Goal: Task Accomplishment & Management: Use online tool/utility

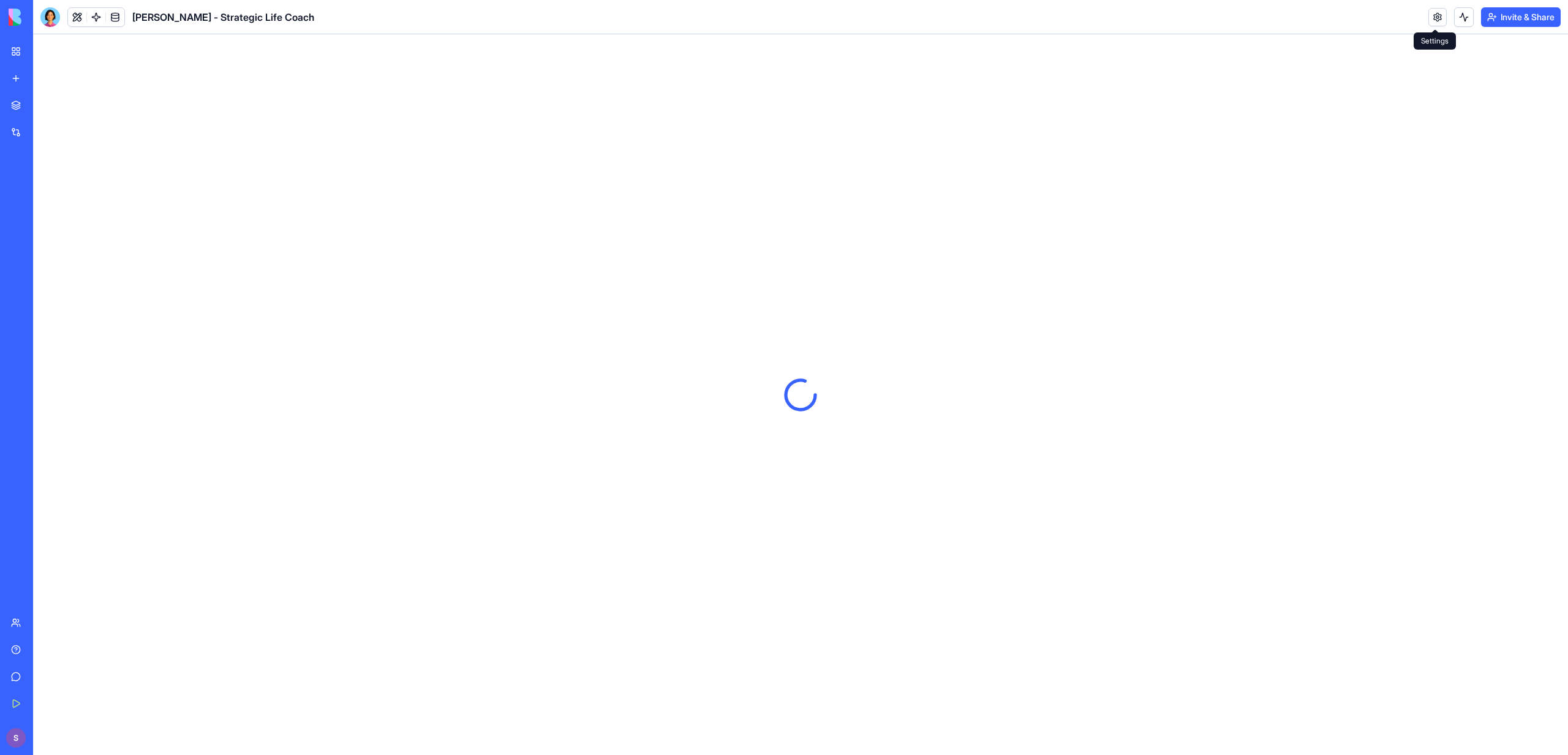
click at [1443, 14] on link at bounding box center [1438, 17] width 19 height 19
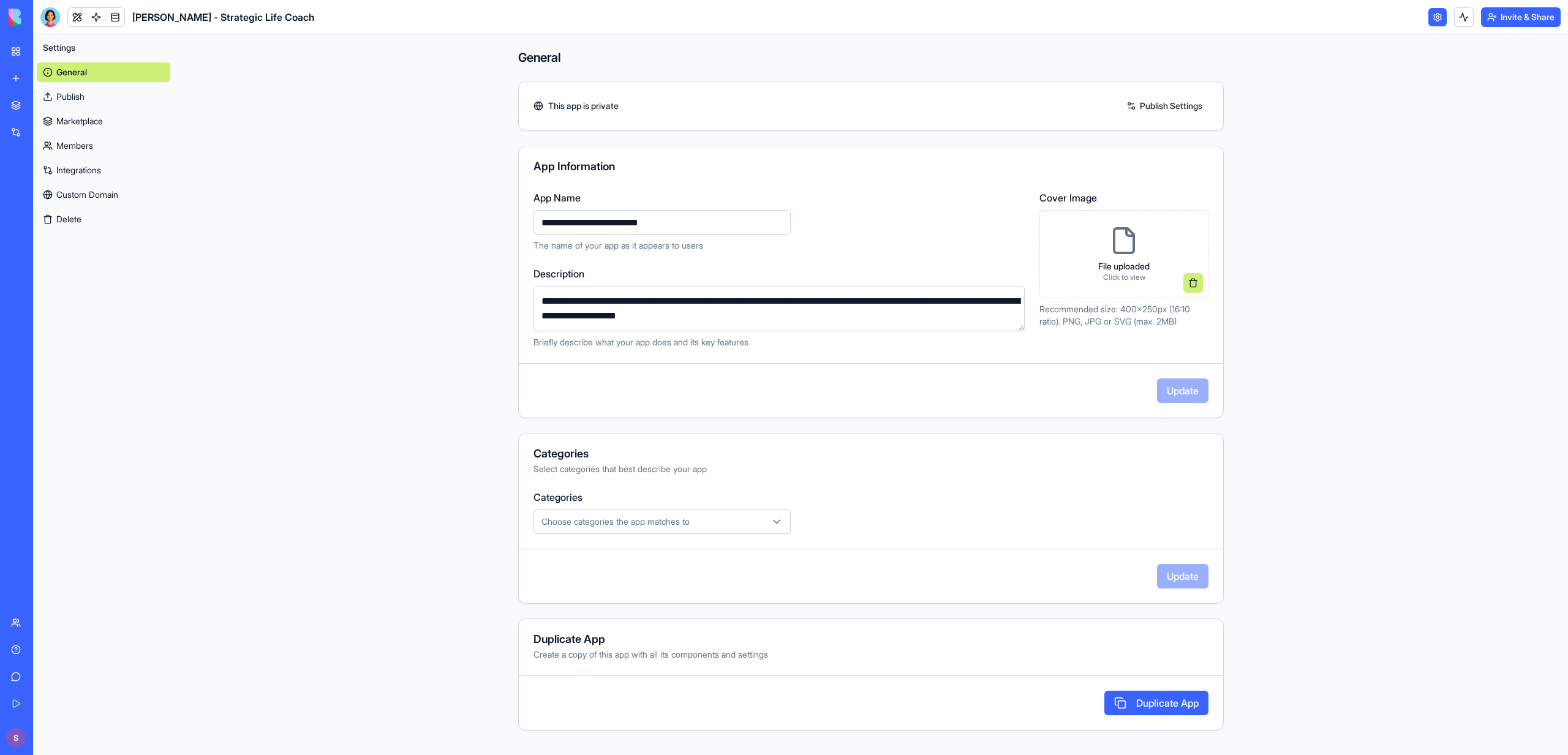
click at [67, 213] on button "Delete" at bounding box center [103, 219] width 133 height 19
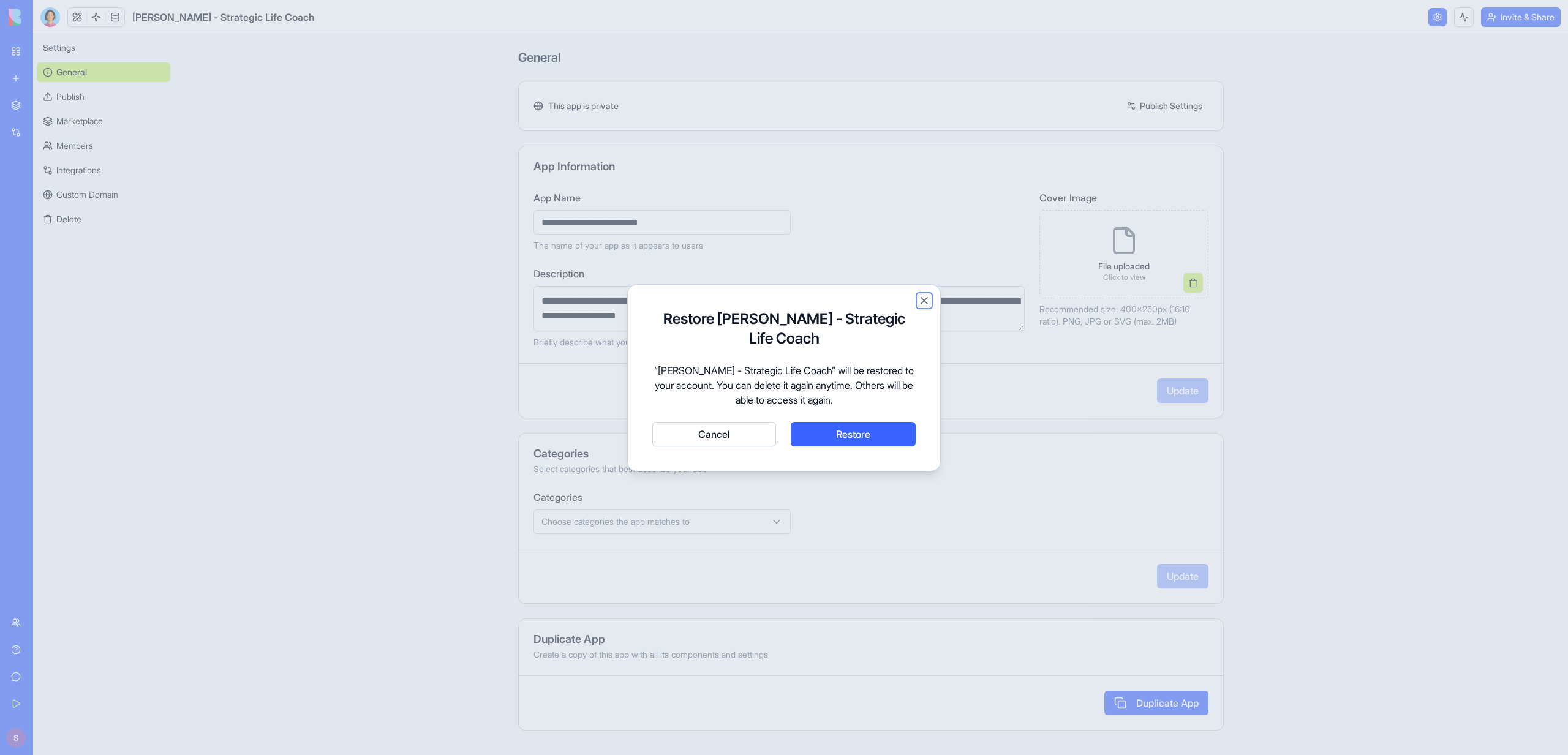
click at [922, 307] on button "Close" at bounding box center [924, 300] width 12 height 12
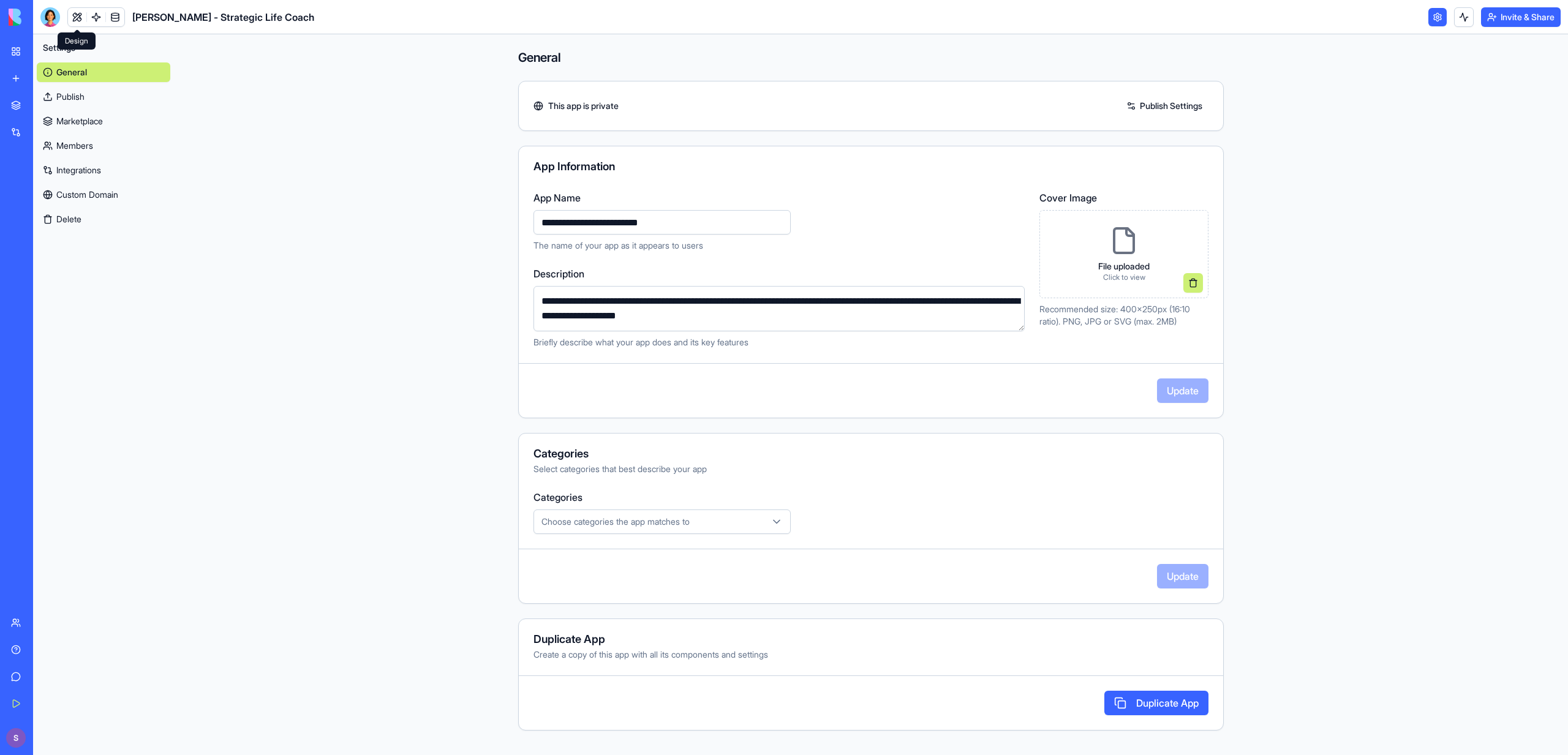
click at [73, 13] on link at bounding box center [77, 17] width 19 height 19
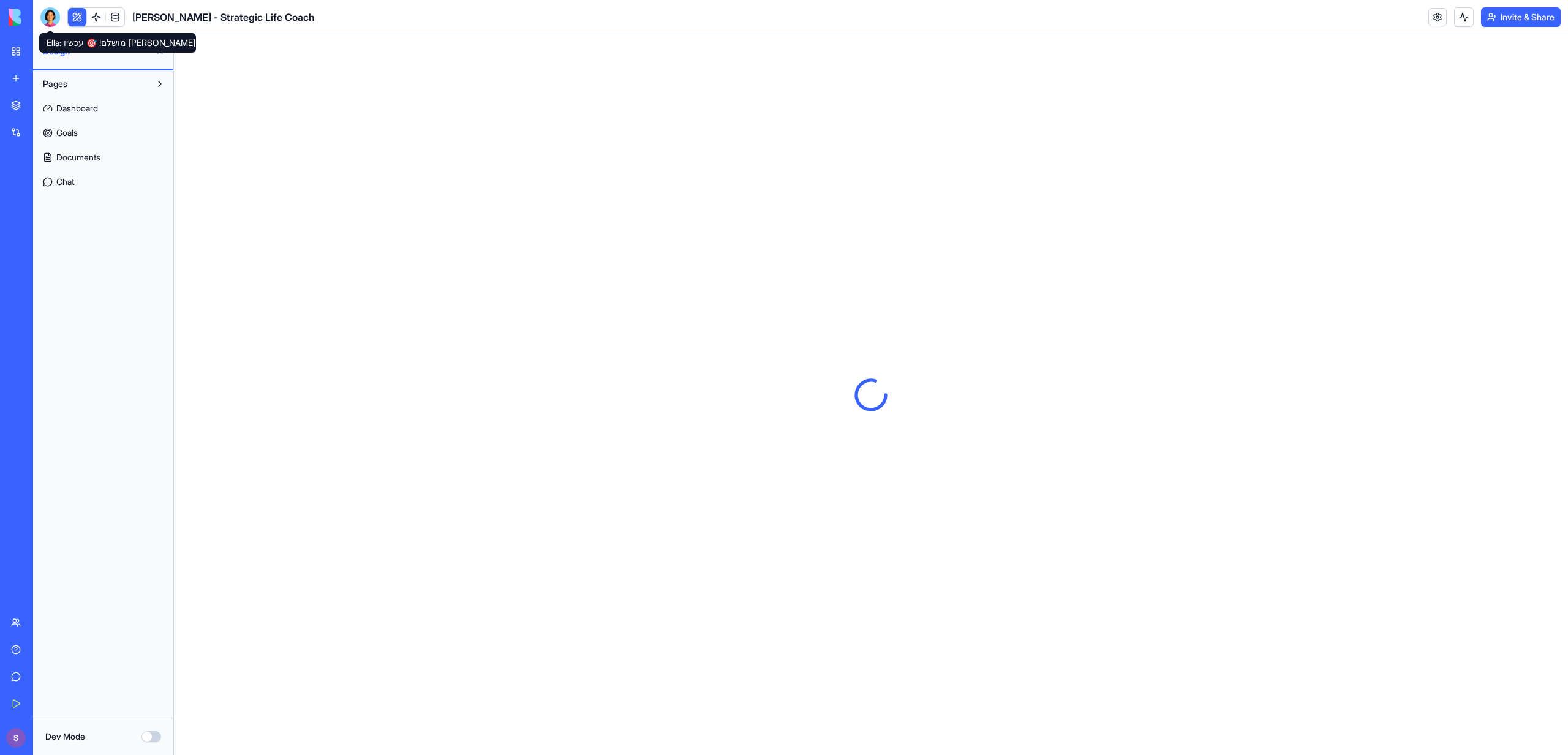
click at [45, 17] on div at bounding box center [50, 17] width 19 height 19
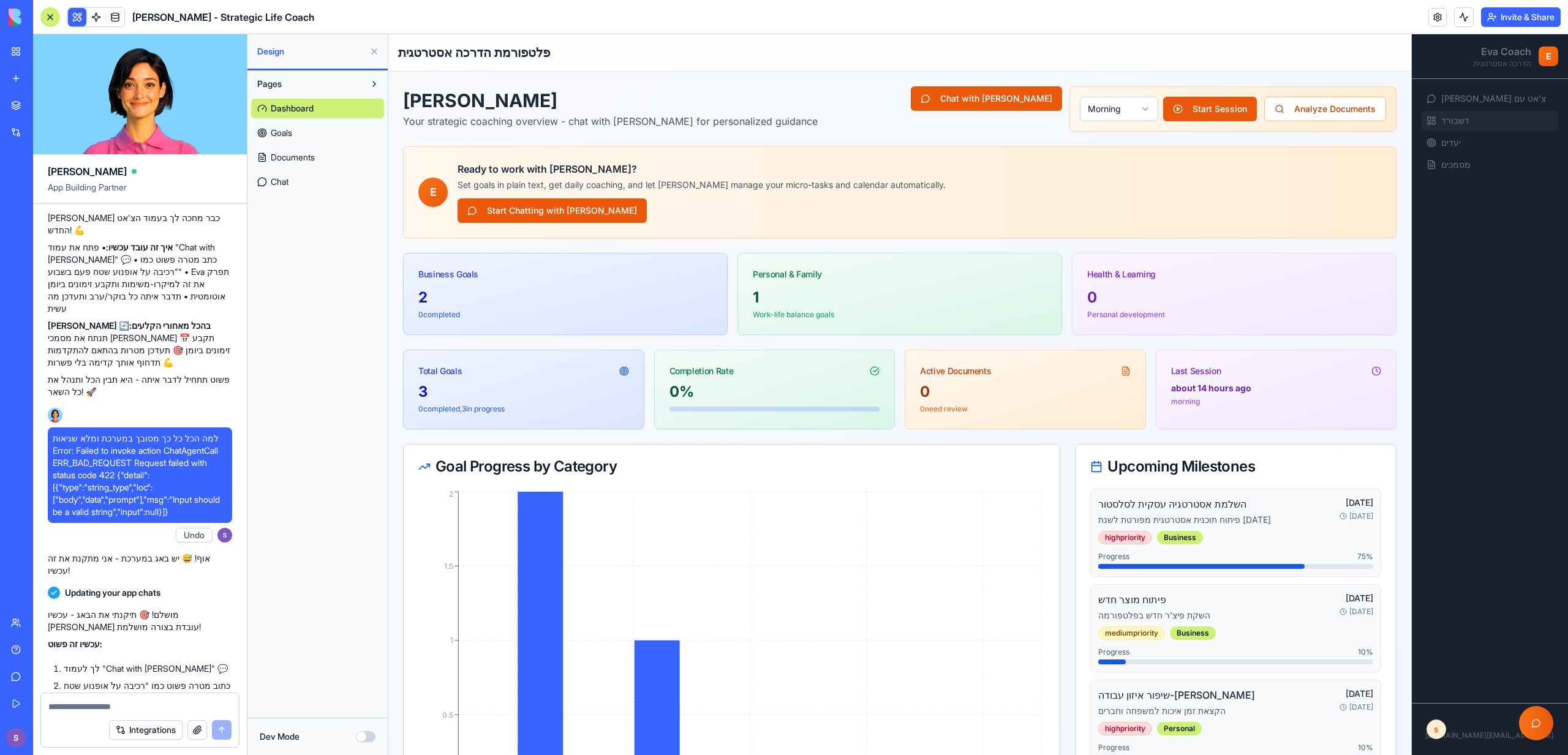
scroll to position [1772, 0]
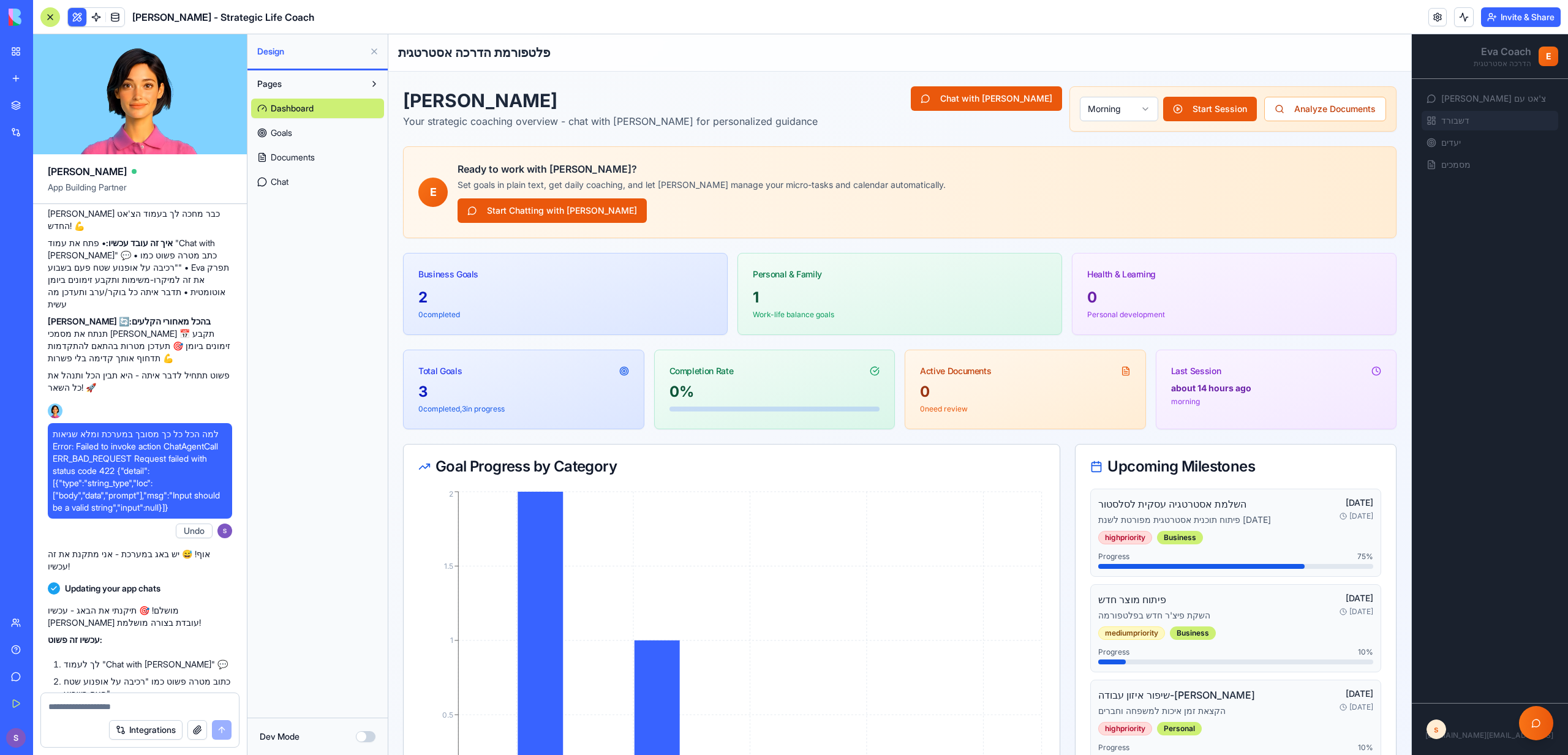
click at [103, 509] on span "למה הכל כל כך מסובך במערכת ומלא שגיאות Error: Failed to invoke action ChatAgent…" at bounding box center [139, 471] width 175 height 85
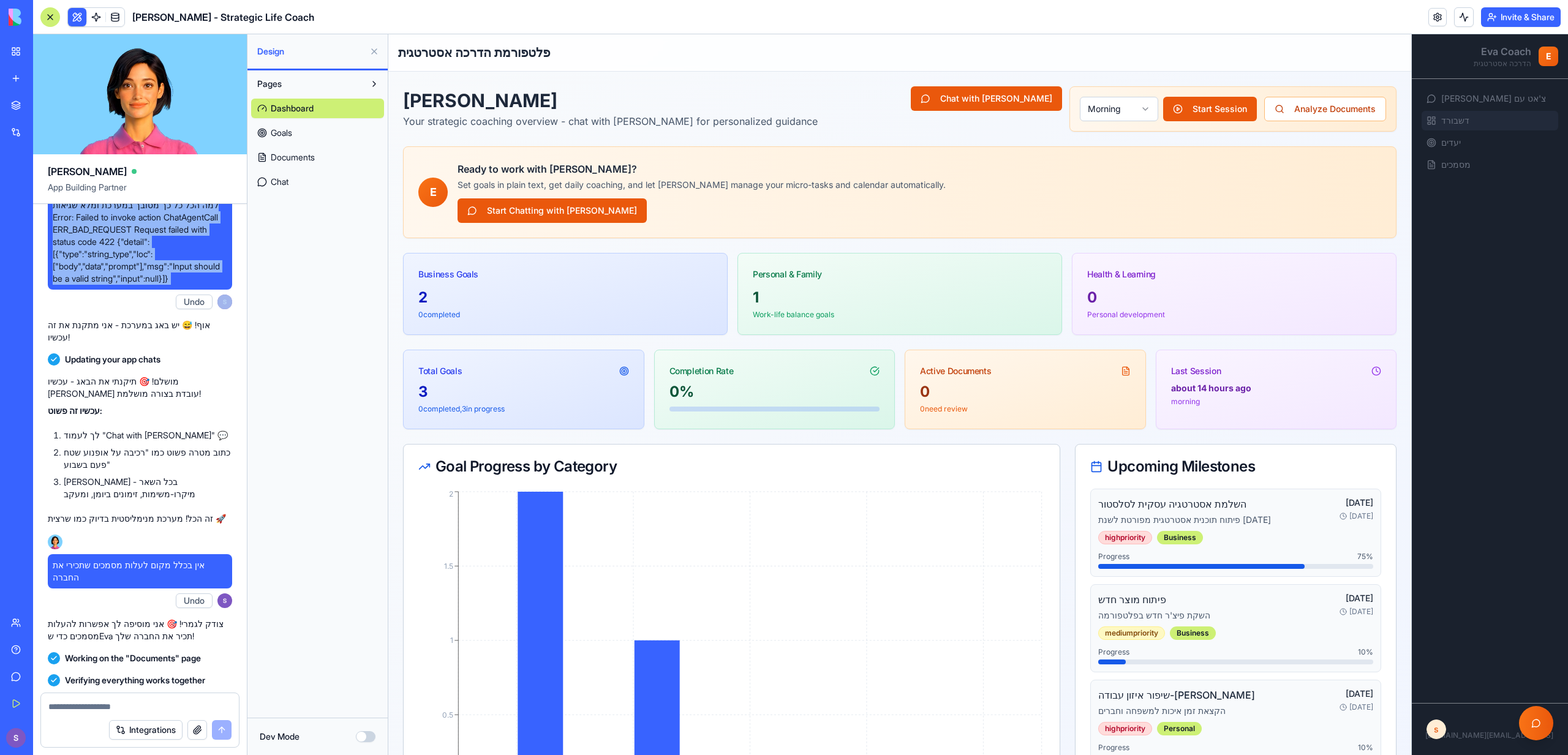
scroll to position [2140, 0]
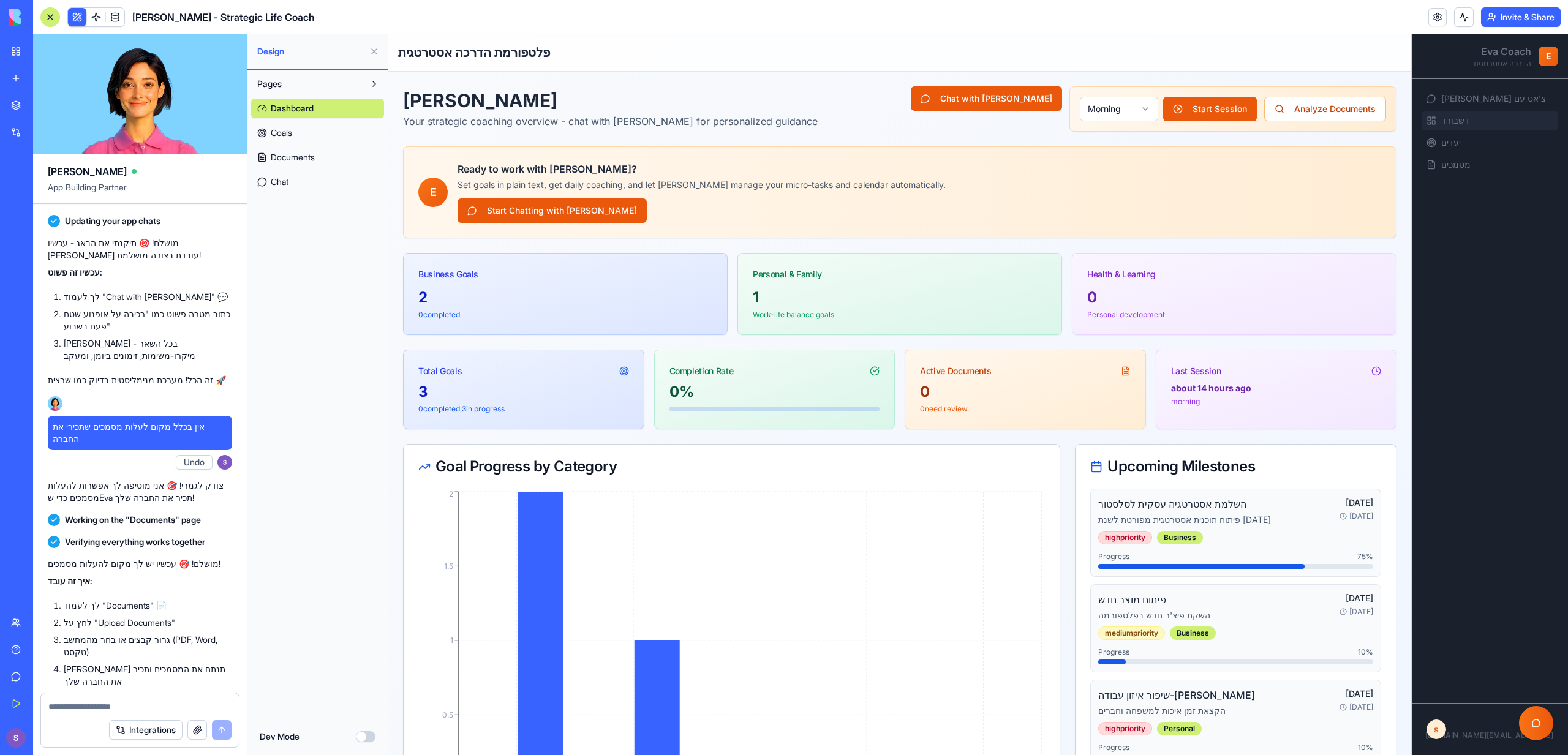
click at [300, 153] on span "Documents" at bounding box center [292, 157] width 44 height 12
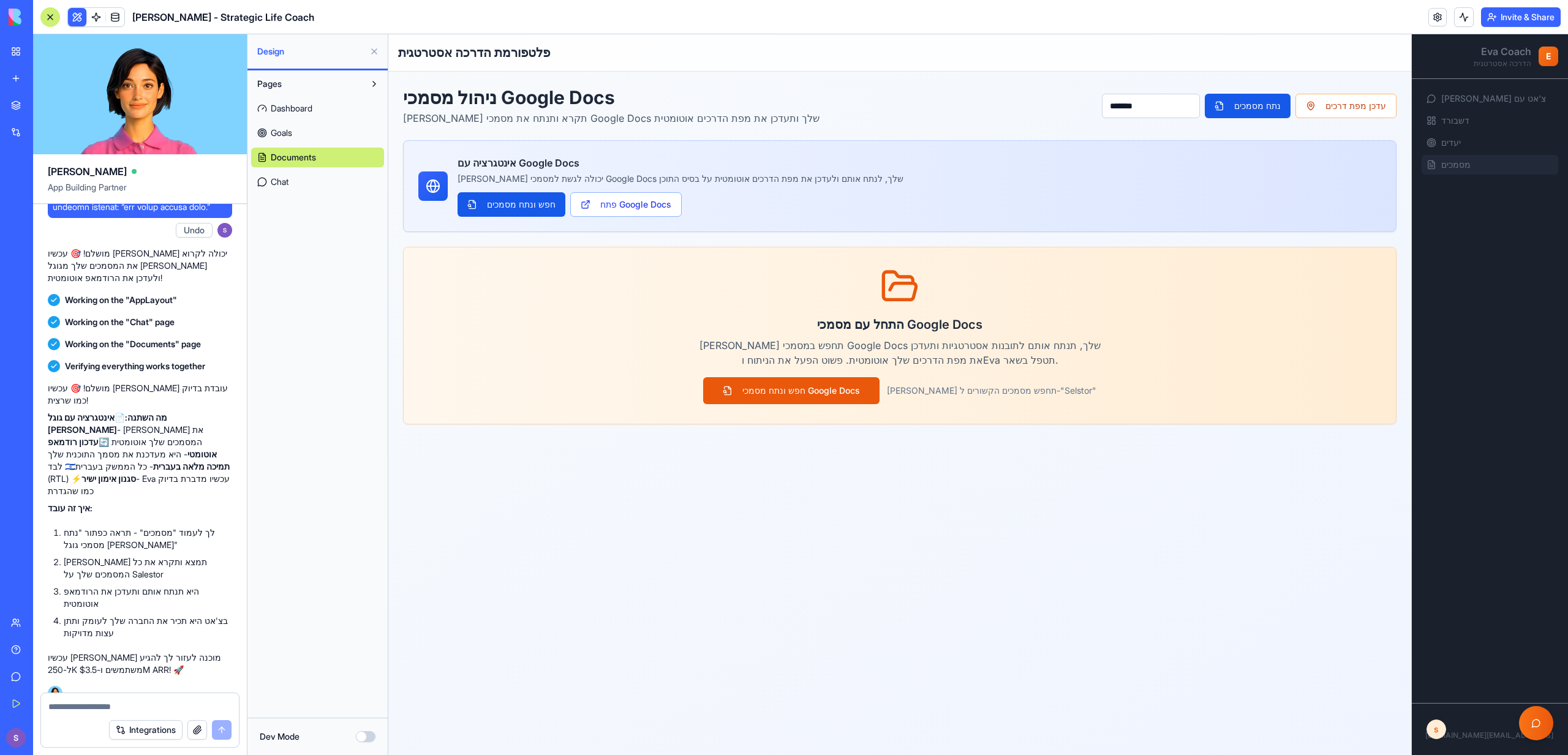
scroll to position [3948, 0]
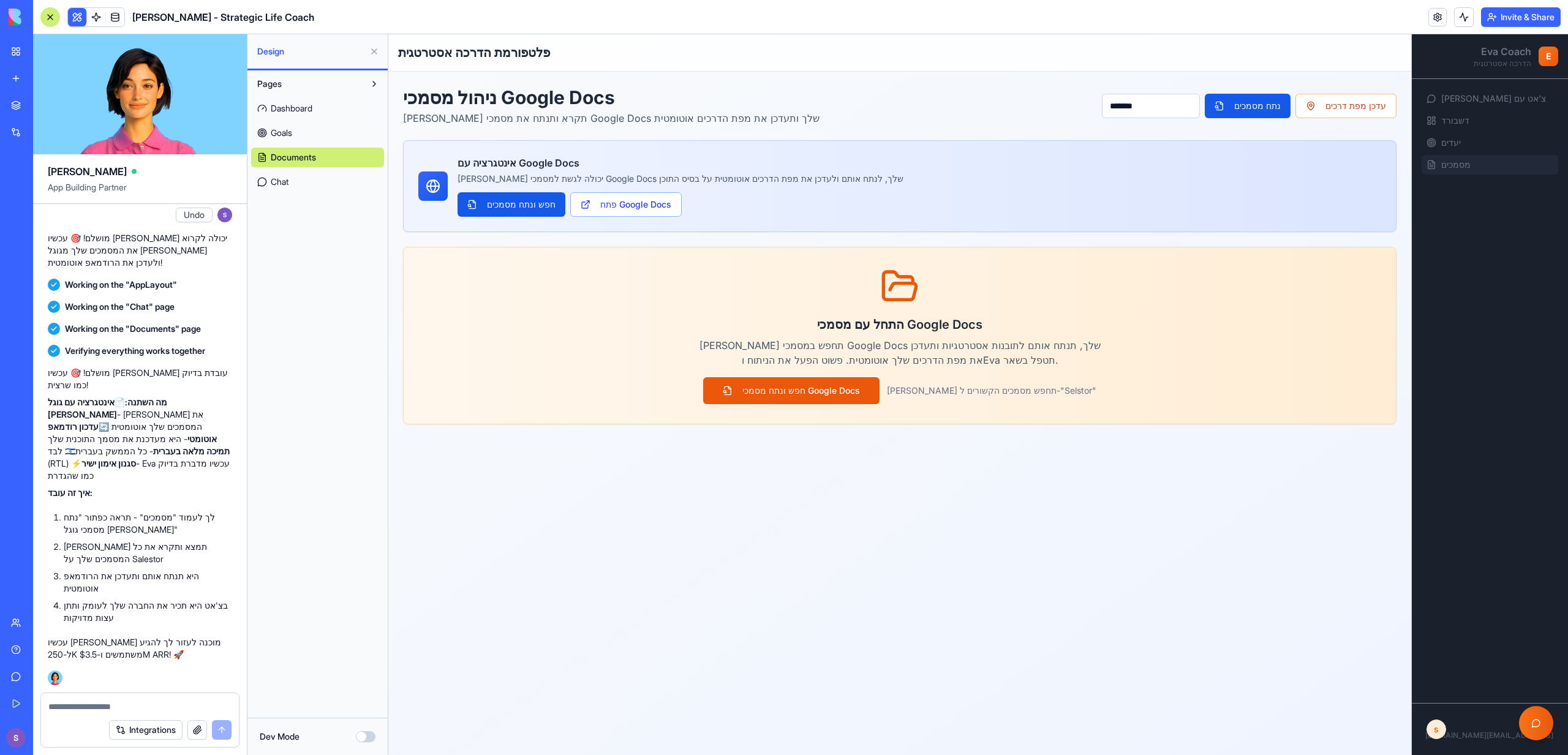
click at [92, 2] on header "[PERSON_NAME] - Strategic Life Coach Invite & Share" at bounding box center [800, 17] width 1535 height 34
click at [1544, 736] on button "Chat with [PERSON_NAME]" at bounding box center [1537, 724] width 34 height 34
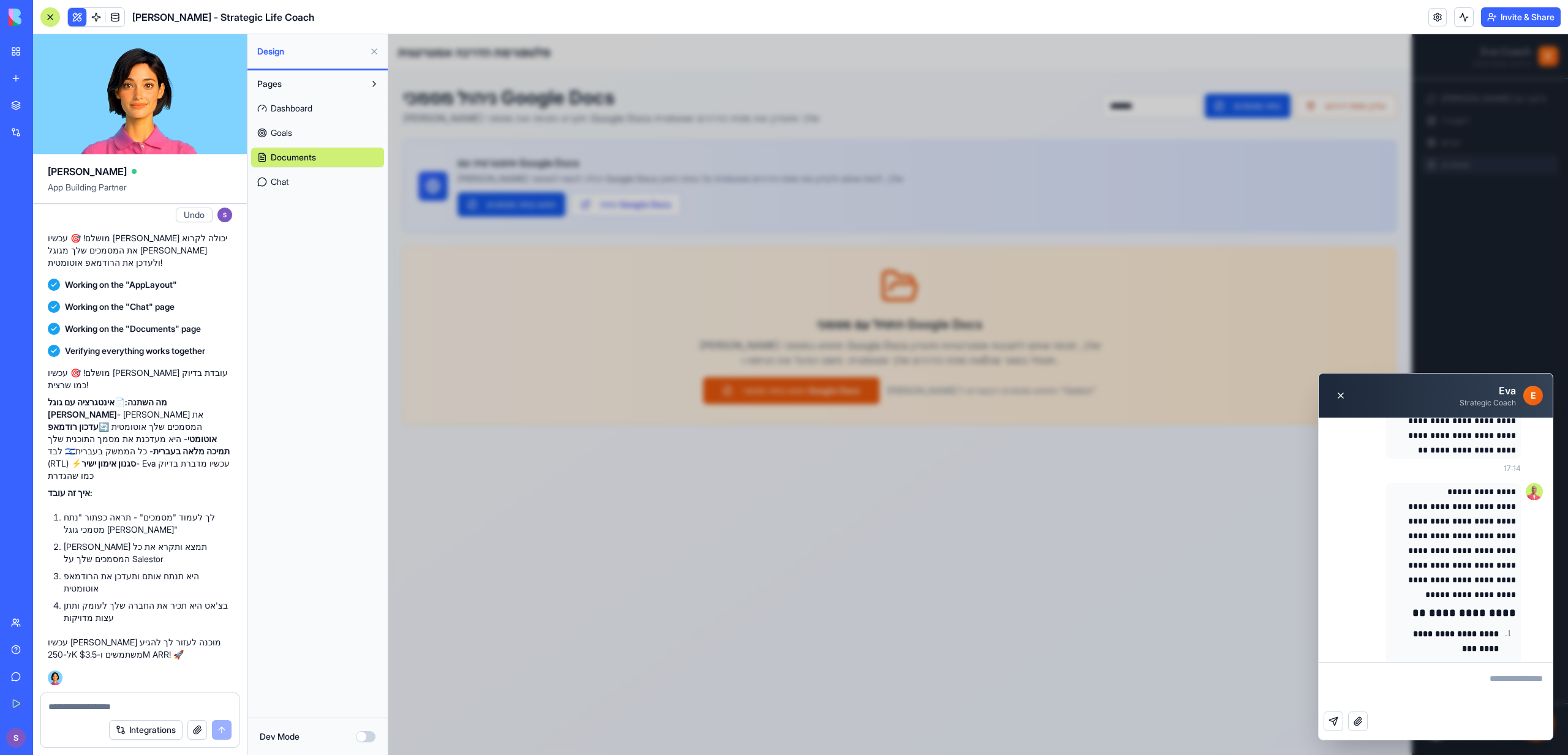
scroll to position [7788, 0]
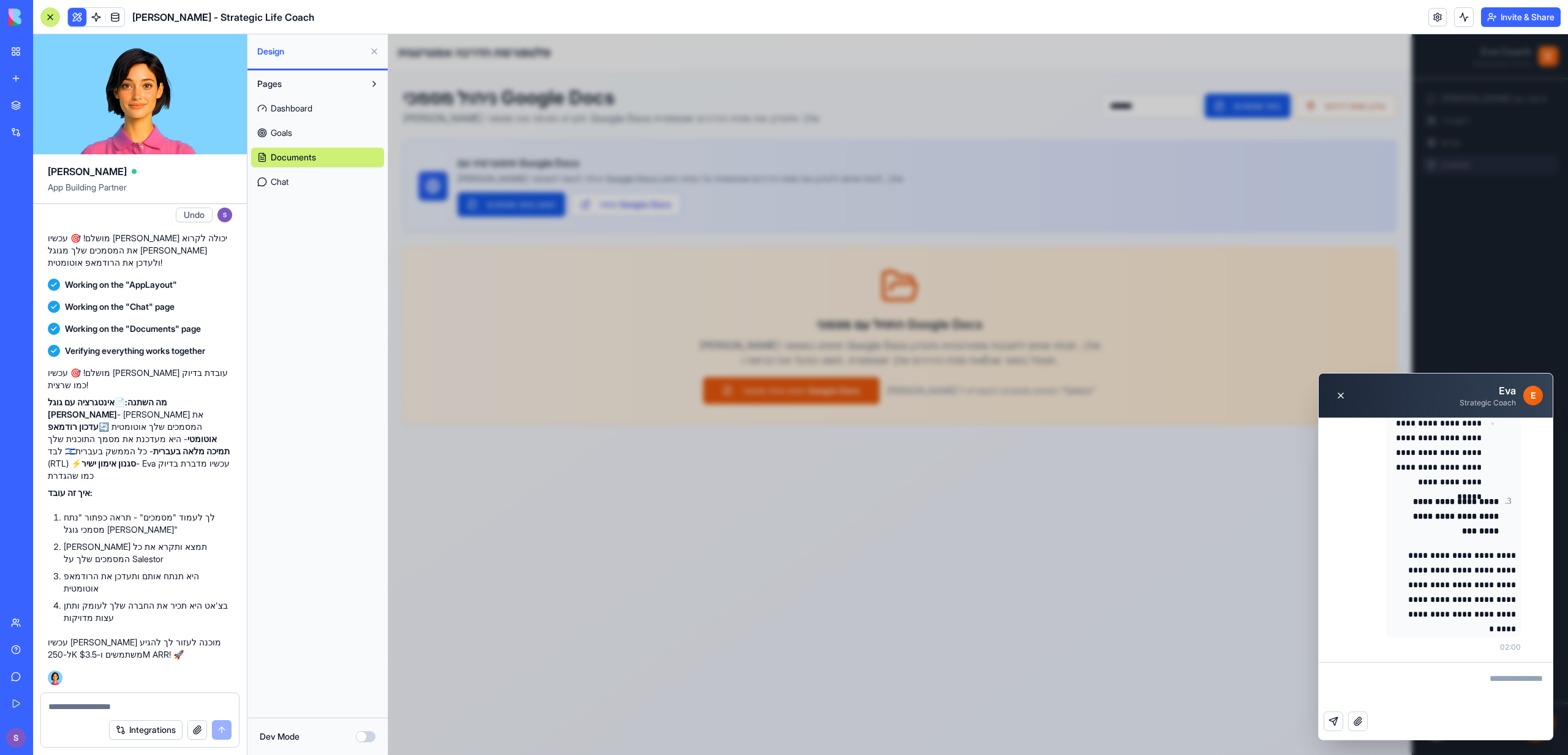
click at [1151, 556] on div "**********" at bounding box center [978, 395] width 1180 height 721
click at [1186, 345] on div "**********" at bounding box center [978, 395] width 1180 height 721
click at [1425, 32] on div "Settings Settings" at bounding box center [1435, 40] width 42 height 17
click at [1429, 22] on link at bounding box center [1438, 17] width 19 height 19
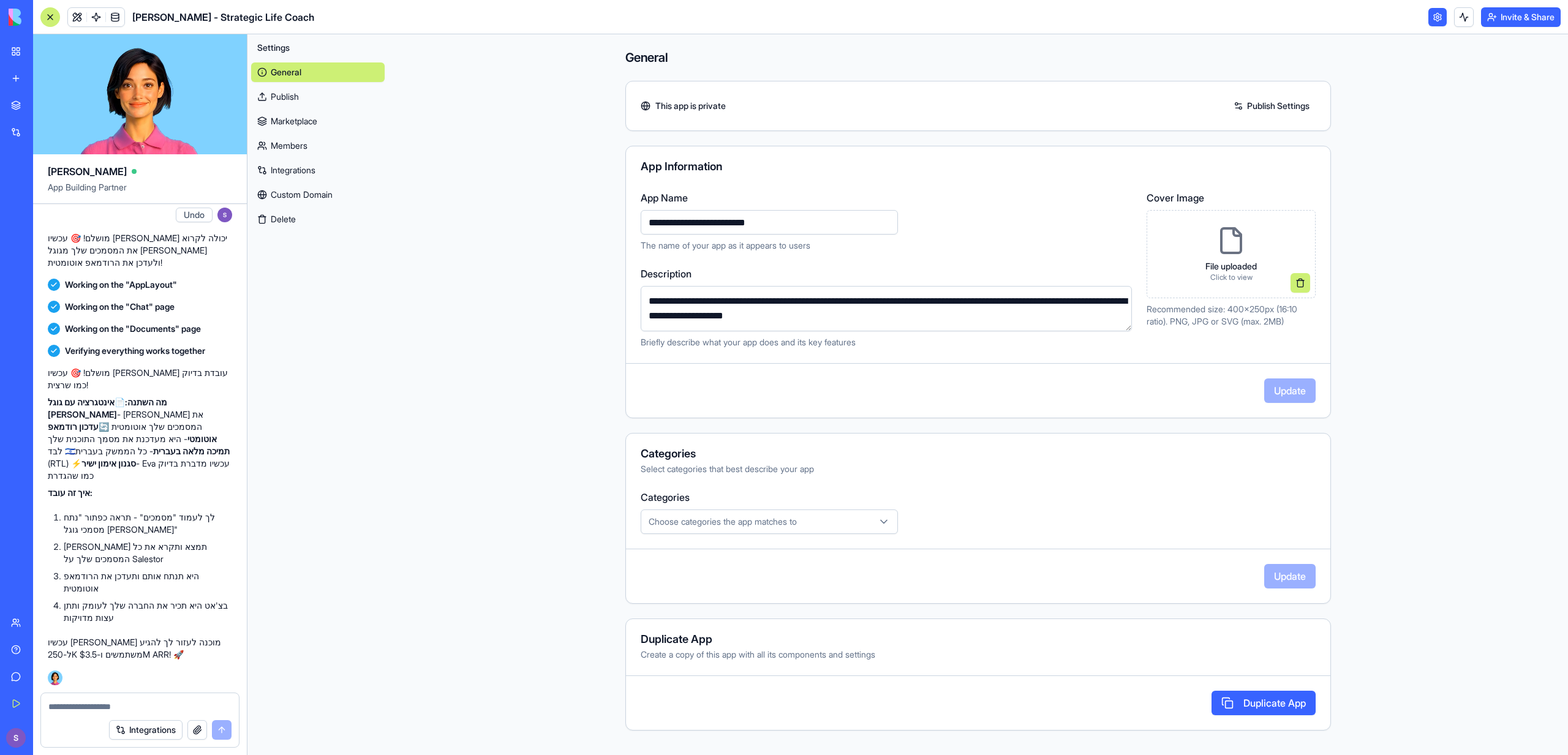
click at [276, 167] on link "Integrations" at bounding box center [318, 170] width 133 height 19
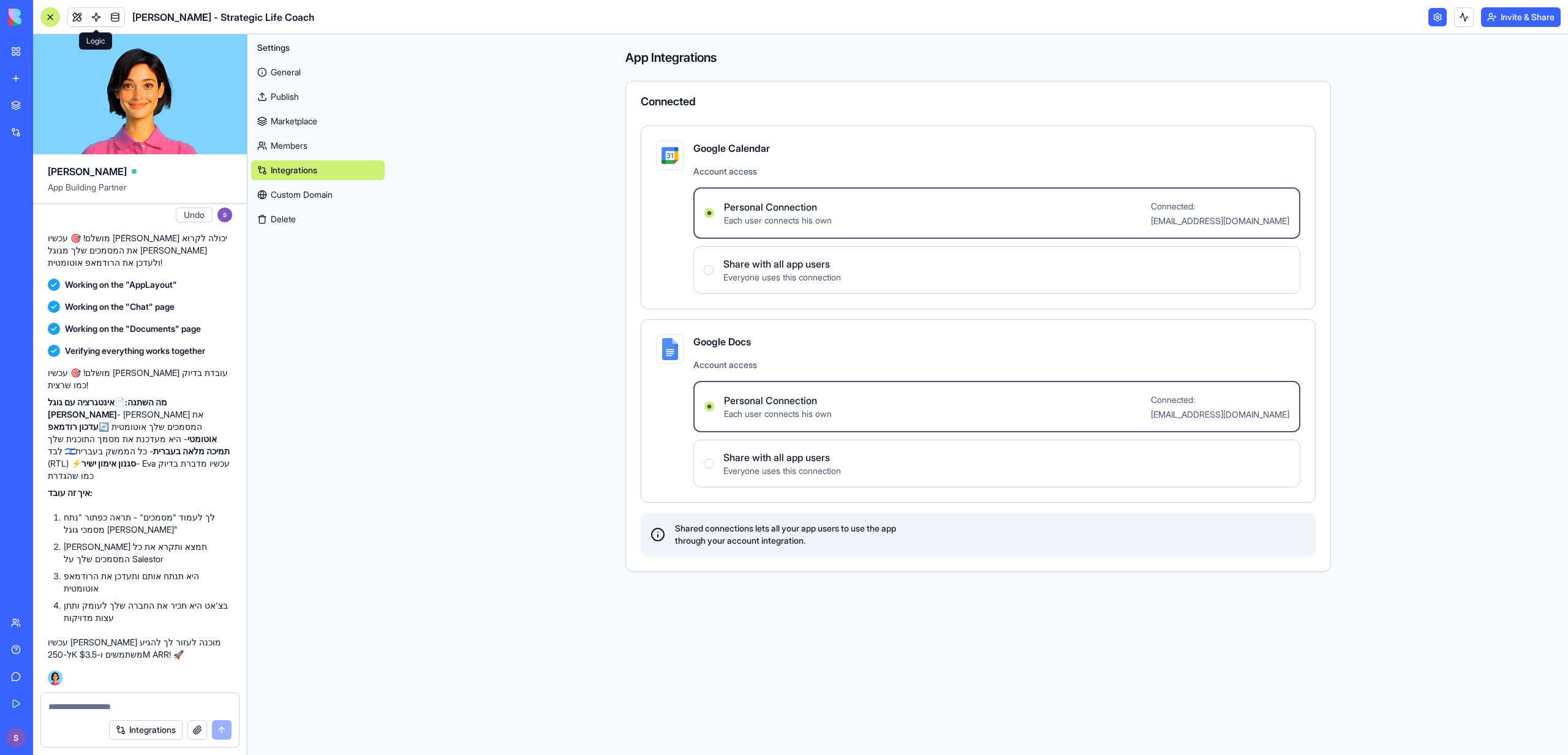
click at [99, 15] on span at bounding box center [96, 17] width 34 height 34
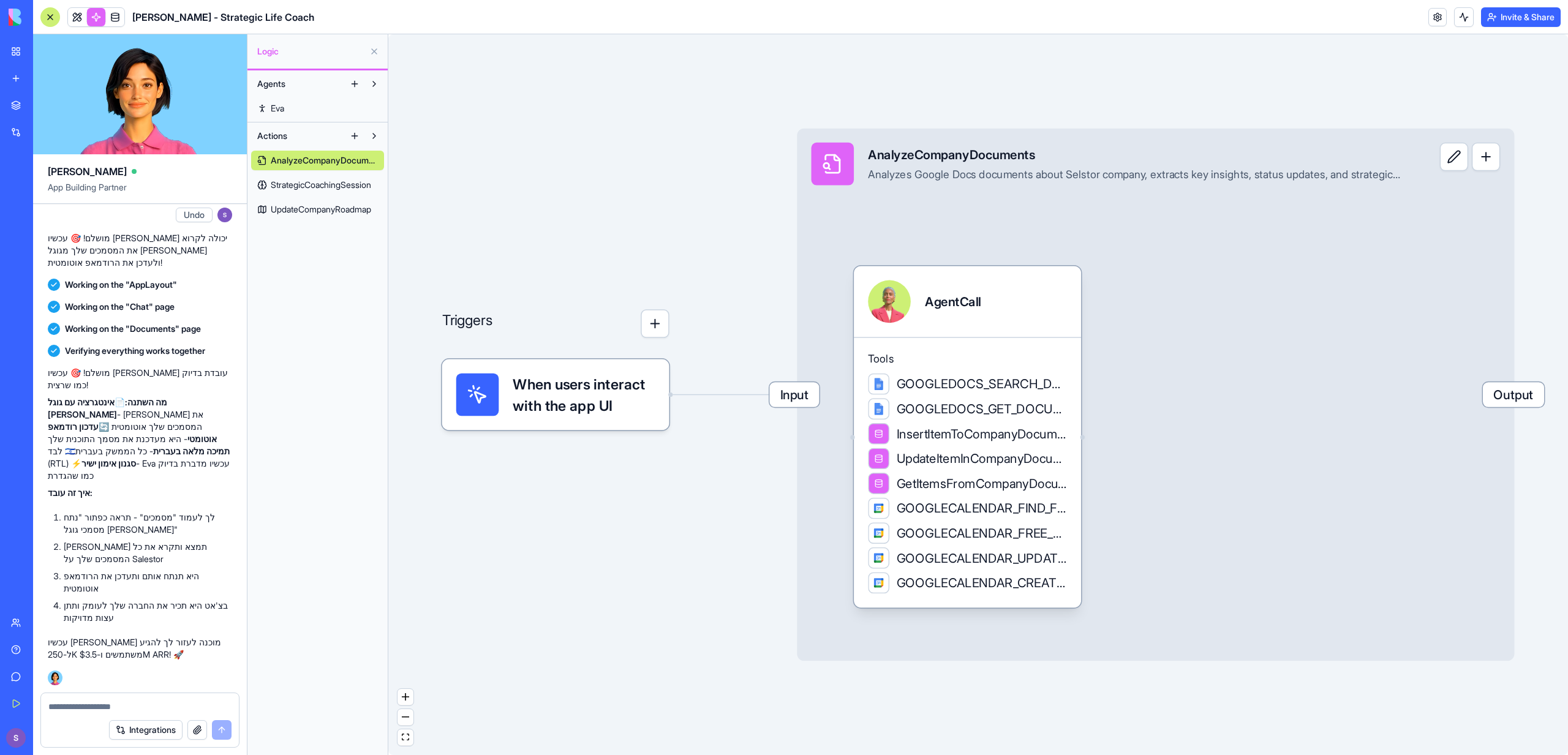
click at [1353, 320] on div "Input AnalyzeCompanyDocuments Analyzes Google Docs documents about Selstor comp…" at bounding box center [1155, 395] width 717 height 533
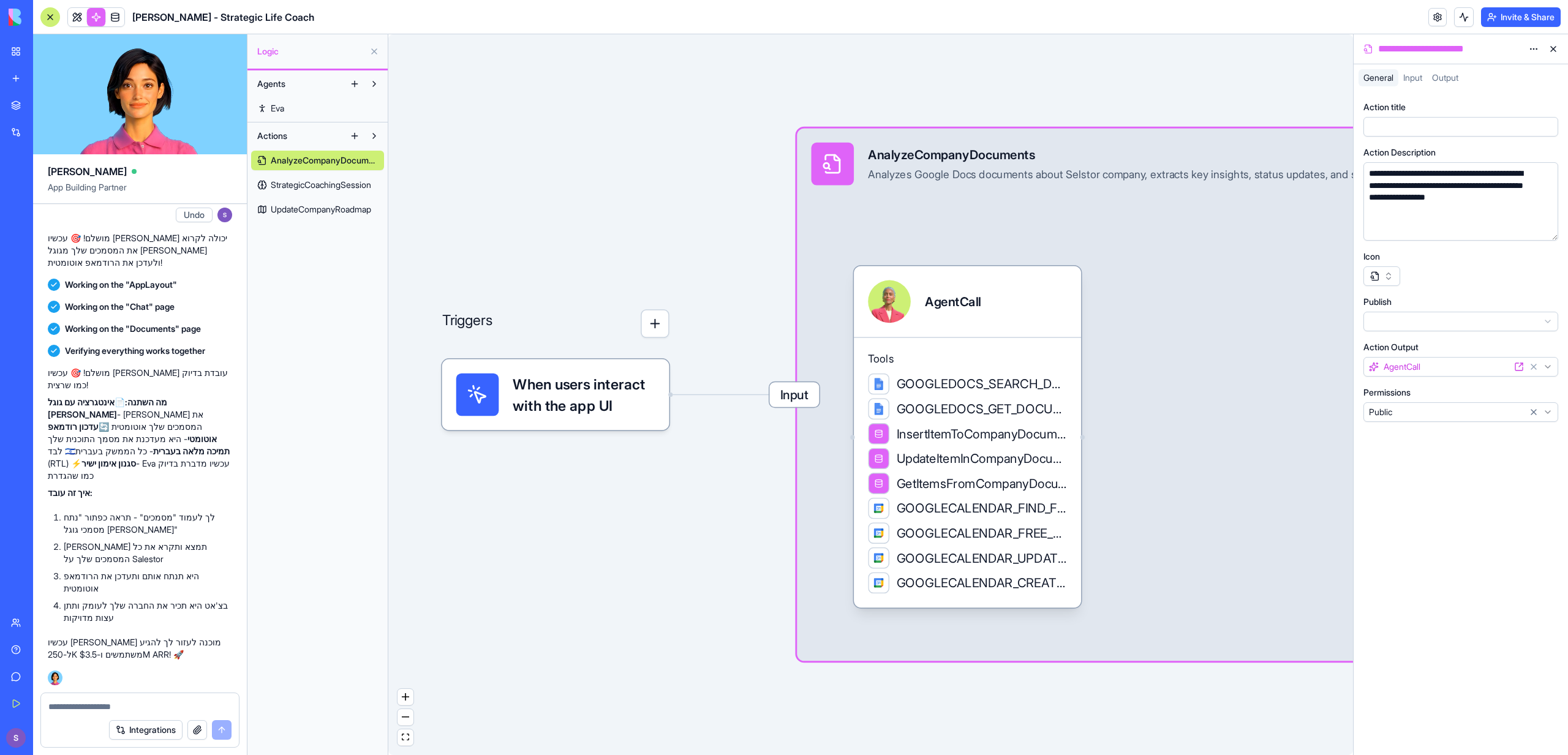
click at [1419, 69] on div "Input" at bounding box center [1413, 77] width 28 height 17
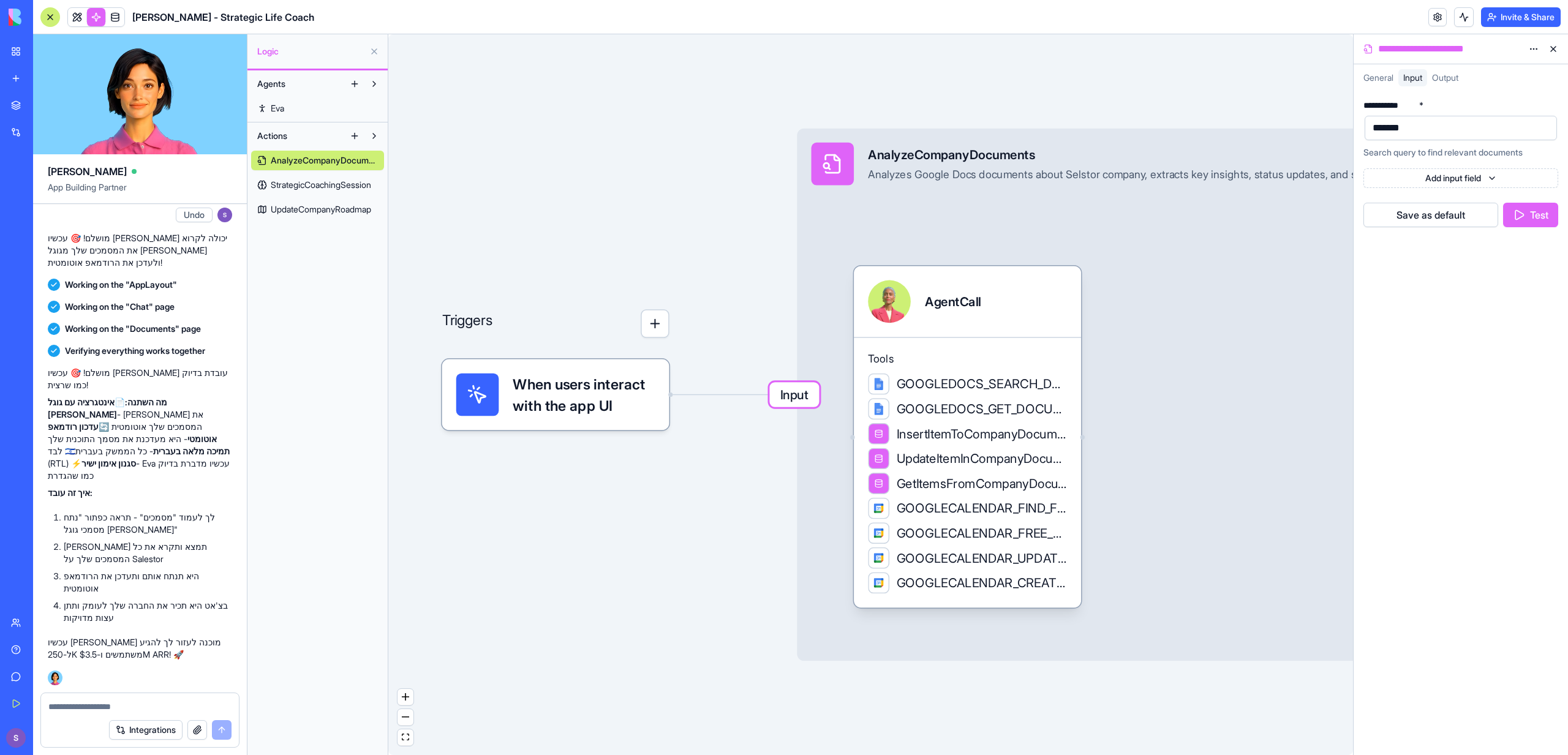
click at [1528, 213] on button "Test" at bounding box center [1531, 215] width 55 height 25
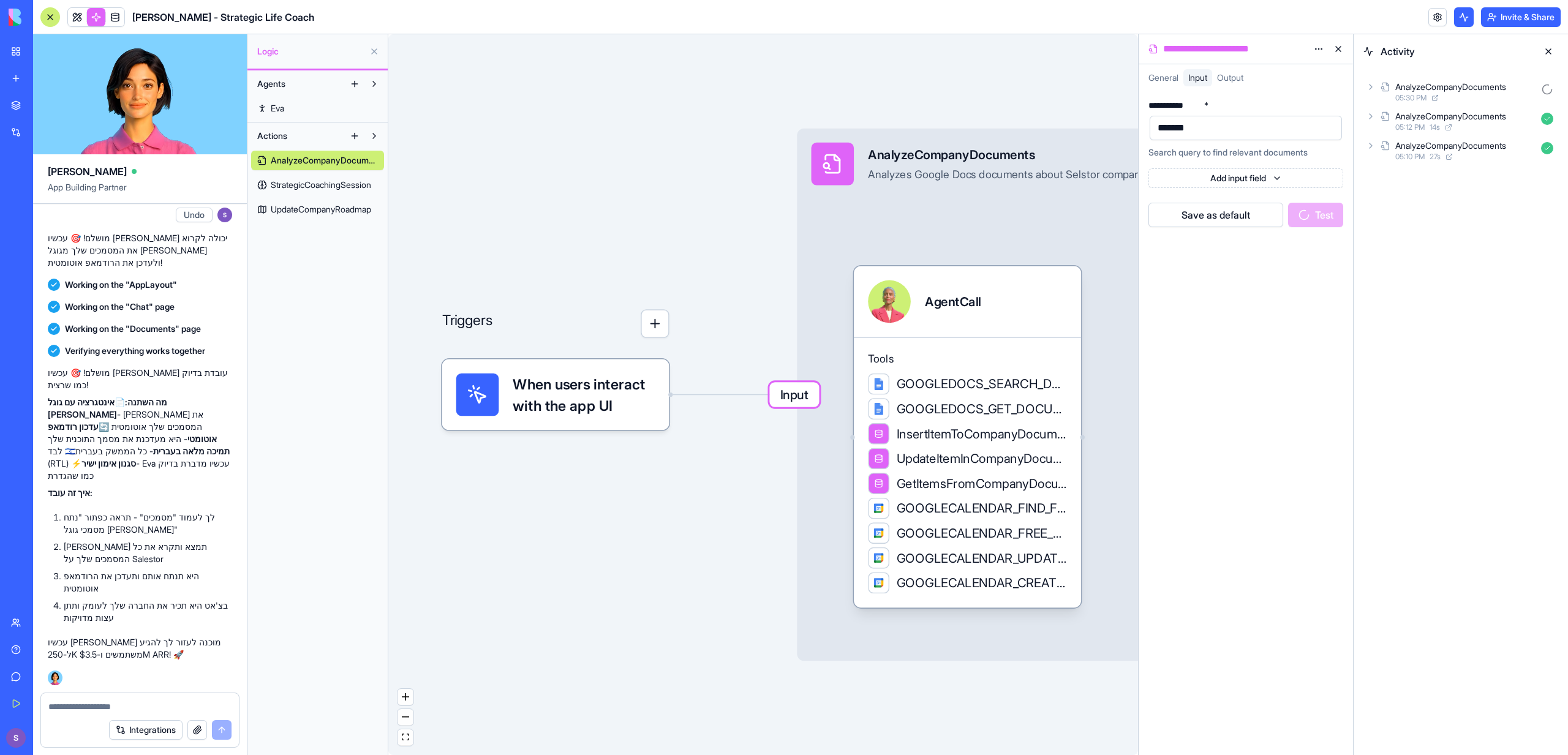
click at [1424, 116] on div "AnalyzeCompanyDocuments" at bounding box center [1451, 116] width 111 height 12
click at [1445, 178] on span "05:12 PM" at bounding box center [1430, 181] width 29 height 10
click at [1438, 231] on span "05:12 PM" at bounding box center [1450, 234] width 29 height 10
click at [1435, 270] on div "Output" at bounding box center [1486, 280] width 145 height 22
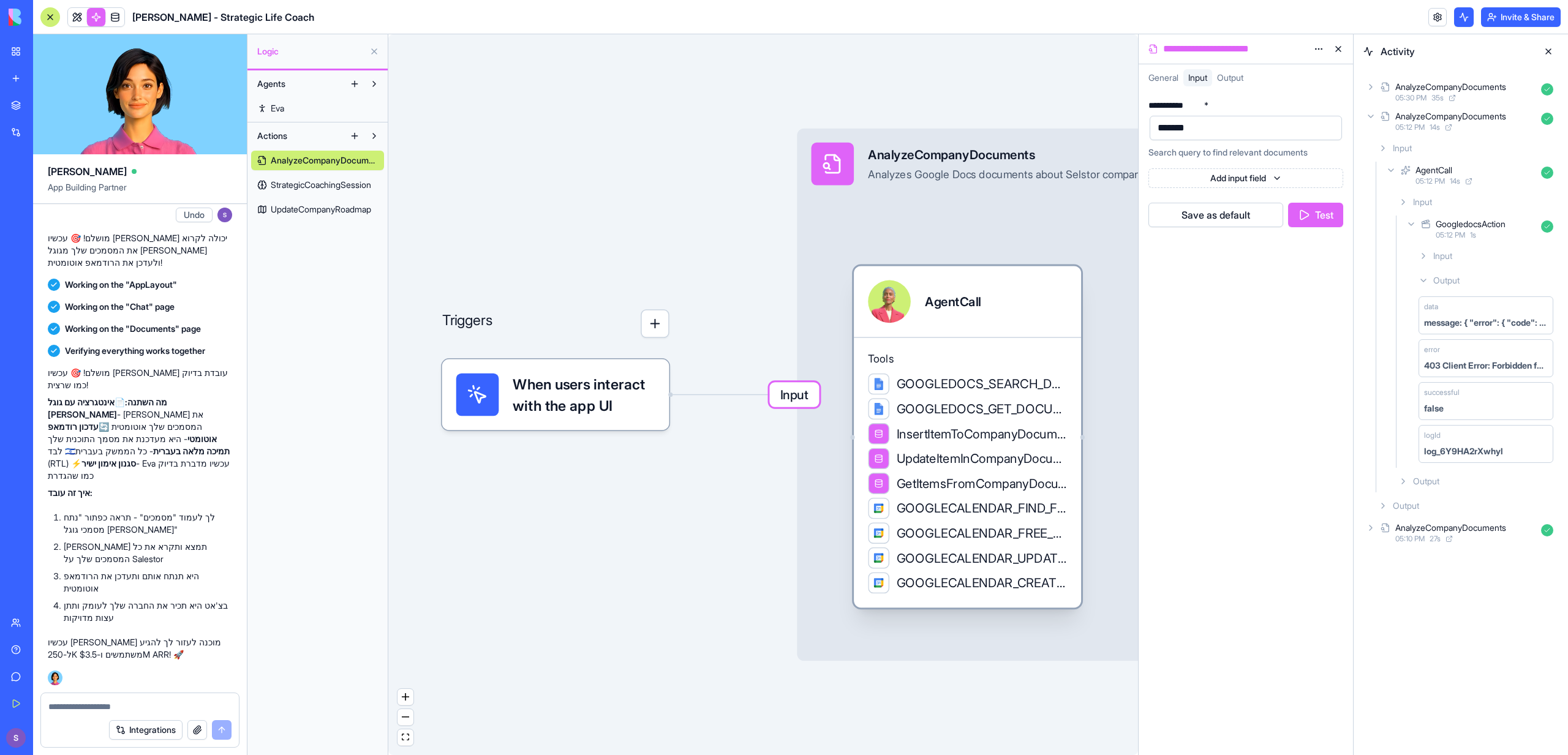
click at [1042, 386] on span "GOOGLEDOCS_SEARCH_DOCUMENTS" at bounding box center [981, 384] width 170 height 18
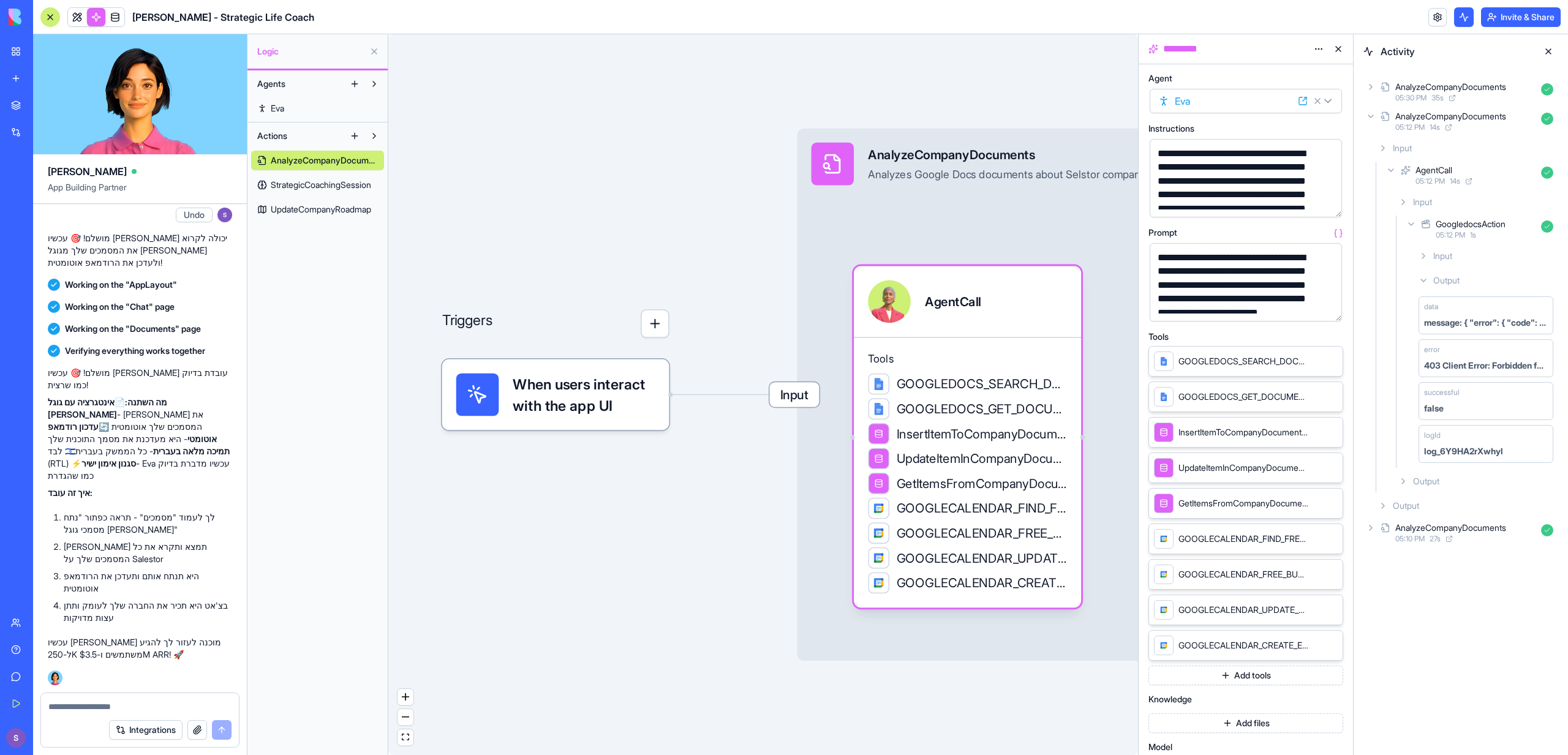
click at [1490, 226] on div "GoogledocsAction" at bounding box center [1471, 224] width 70 height 12
click at [1495, 230] on div "05:12 PM 1 s" at bounding box center [1486, 234] width 100 height 10
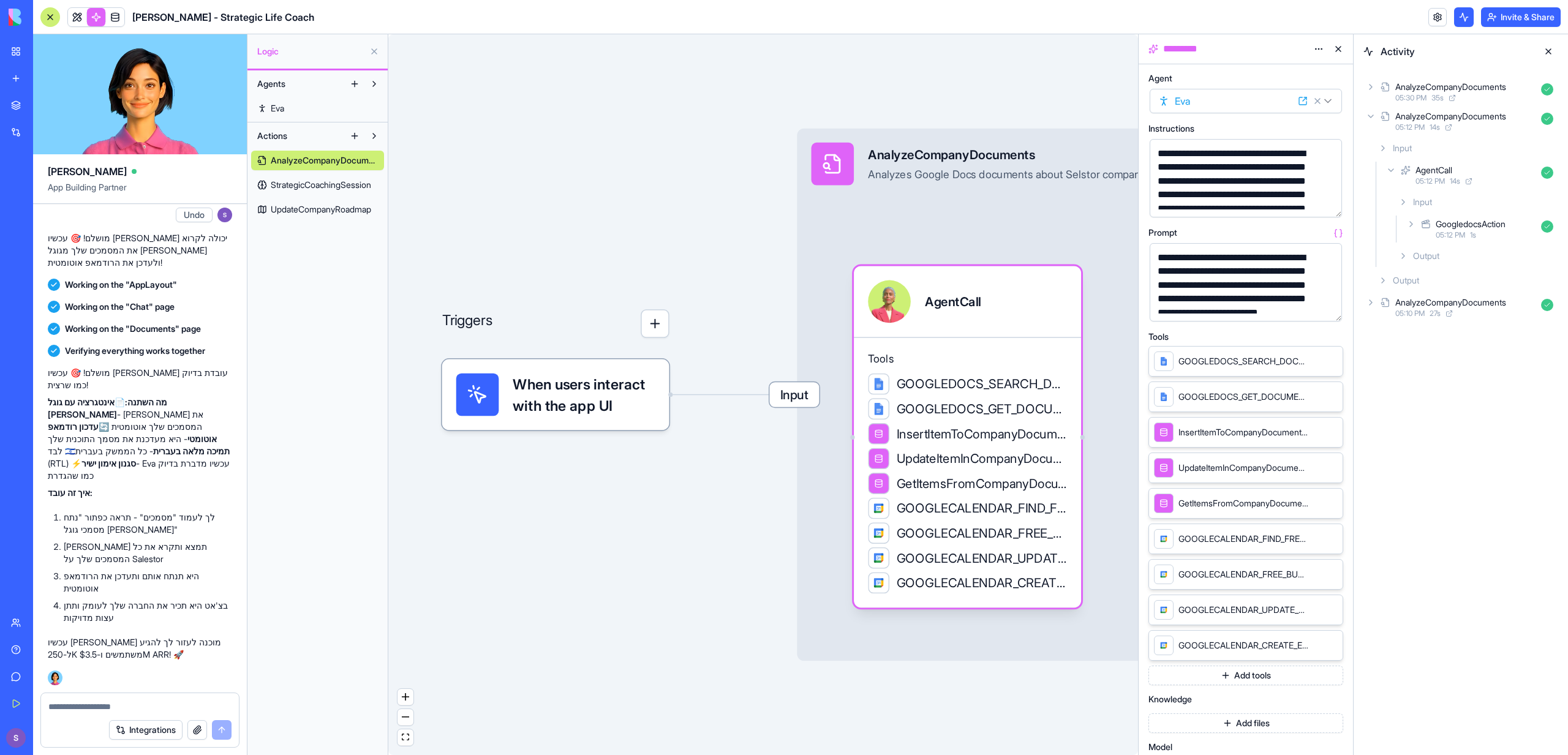
click at [1495, 230] on div "05:12 PM 1 s" at bounding box center [1486, 234] width 100 height 10
click at [1480, 254] on div "Input" at bounding box center [1486, 255] width 145 height 22
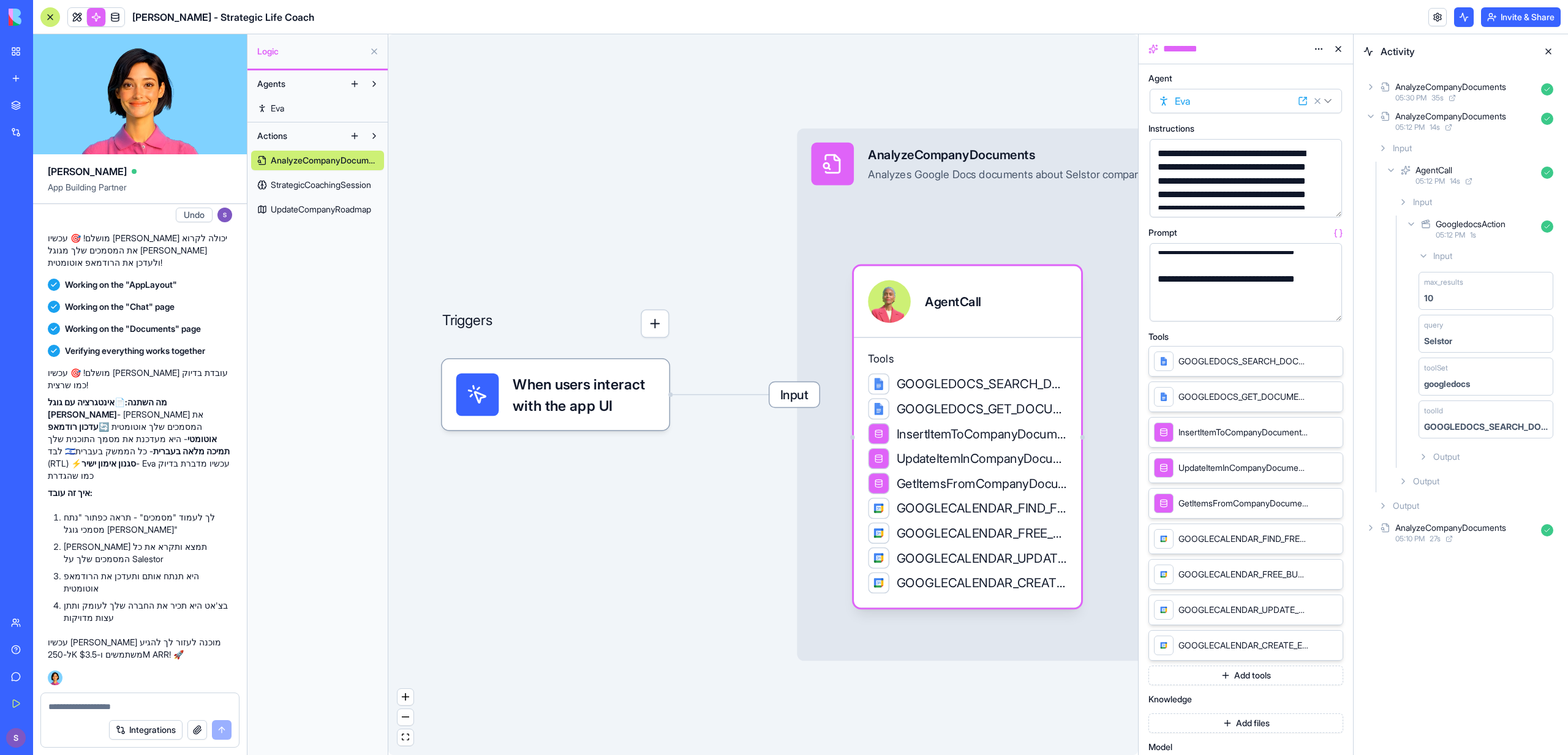
scroll to position [259, 0]
click at [1327, 307] on button "button" at bounding box center [1330, 309] width 19 height 19
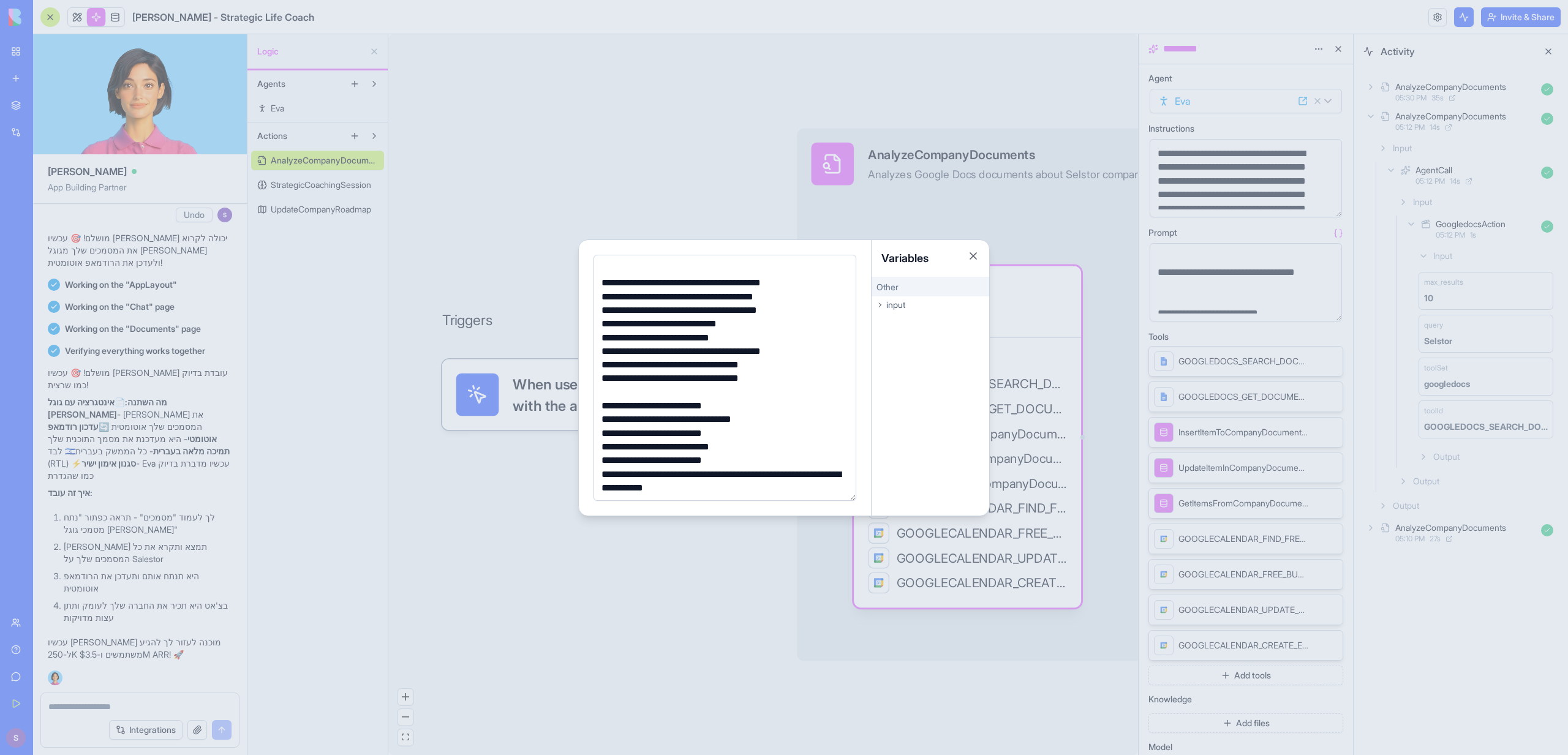
scroll to position [0, 0]
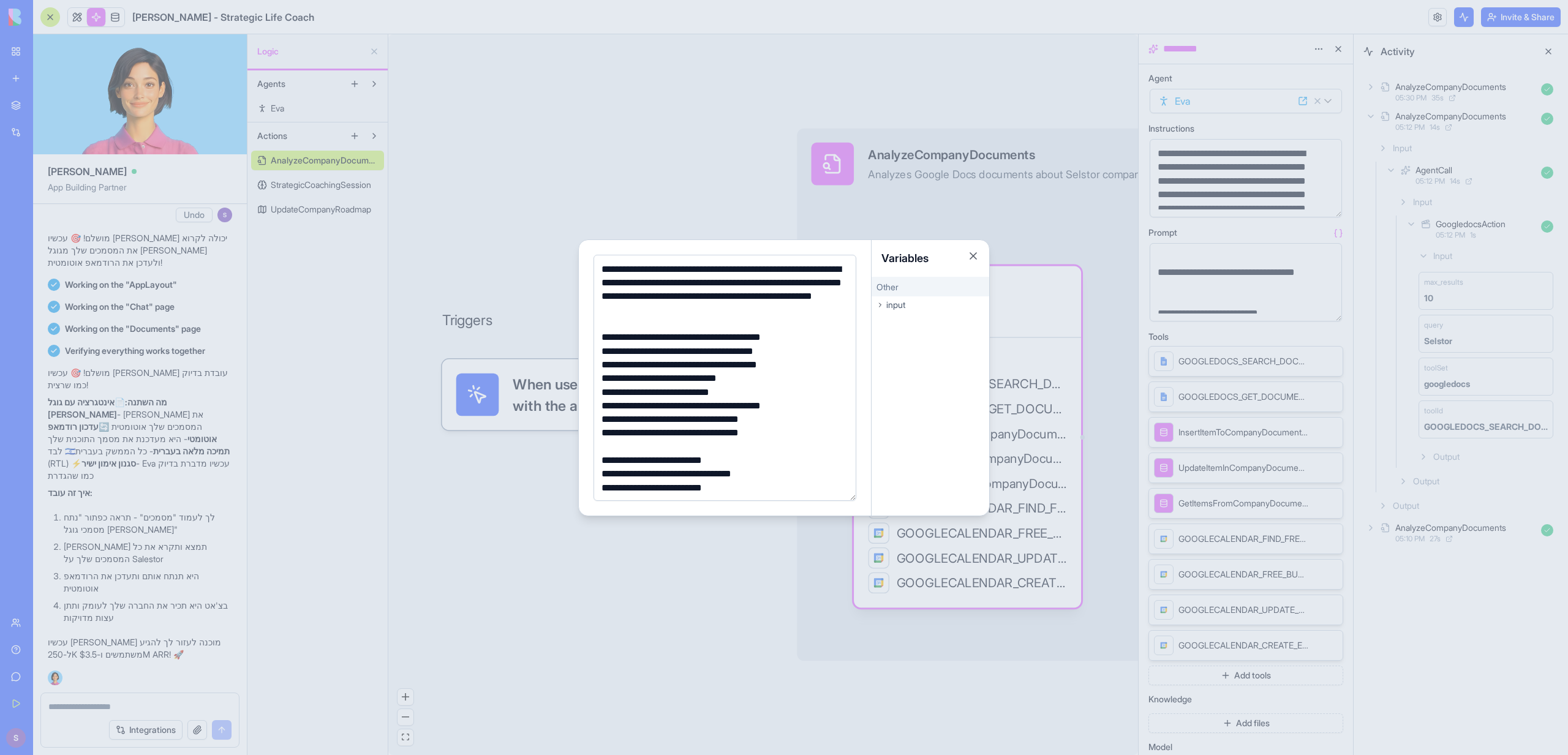
click at [1312, 176] on div at bounding box center [784, 378] width 1568 height 755
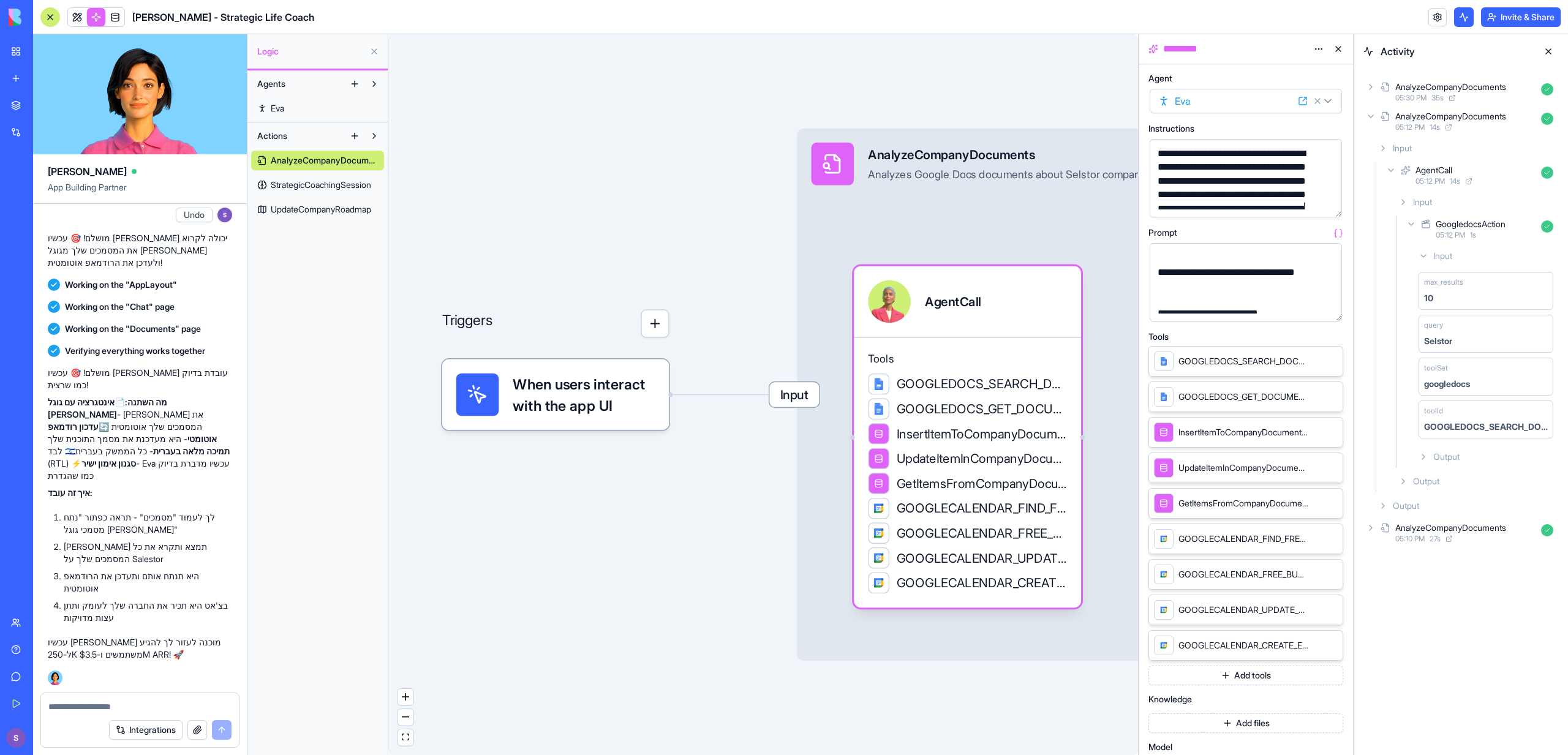
click at [1316, 204] on div "**********" at bounding box center [1235, 222] width 163 height 151
click at [1323, 204] on button "button" at bounding box center [1330, 205] width 19 height 19
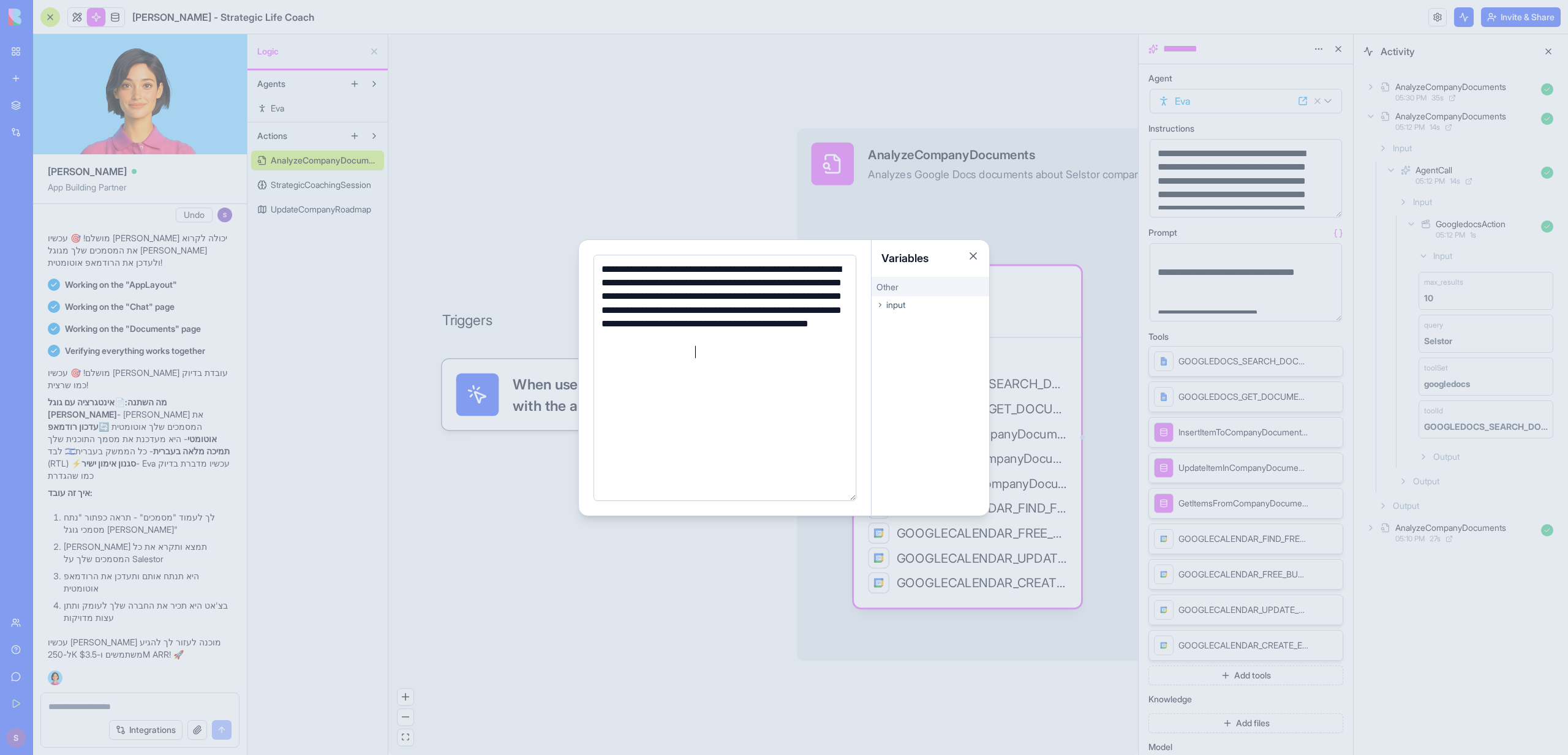
click at [766, 156] on div at bounding box center [784, 378] width 1568 height 755
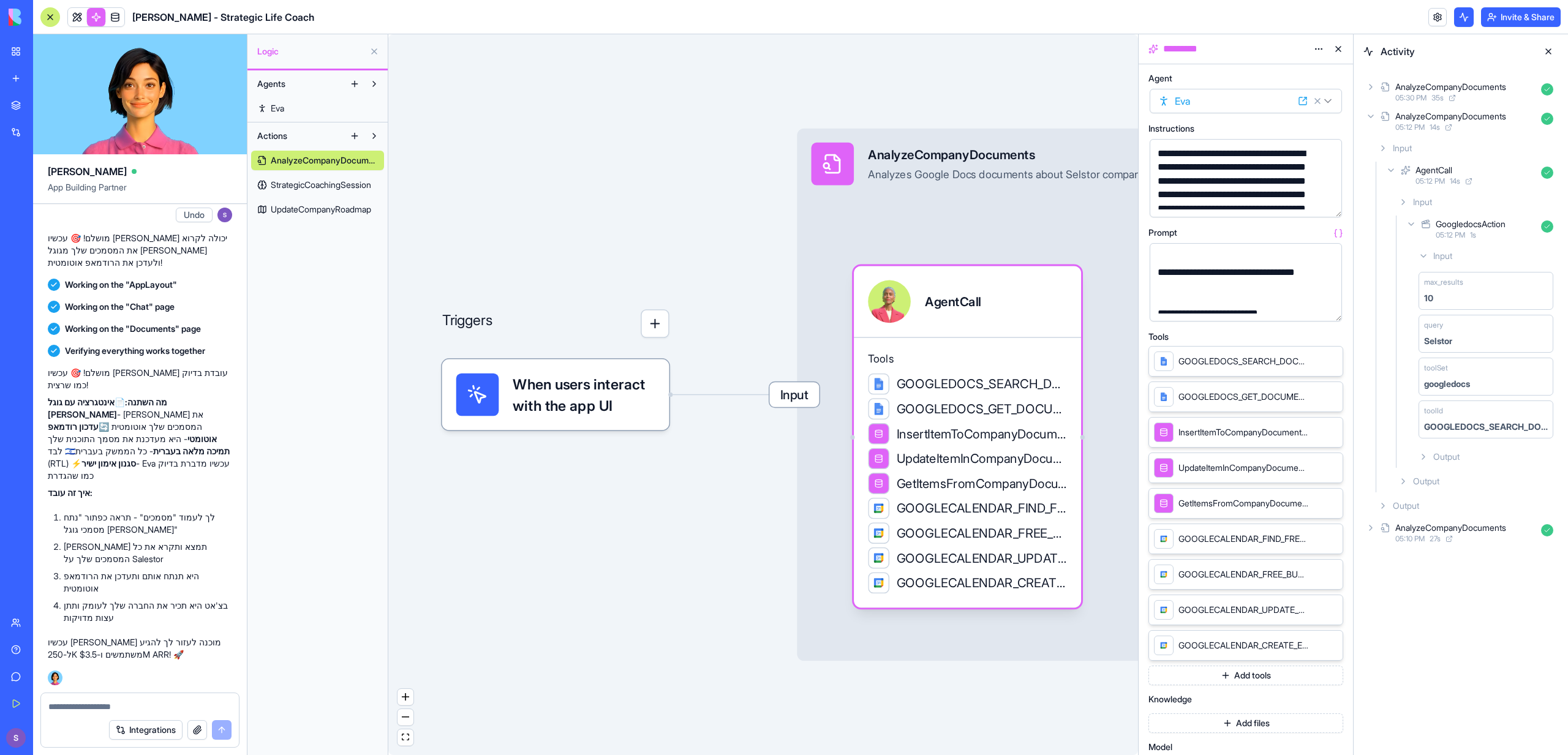
click at [778, 395] on span "Input" at bounding box center [794, 395] width 49 height 25
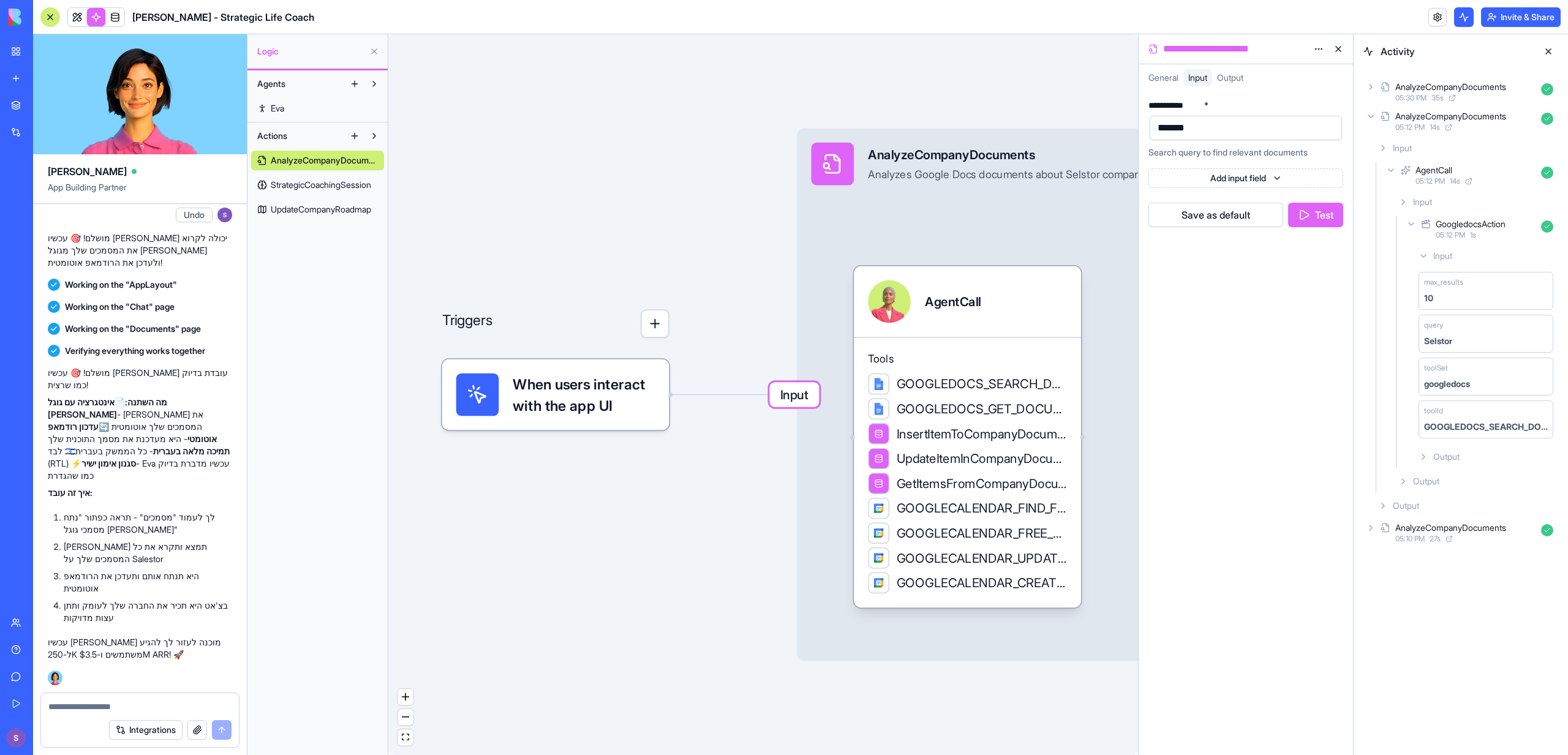
click at [1461, 89] on div "AnalyzeCompanyDocuments" at bounding box center [1451, 87] width 111 height 12
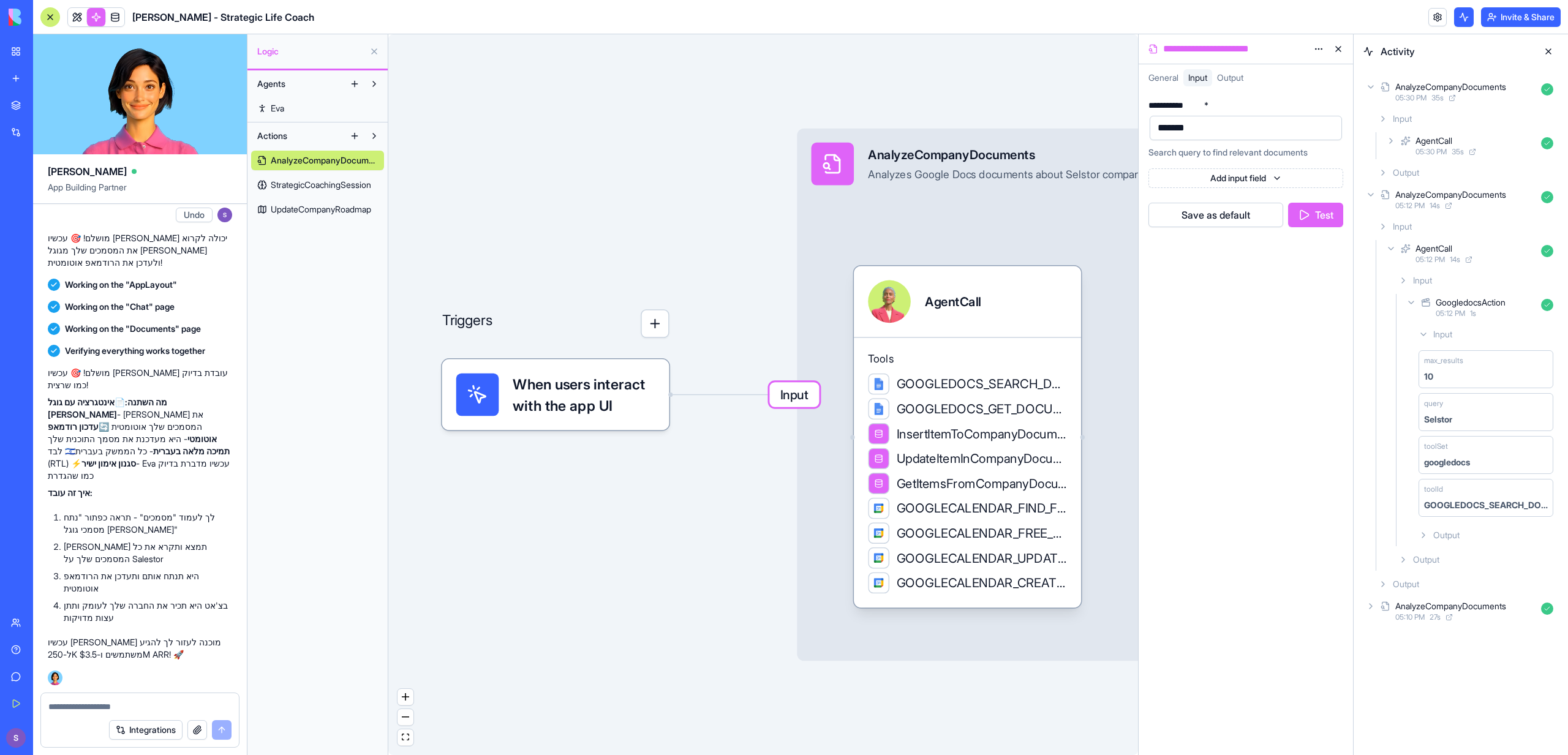
click at [1458, 130] on div "Input AgentCall 05:30 PM 35 s Output" at bounding box center [1465, 145] width 185 height 76
click at [1457, 142] on div "AgentCall" at bounding box center [1476, 141] width 121 height 12
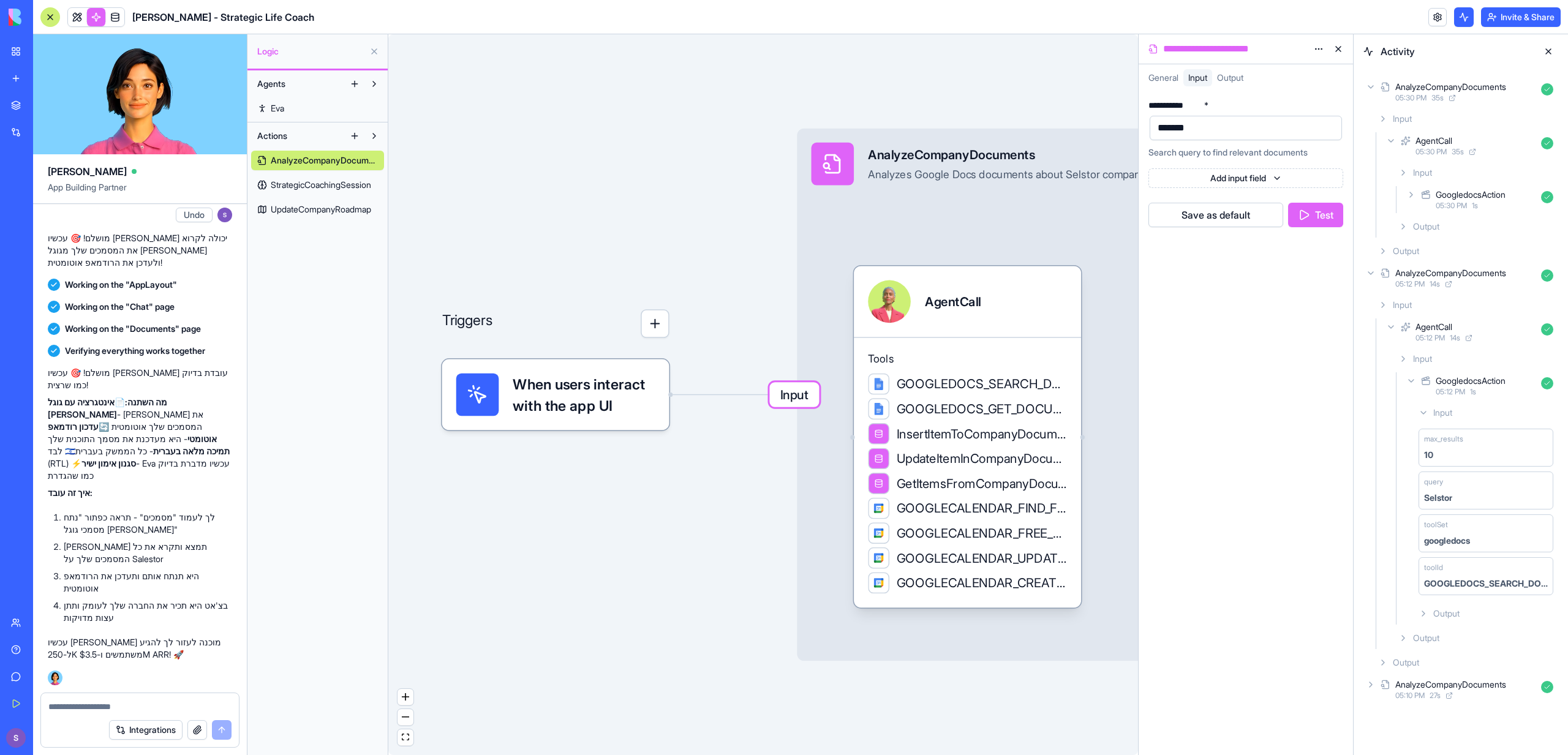
click at [1443, 187] on div "GoogledocsAction 05:30 PM 1 s" at bounding box center [1481, 200] width 154 height 27
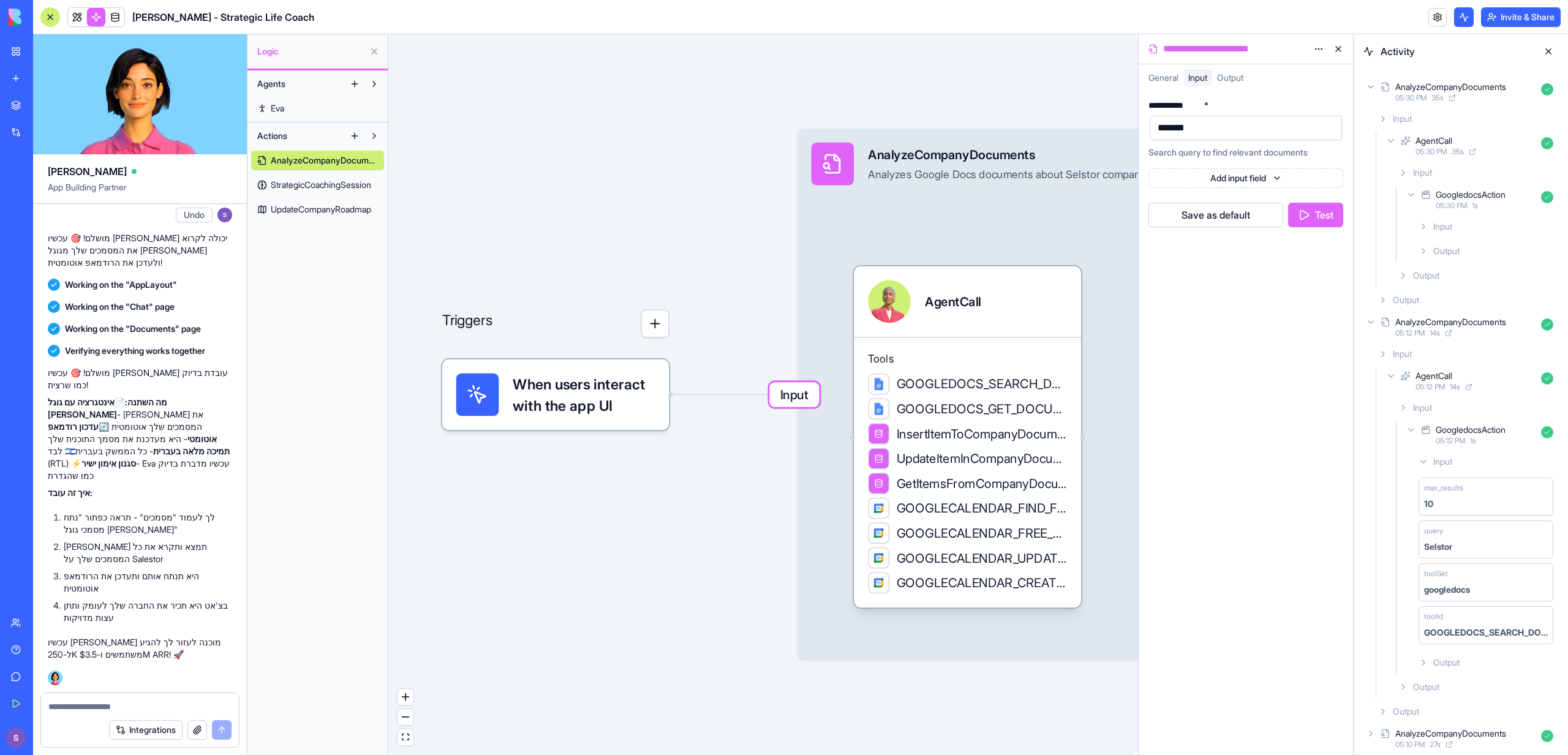
click at [1438, 280] on span "Output" at bounding box center [1426, 276] width 26 height 12
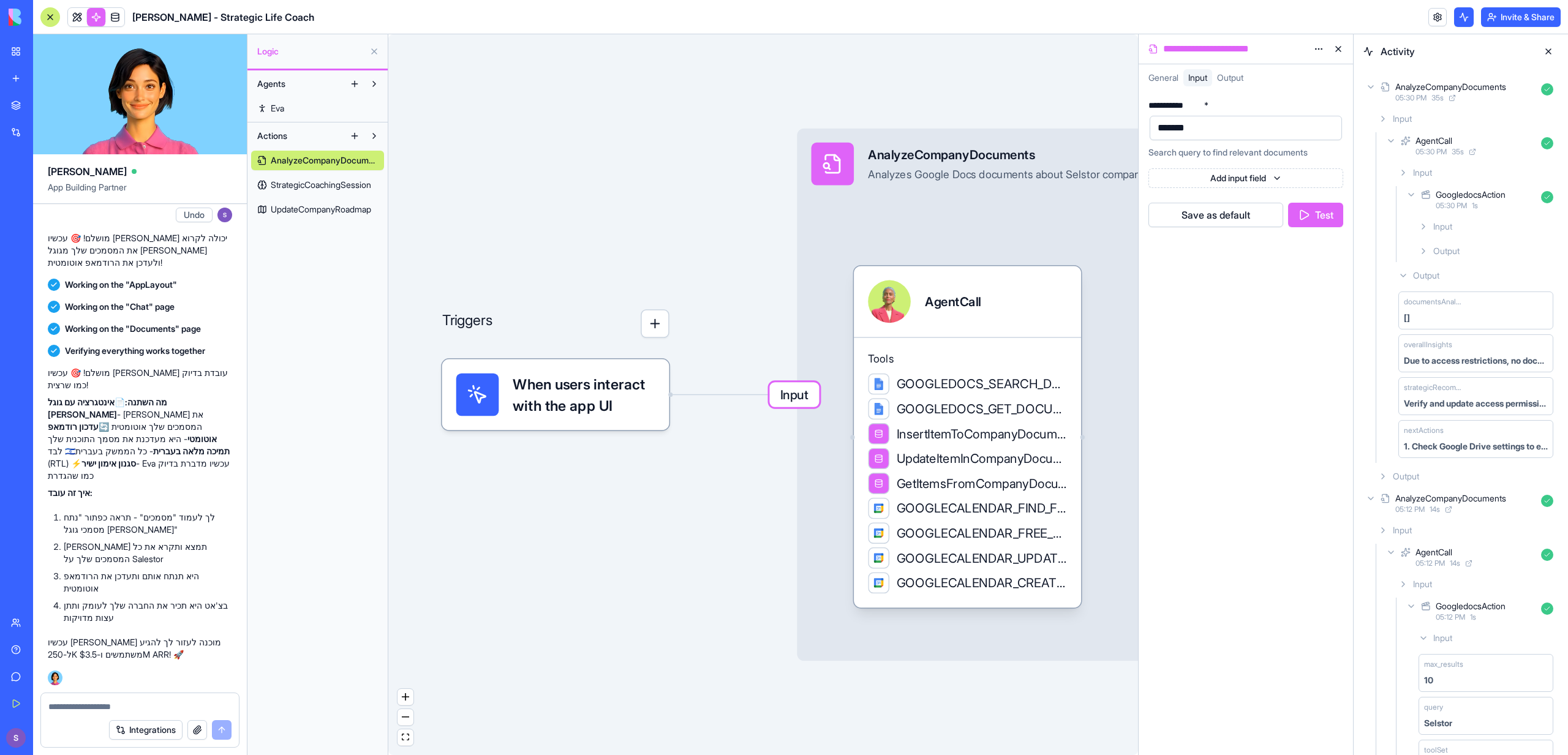
click at [1457, 250] on span "Output" at bounding box center [1446, 251] width 26 height 12
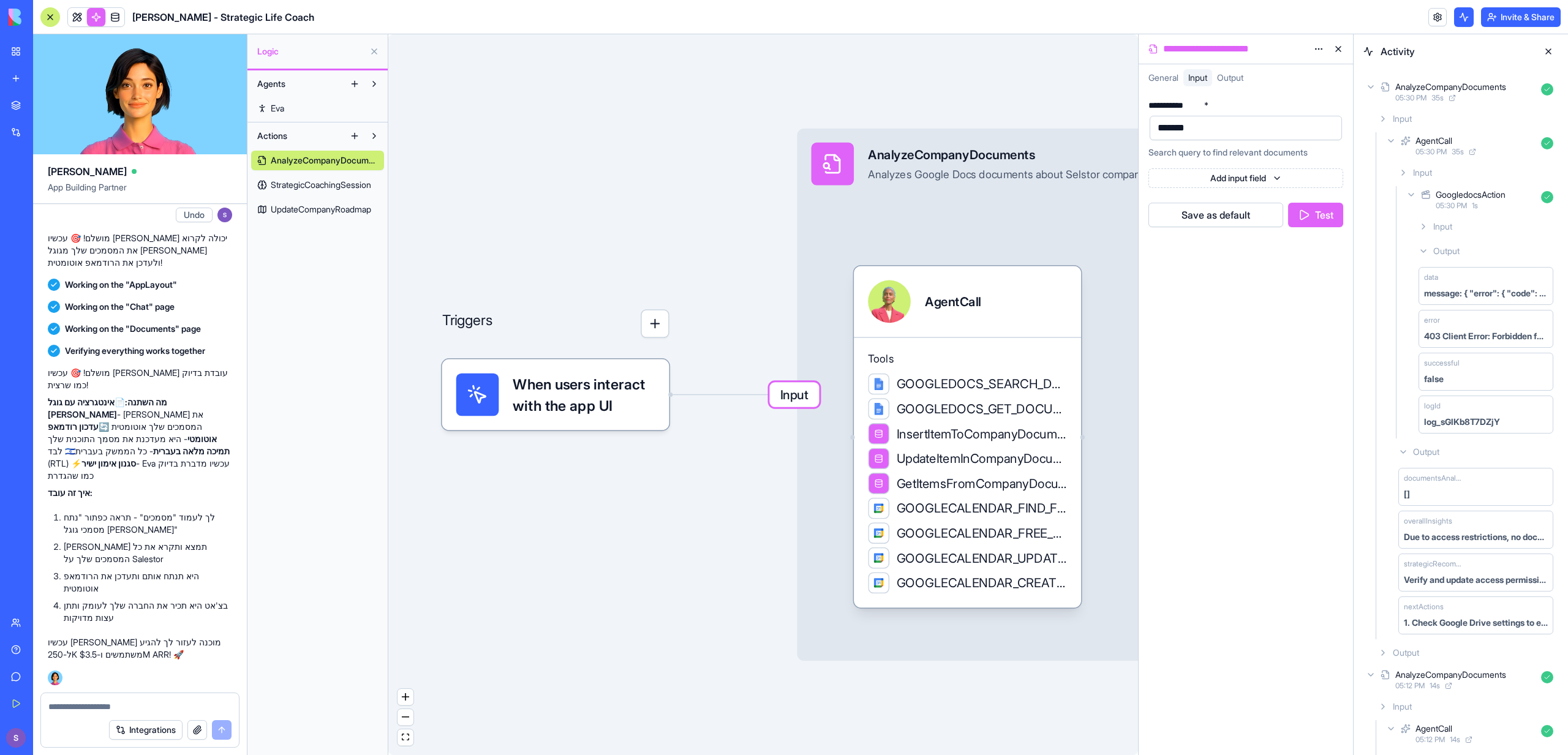
click at [805, 398] on span "Input" at bounding box center [794, 395] width 49 height 25
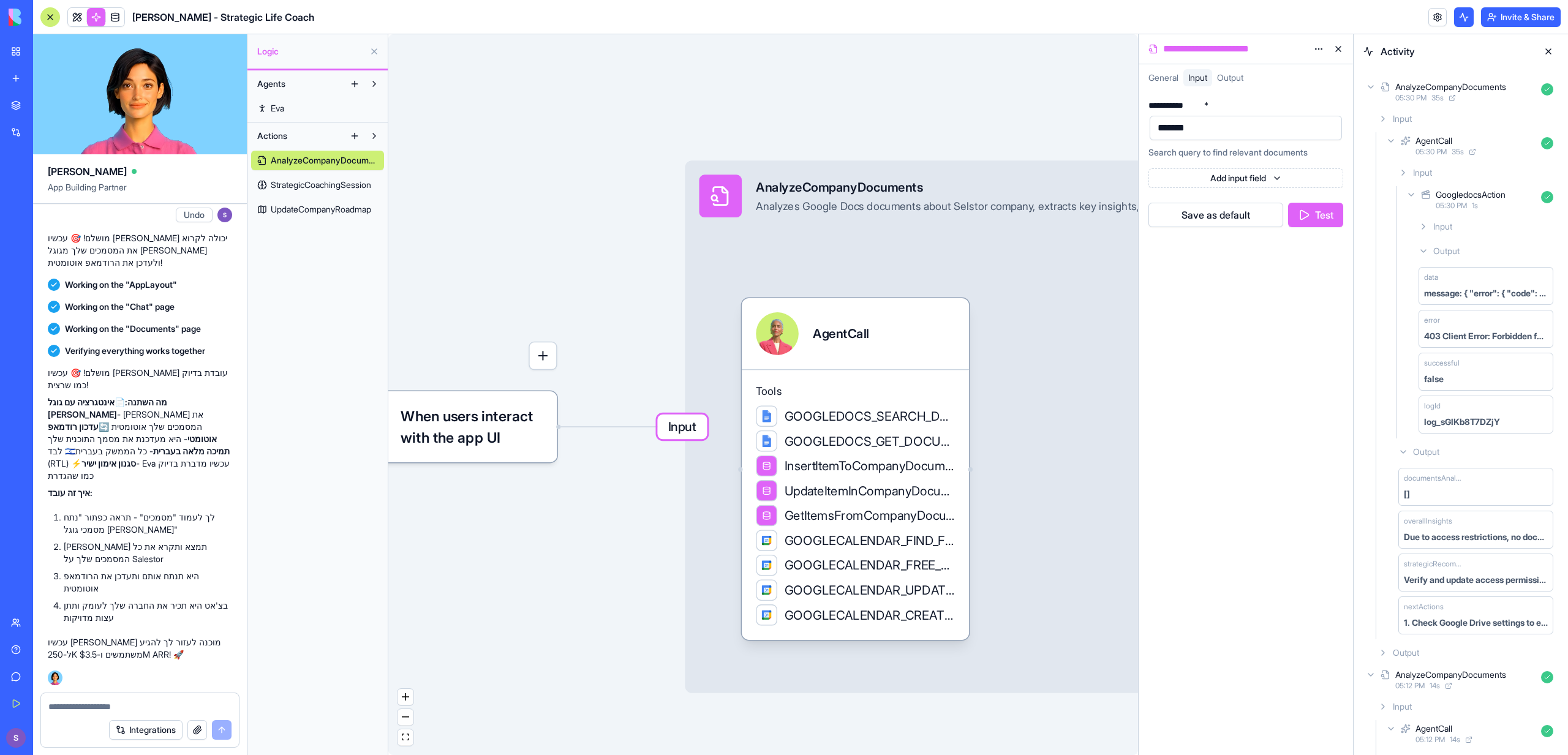
click at [16, 55] on link "My Workspace" at bounding box center [28, 51] width 49 height 25
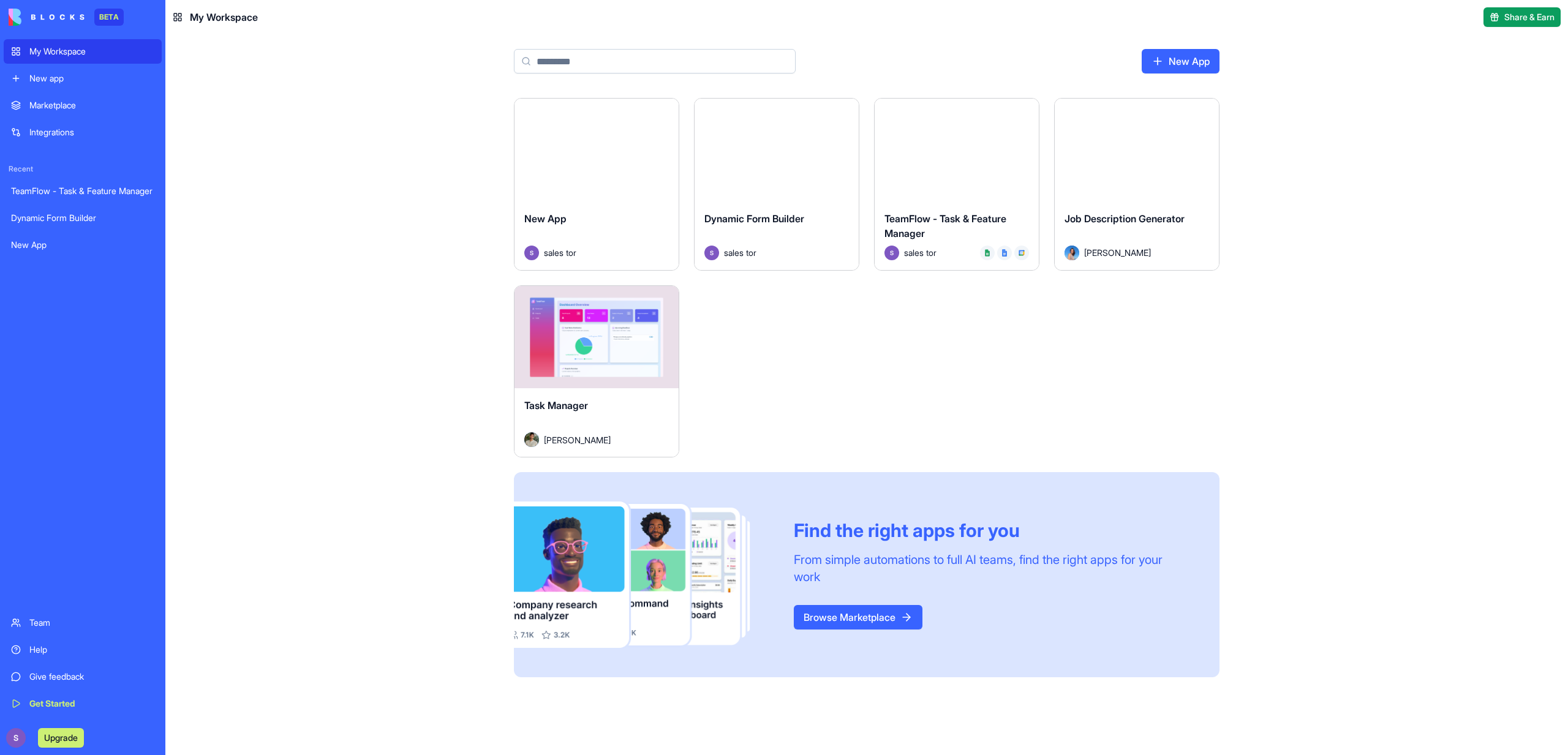
click at [581, 300] on div "Launch" at bounding box center [596, 337] width 164 height 103
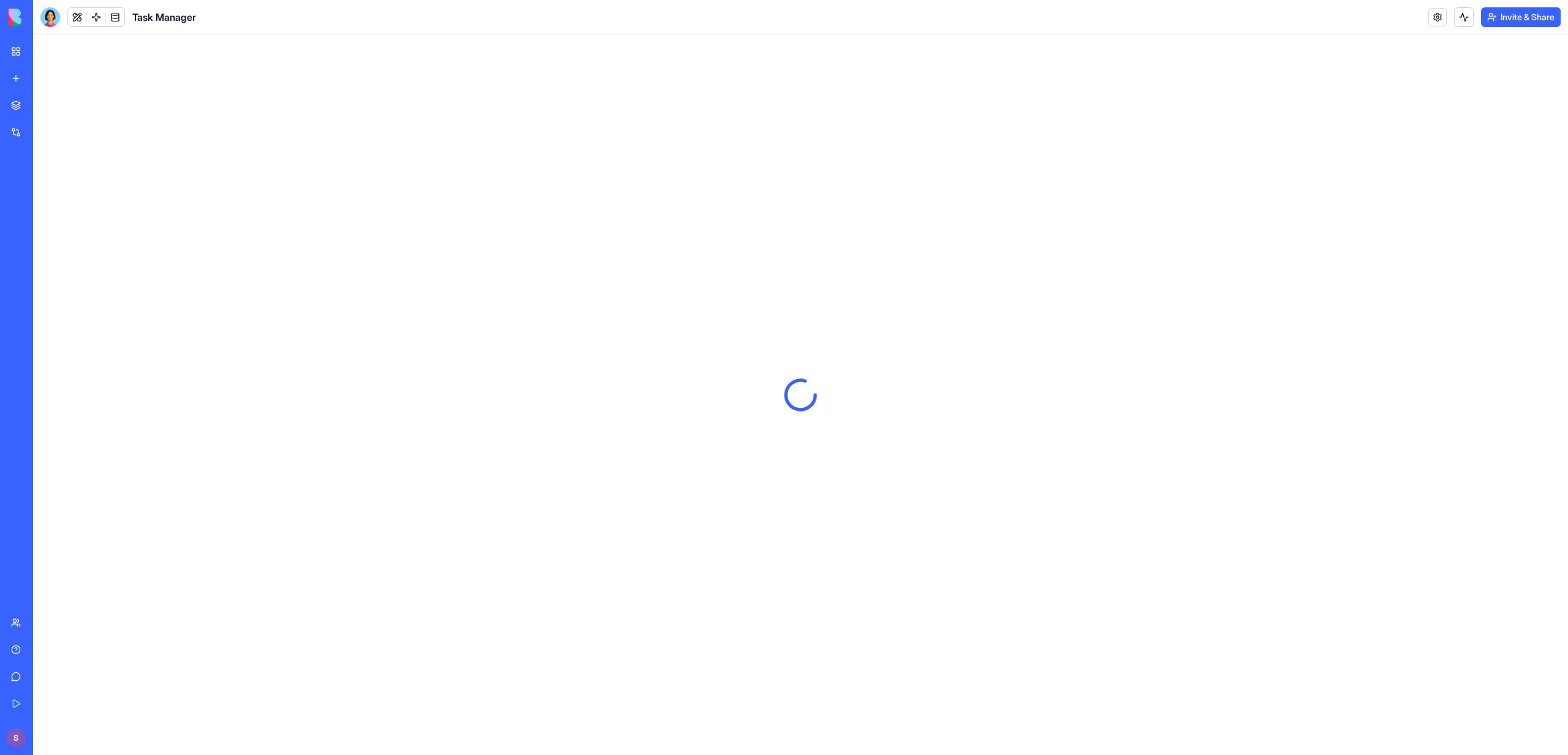
click at [51, 20] on div at bounding box center [50, 17] width 19 height 19
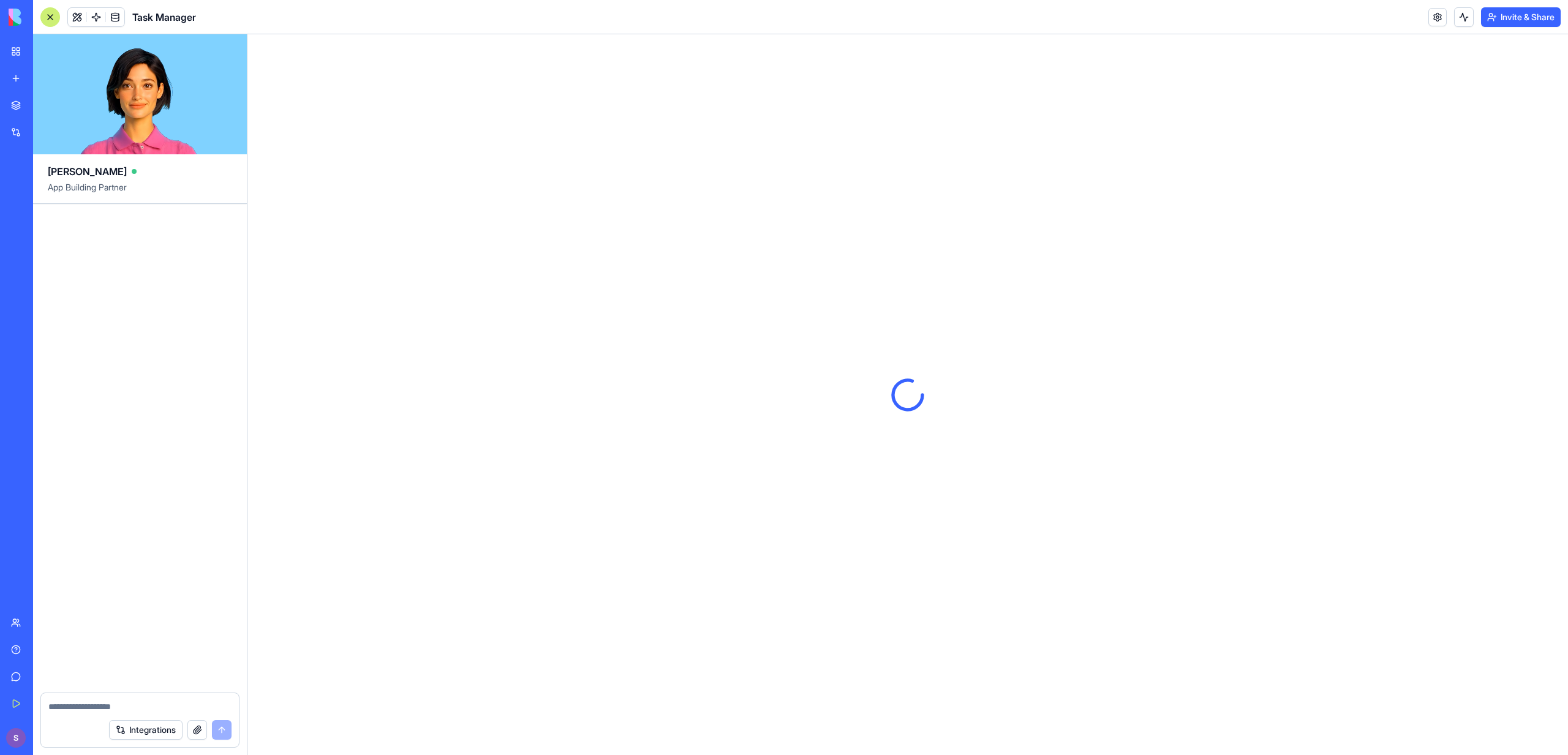
click at [94, 701] on textarea at bounding box center [140, 706] width 183 height 12
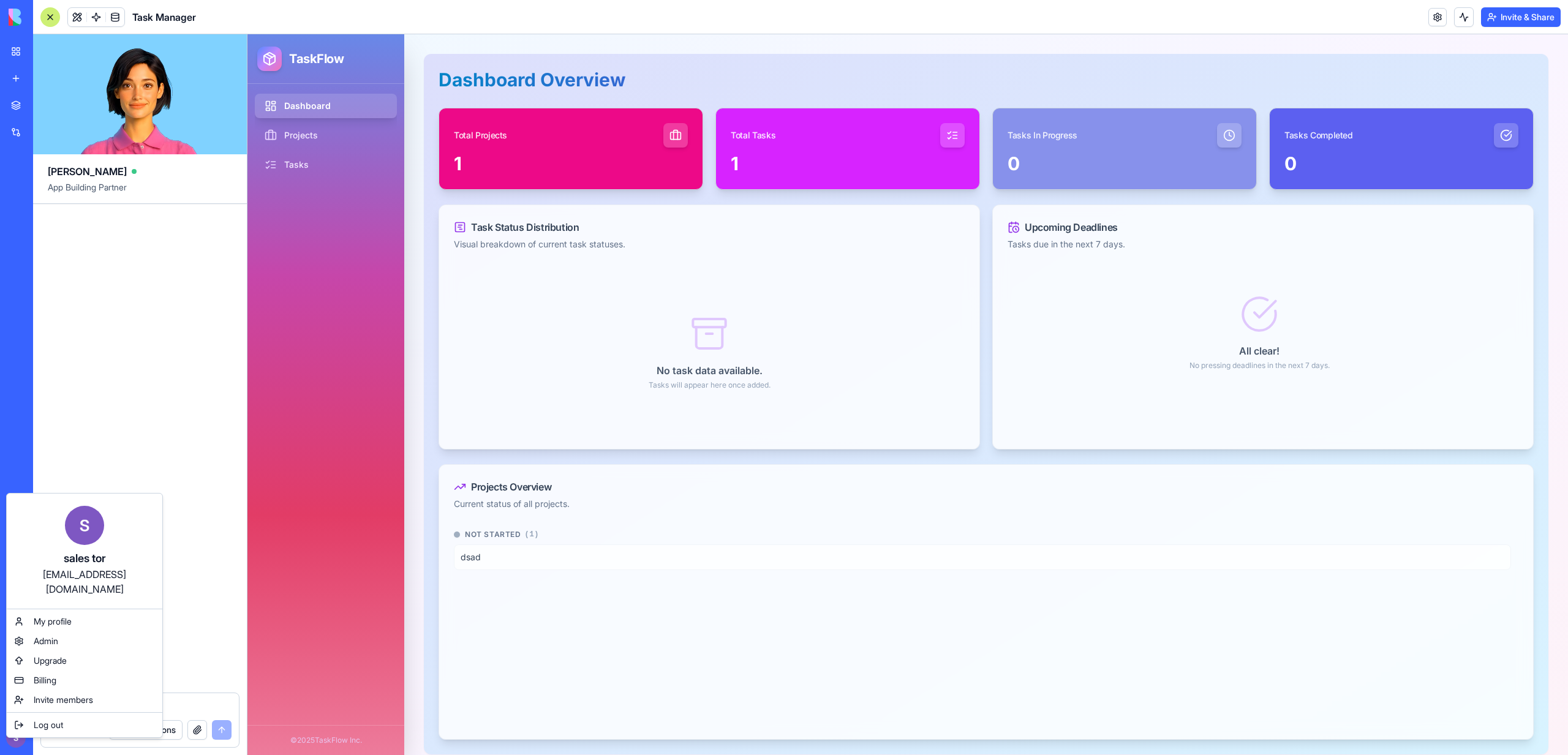
click at [146, 415] on html "BETA My Workspace New app Marketplace Integrations Recent TeamFlow - Task & Fea…" at bounding box center [784, 378] width 1568 height 755
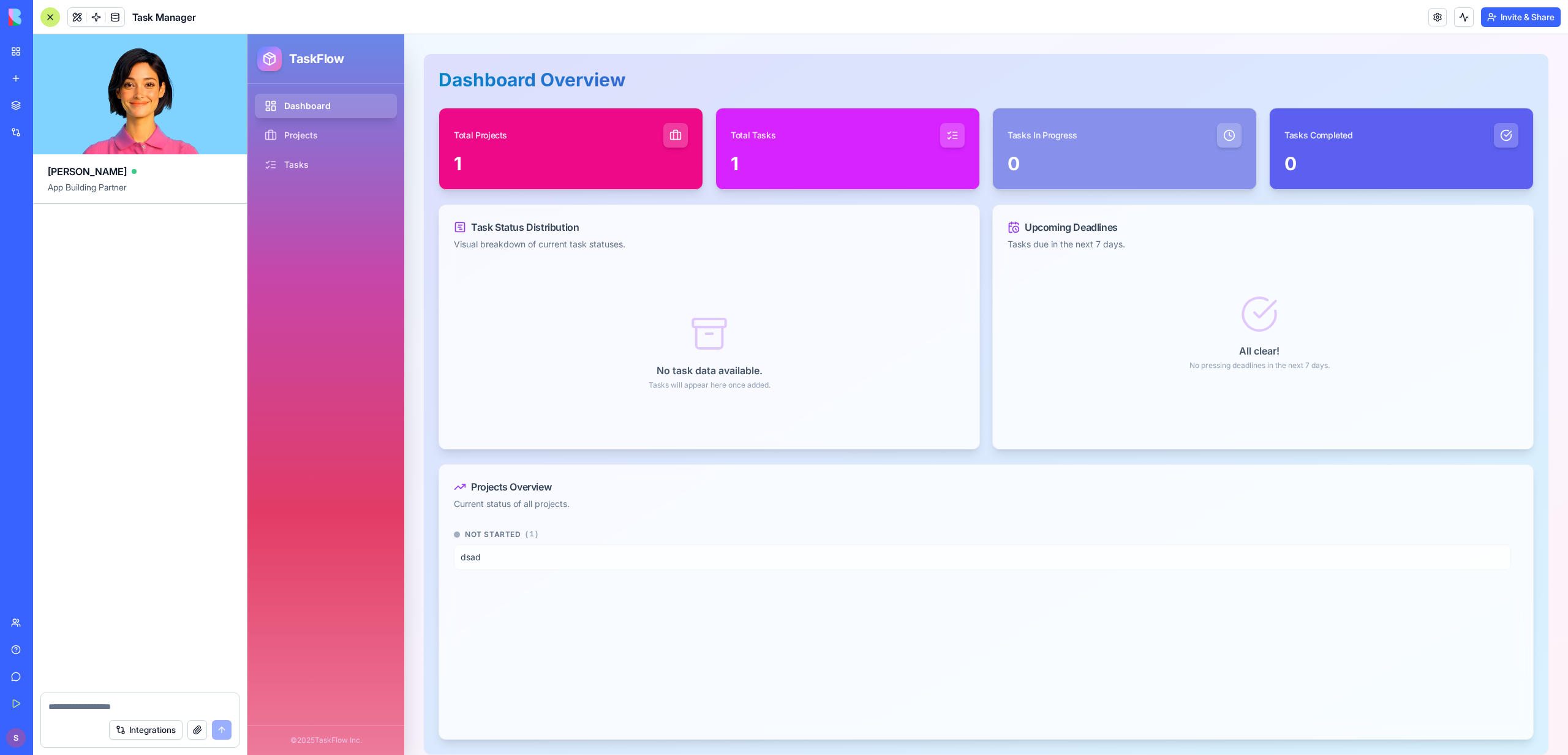
click at [122, 706] on textarea at bounding box center [140, 706] width 183 height 12
type textarea "**********"
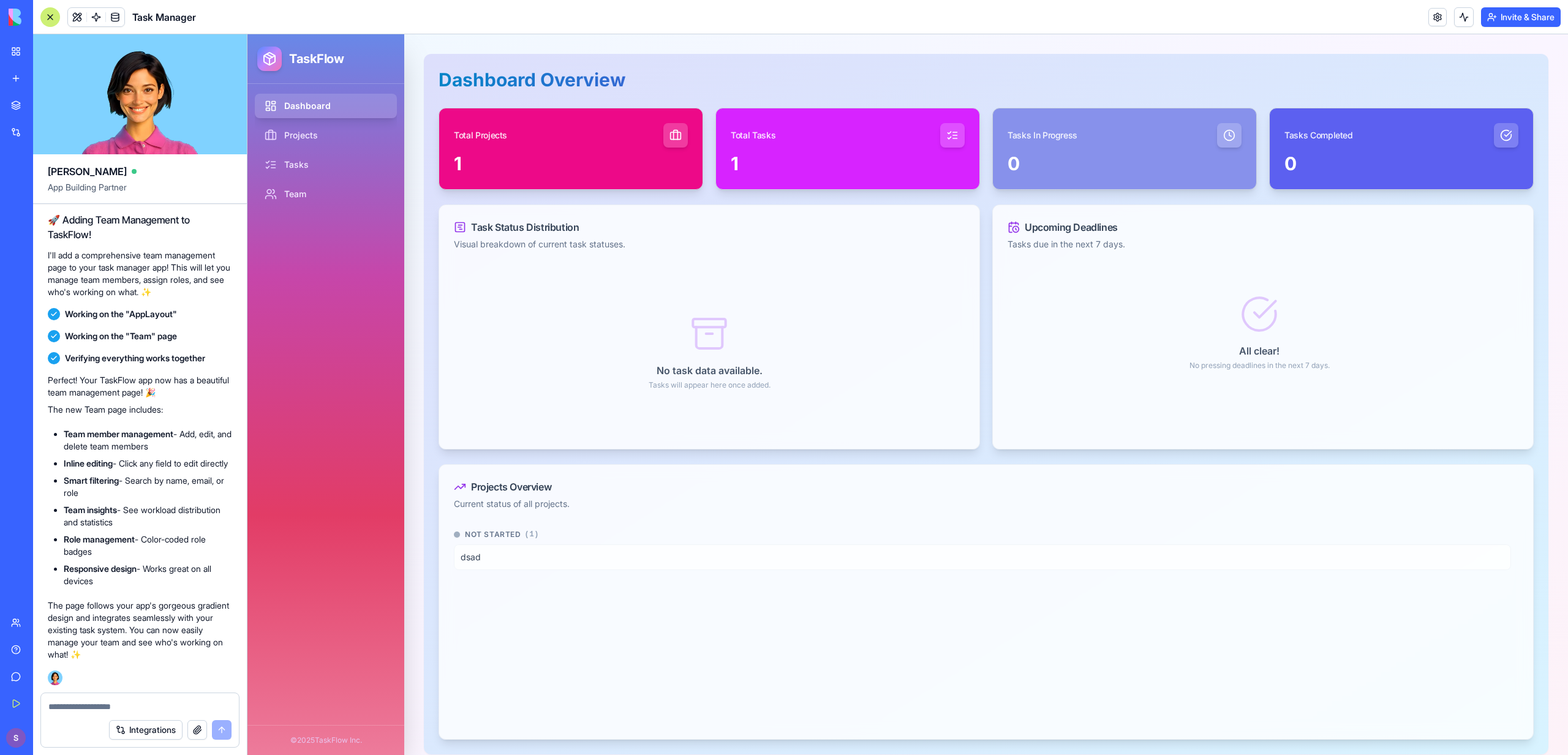
scroll to position [197, 0]
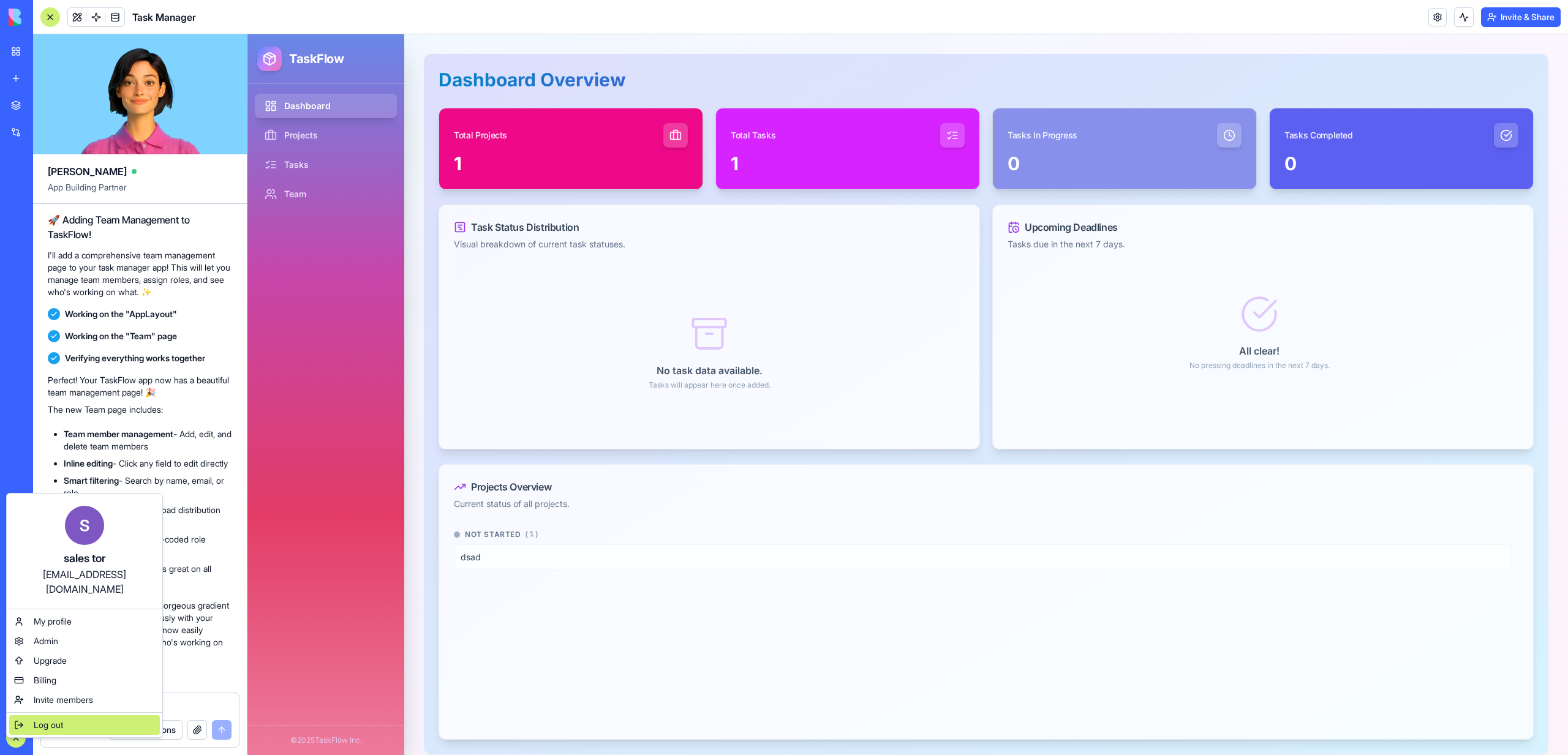
click at [56, 719] on span "Log out" at bounding box center [48, 725] width 29 height 12
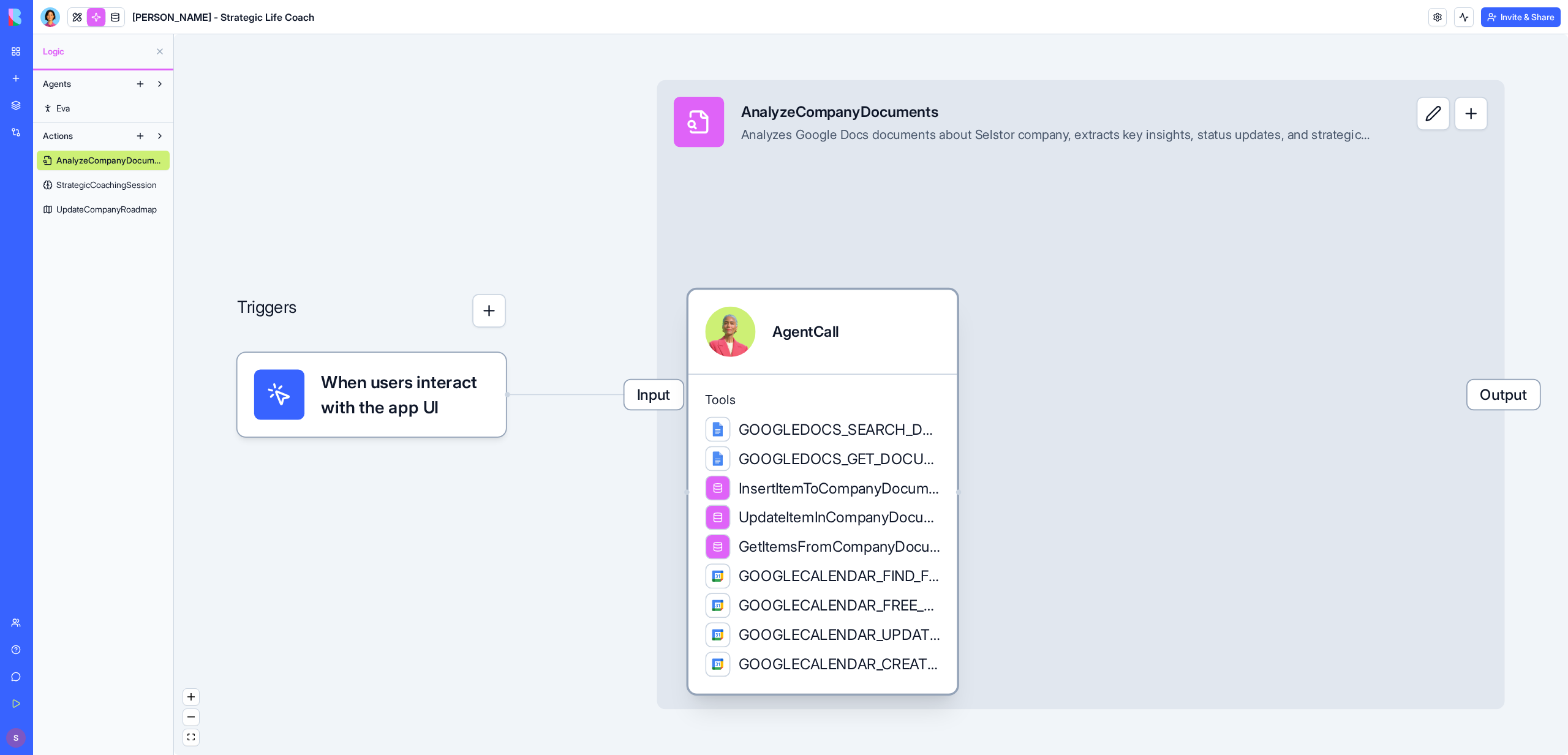
click at [781, 548] on span "GetItemsFromCompanyDocumentsTable" at bounding box center [839, 547] width 202 height 21
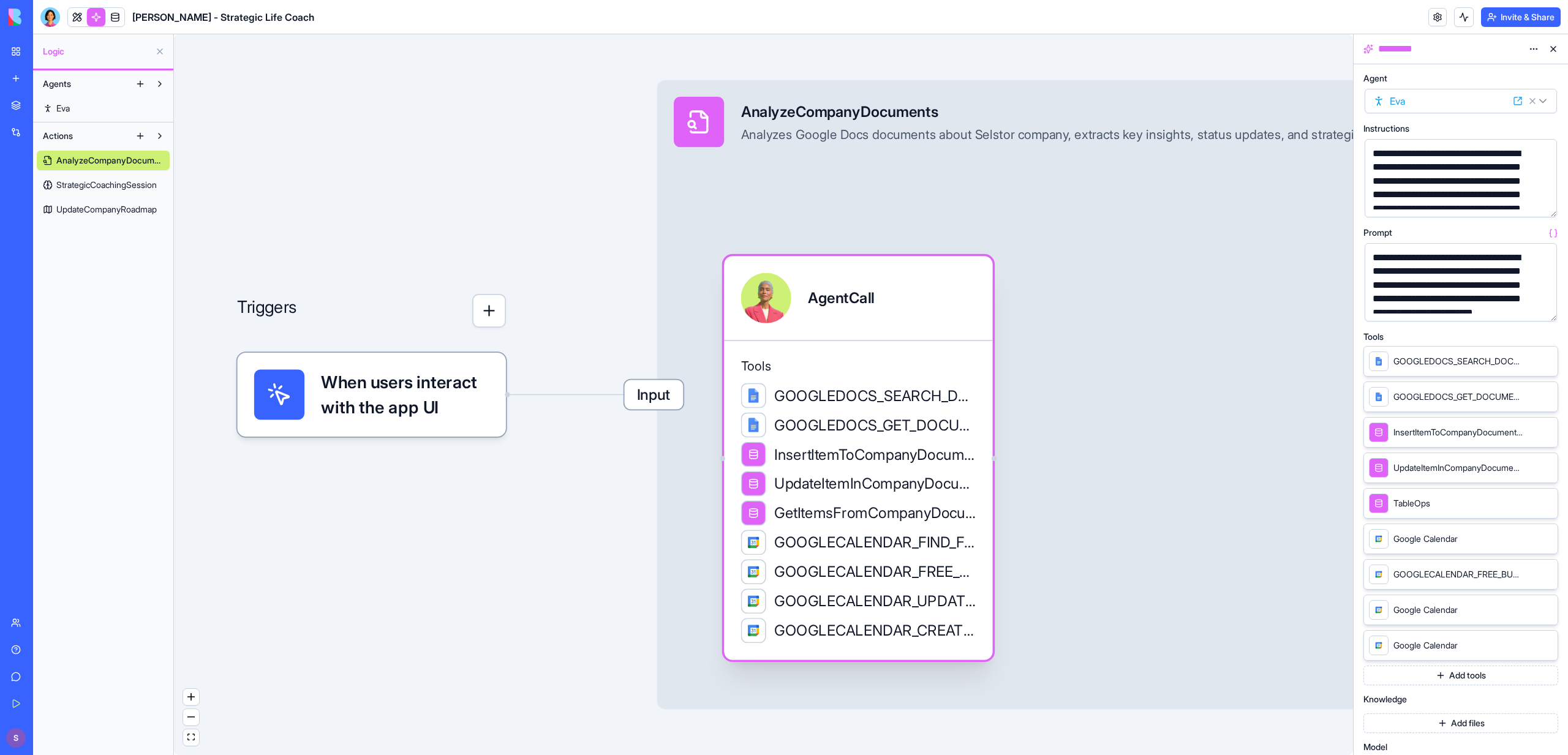
drag, startPoint x: 781, startPoint y: 548, endPoint x: 805, endPoint y: 500, distance: 53.7
click at [805, 503] on span "GetItemsFromCompanyDocumentsTable" at bounding box center [875, 513] width 202 height 21
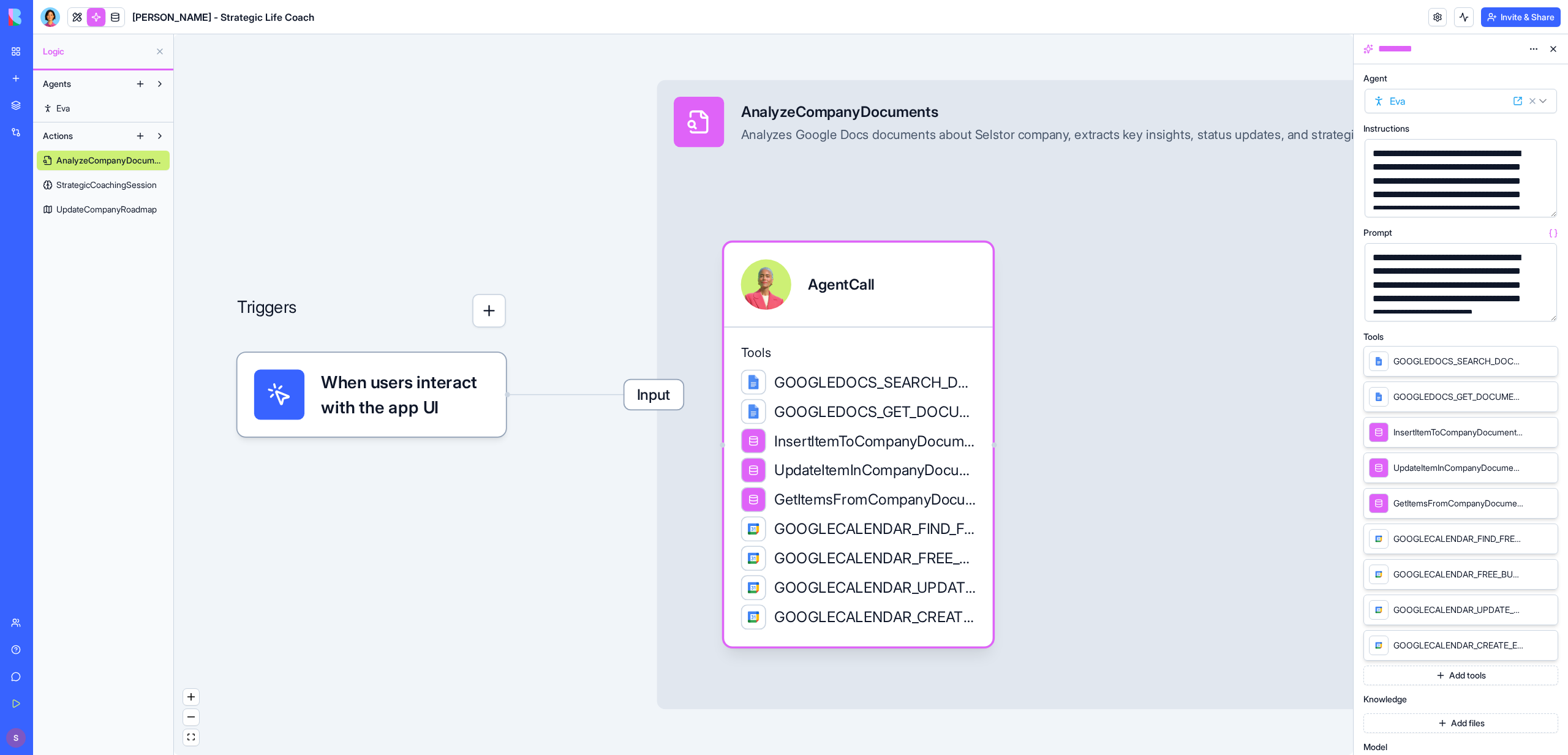
click at [1542, 306] on button "button" at bounding box center [1545, 309] width 19 height 19
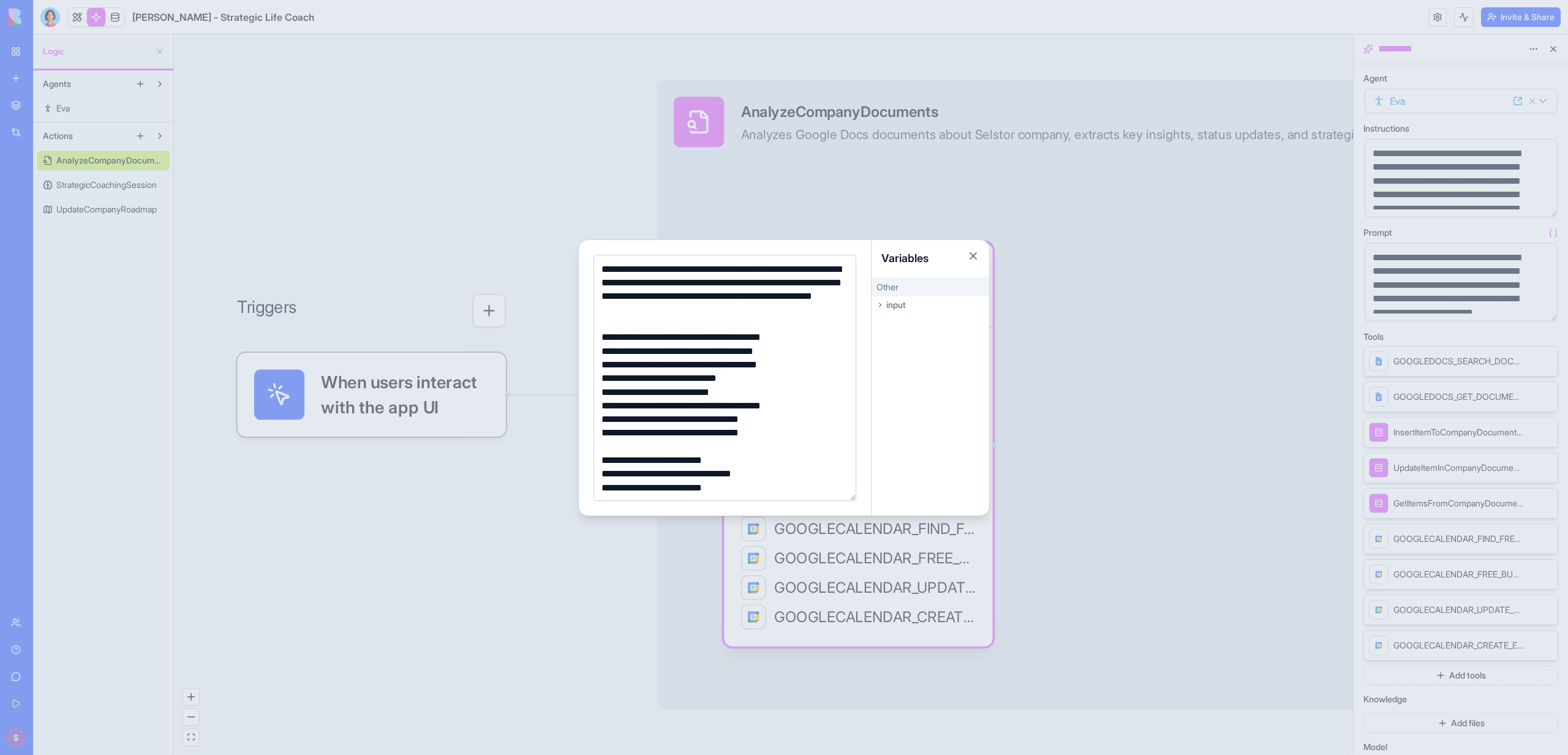
click at [458, 222] on div at bounding box center [784, 378] width 1568 height 755
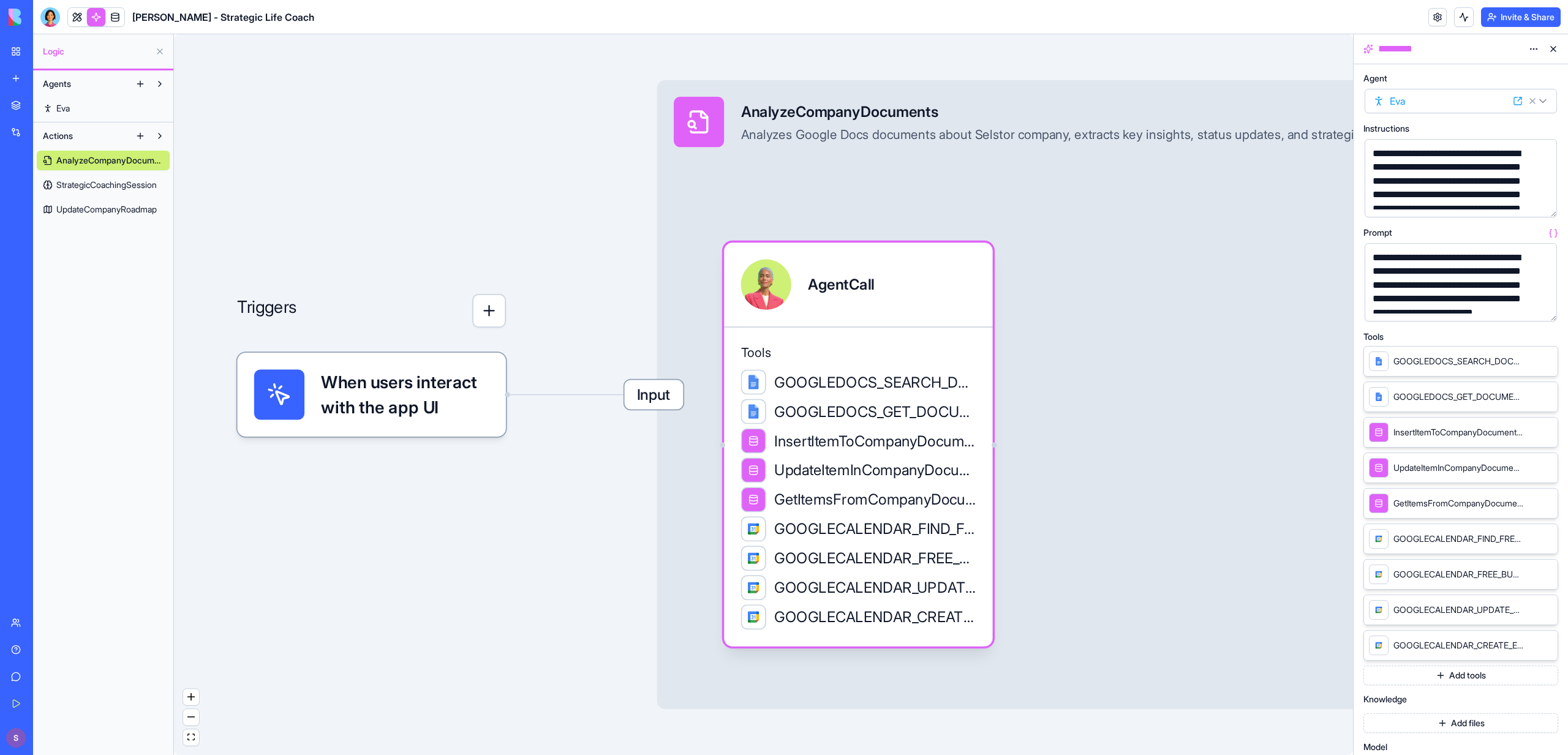
click at [656, 384] on span "Input" at bounding box center [653, 395] width 58 height 29
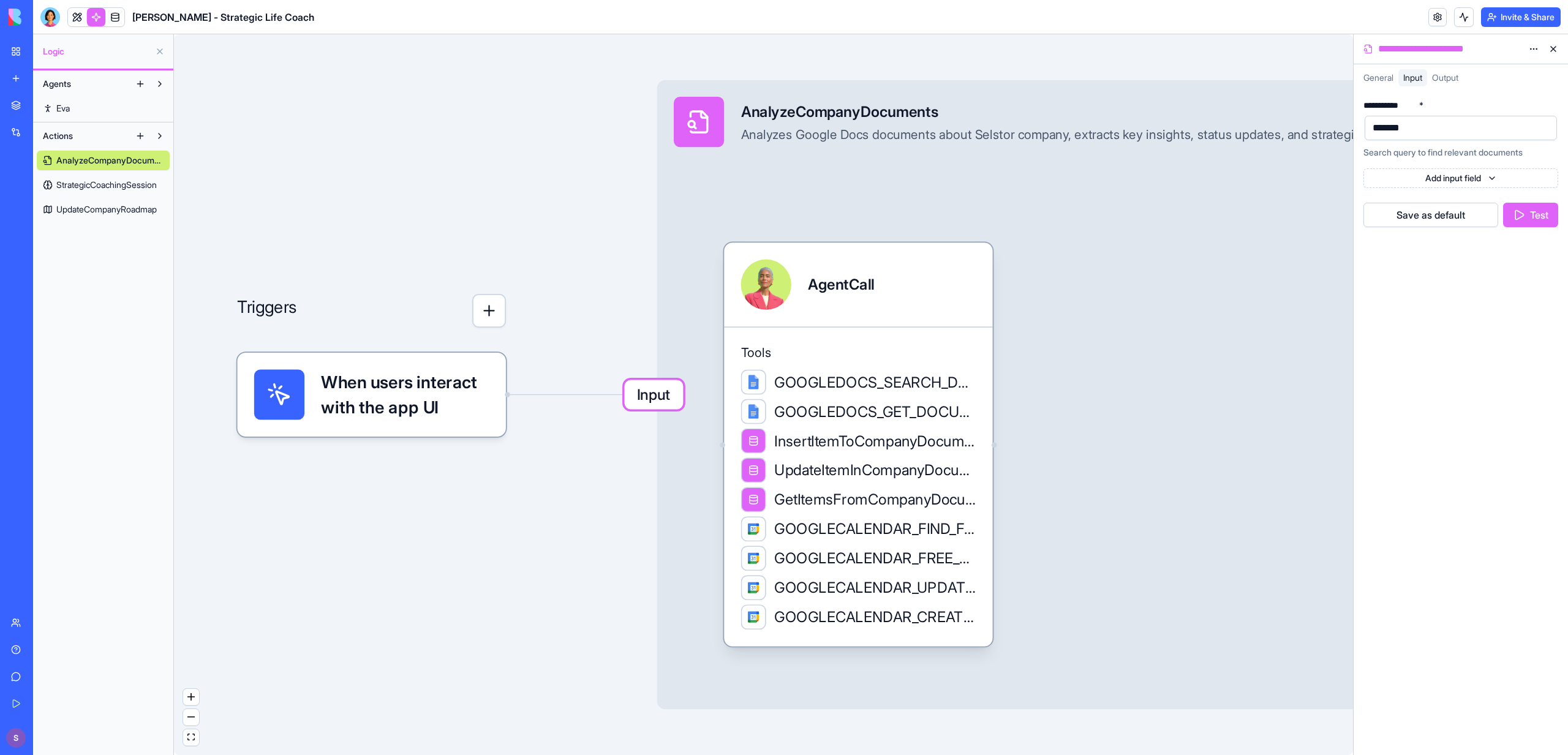
click at [1530, 212] on button "Test" at bounding box center [1531, 215] width 55 height 25
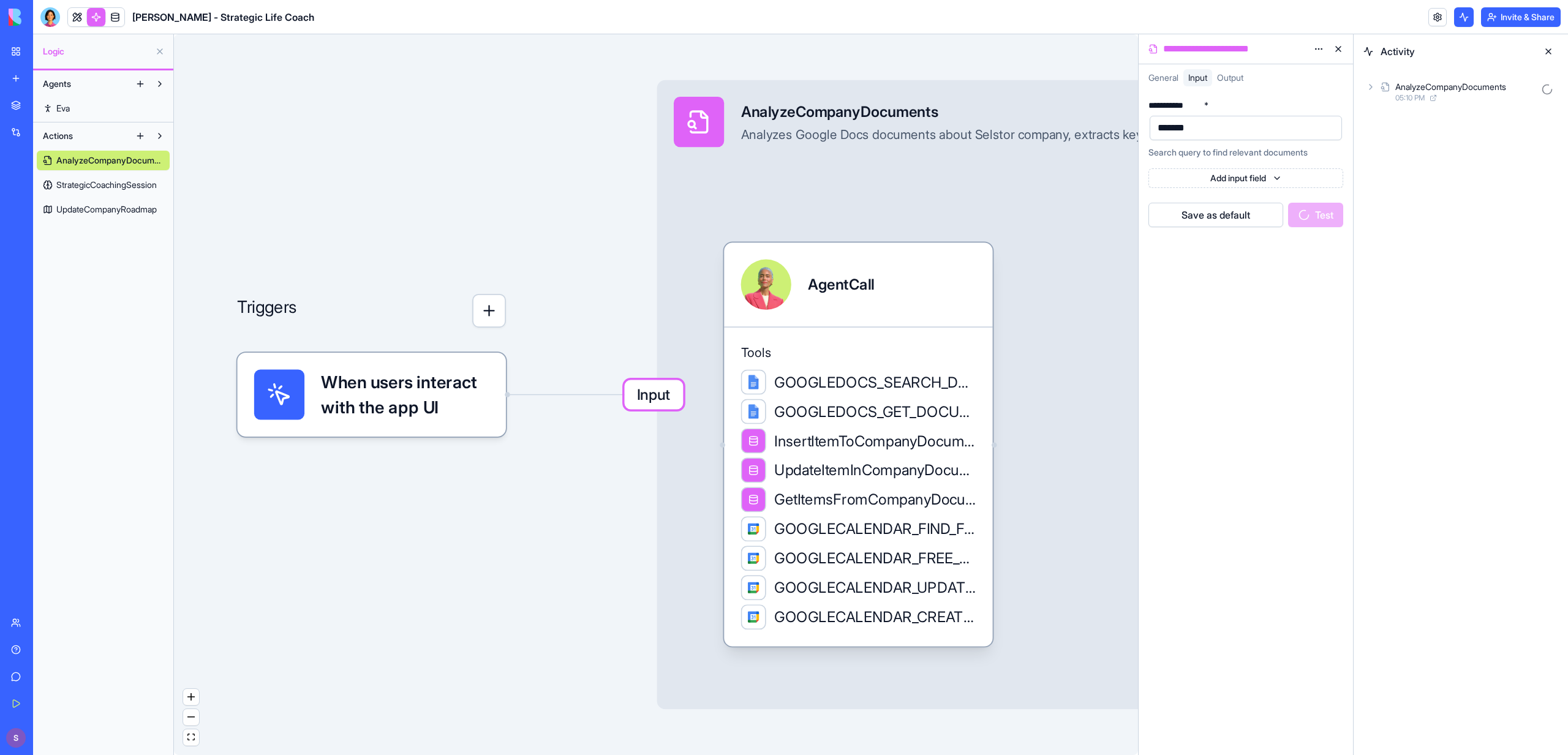
click at [1406, 85] on div "AnalyzeCompanyDocuments" at bounding box center [1451, 87] width 111 height 12
click at [1432, 151] on span "05:10 PM" at bounding box center [1430, 151] width 29 height 10
click at [1483, 199] on div "GoogledocsAction" at bounding box center [1471, 195] width 70 height 12
click at [1473, 250] on div "Output" at bounding box center [1486, 251] width 145 height 22
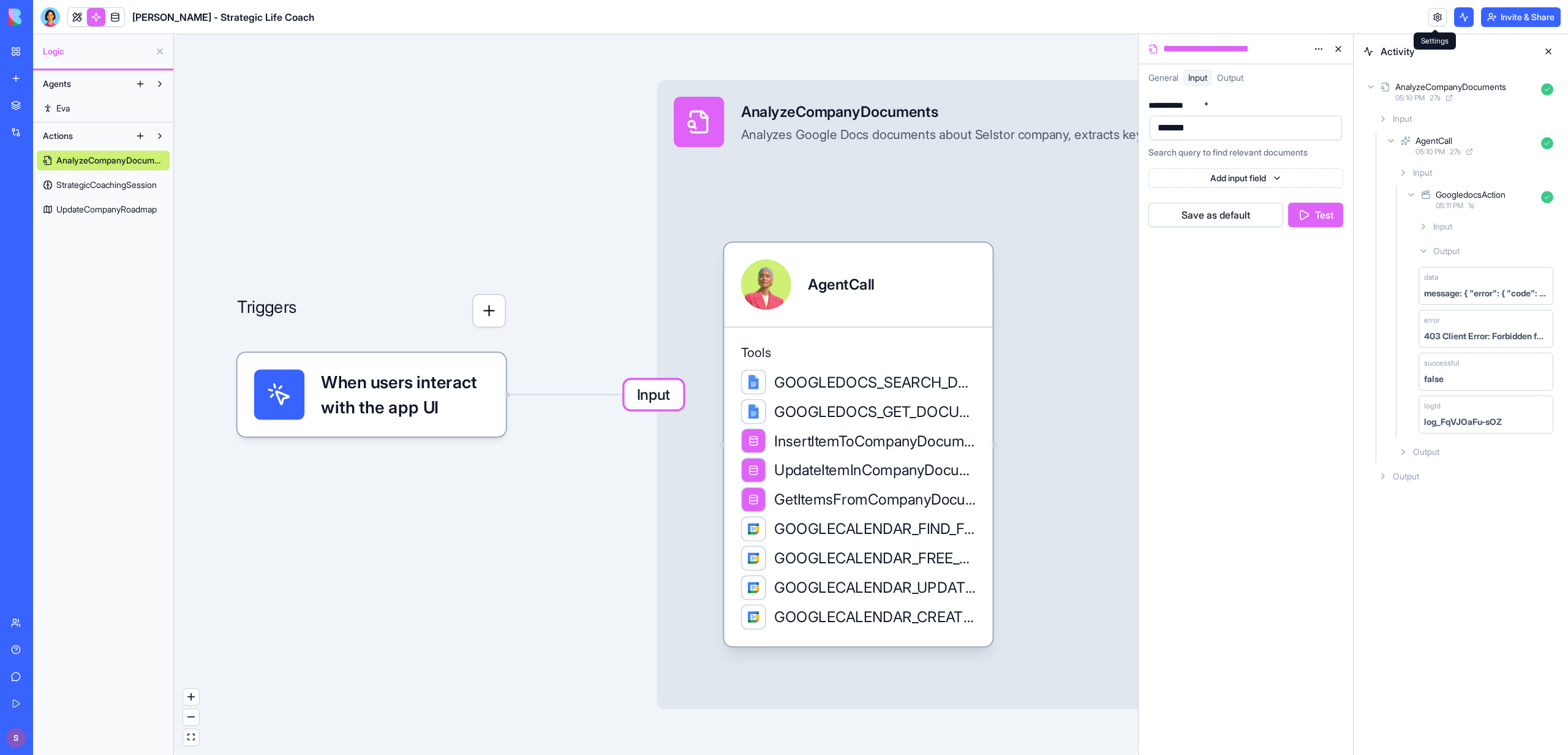
click at [1430, 15] on link at bounding box center [1438, 17] width 19 height 19
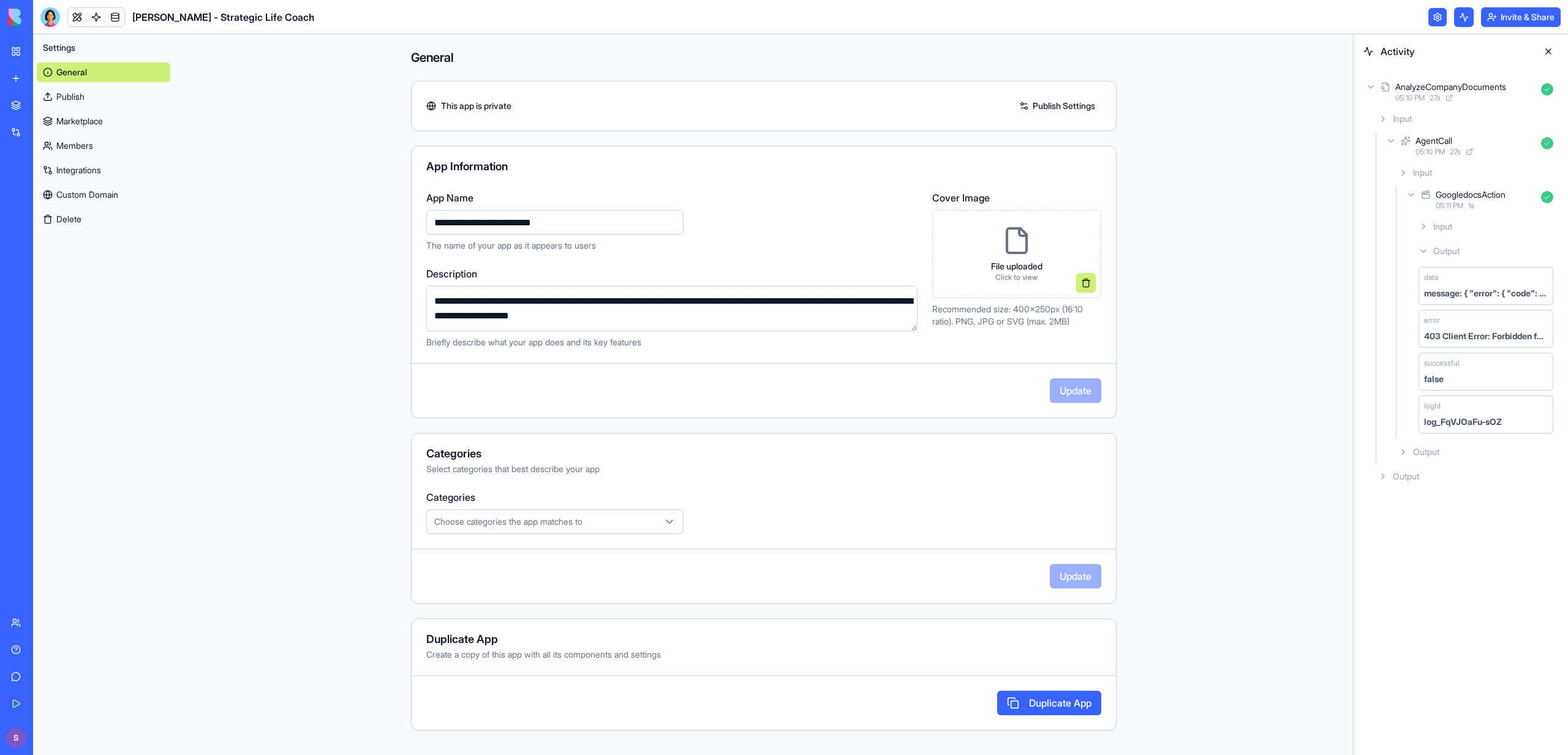
click at [76, 166] on link "Integrations" at bounding box center [103, 170] width 133 height 19
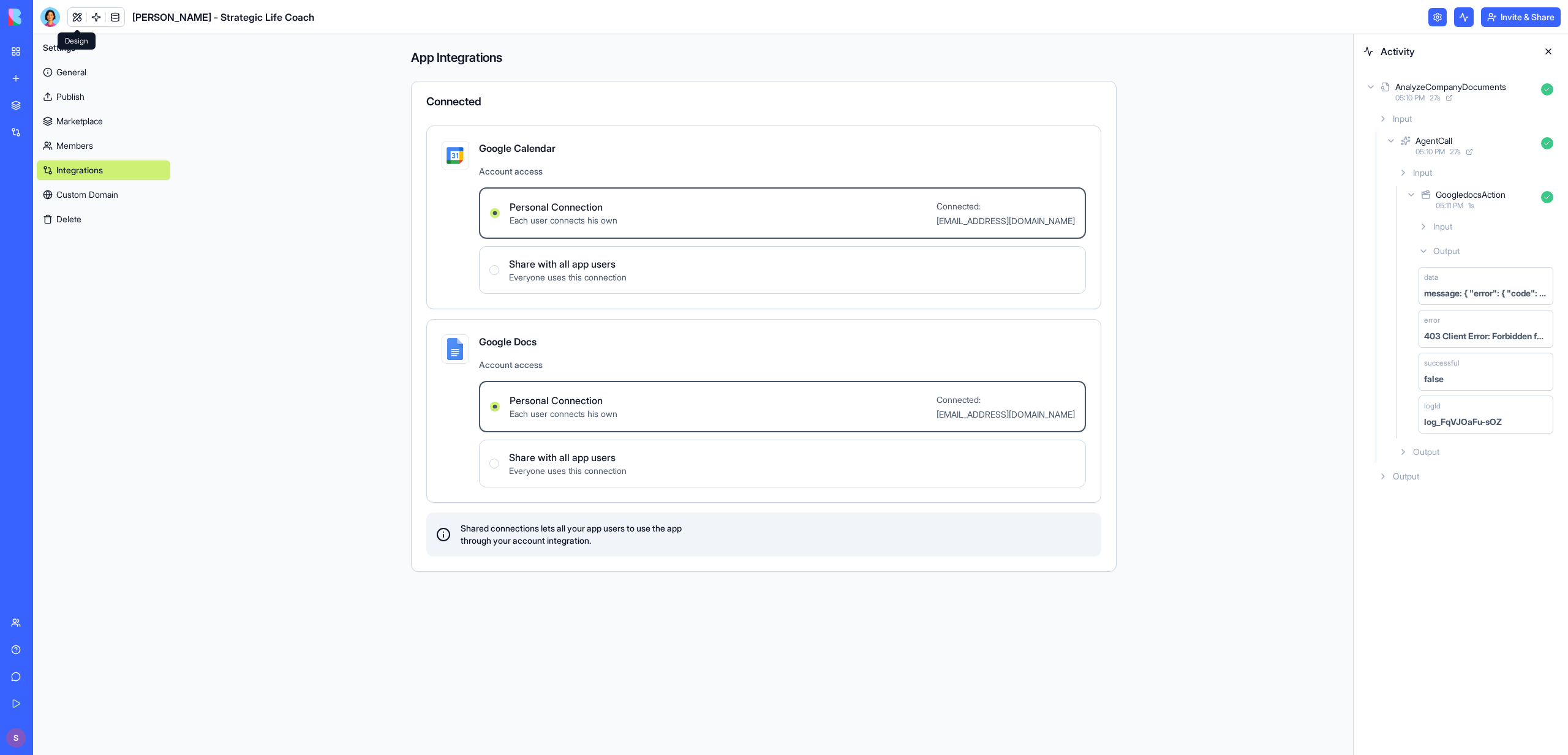
click at [79, 22] on link at bounding box center [77, 17] width 19 height 19
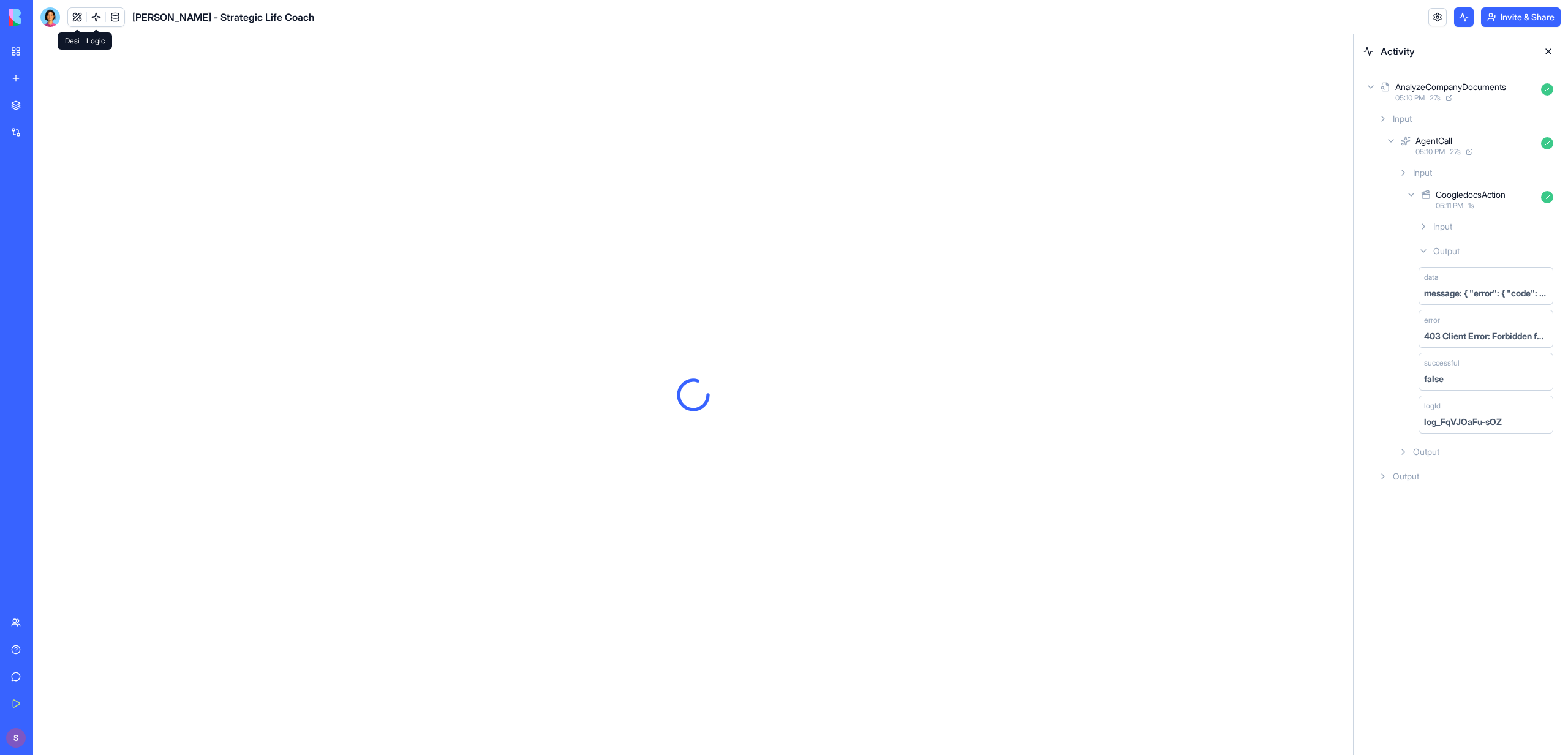
click at [93, 19] on link at bounding box center [96, 17] width 19 height 19
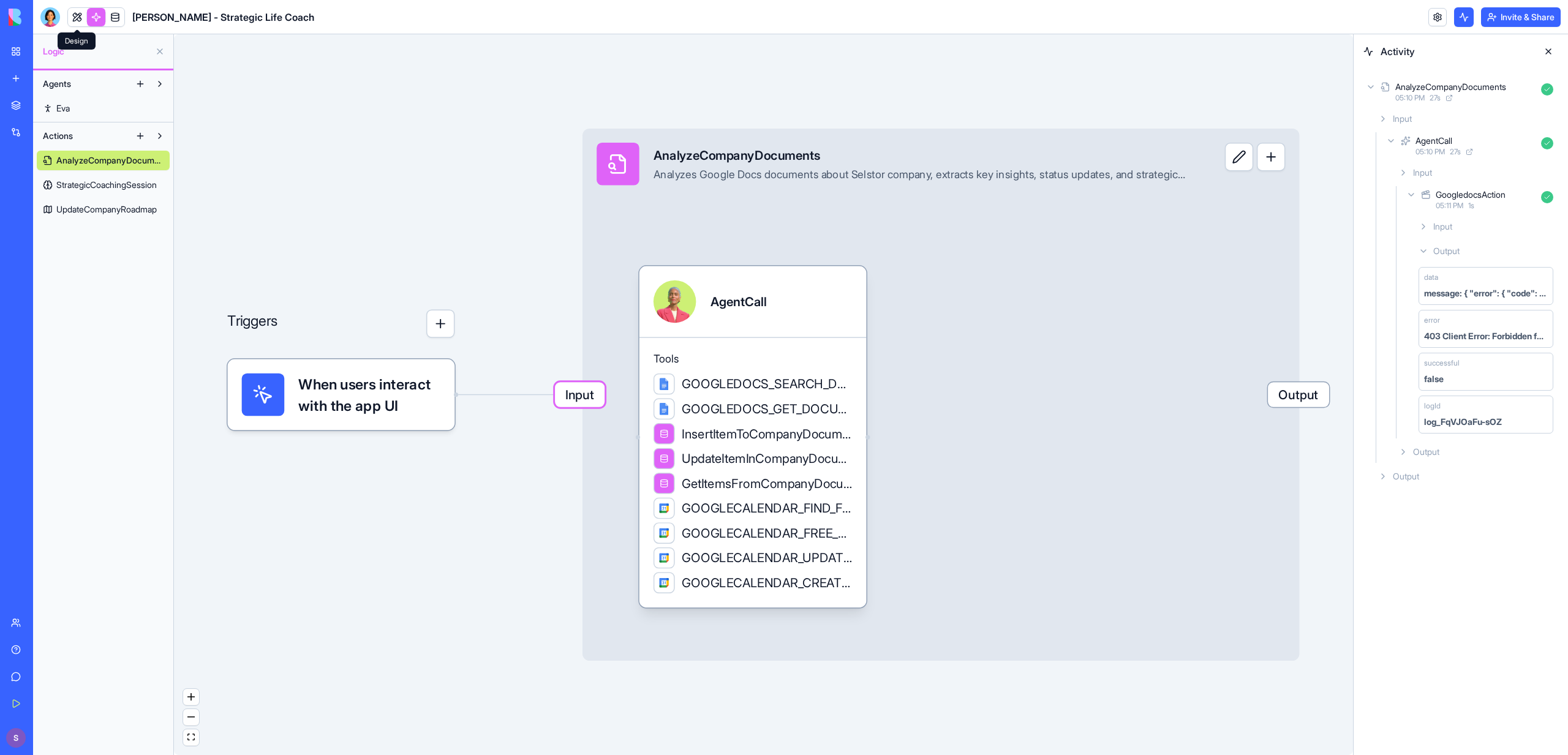
click at [79, 19] on link at bounding box center [77, 17] width 19 height 19
click at [79, 19] on button at bounding box center [77, 17] width 19 height 19
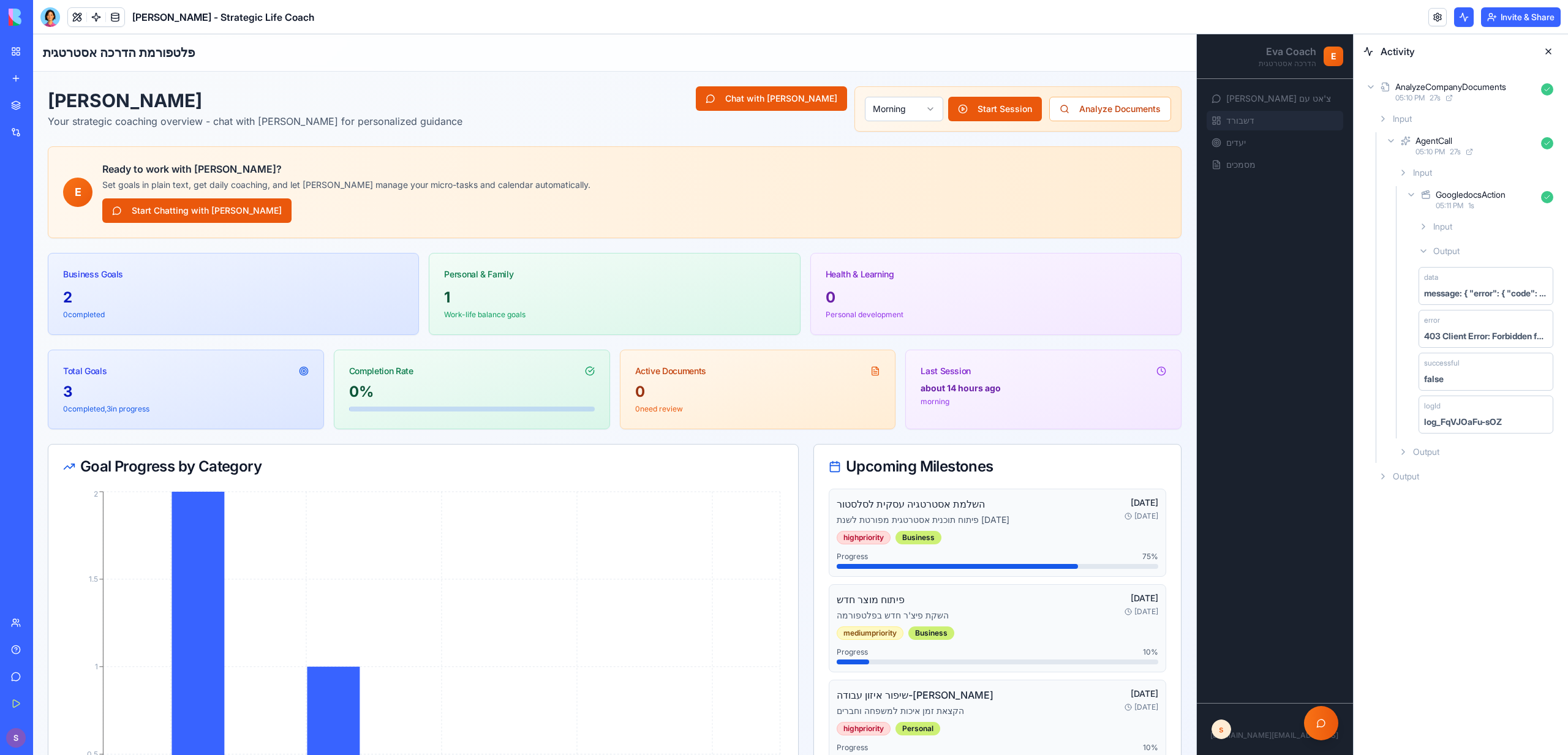
click at [73, 26] on header "[PERSON_NAME] - Strategic Life Coach Invite & Share" at bounding box center [800, 17] width 1535 height 34
click at [73, 20] on button at bounding box center [77, 17] width 19 height 19
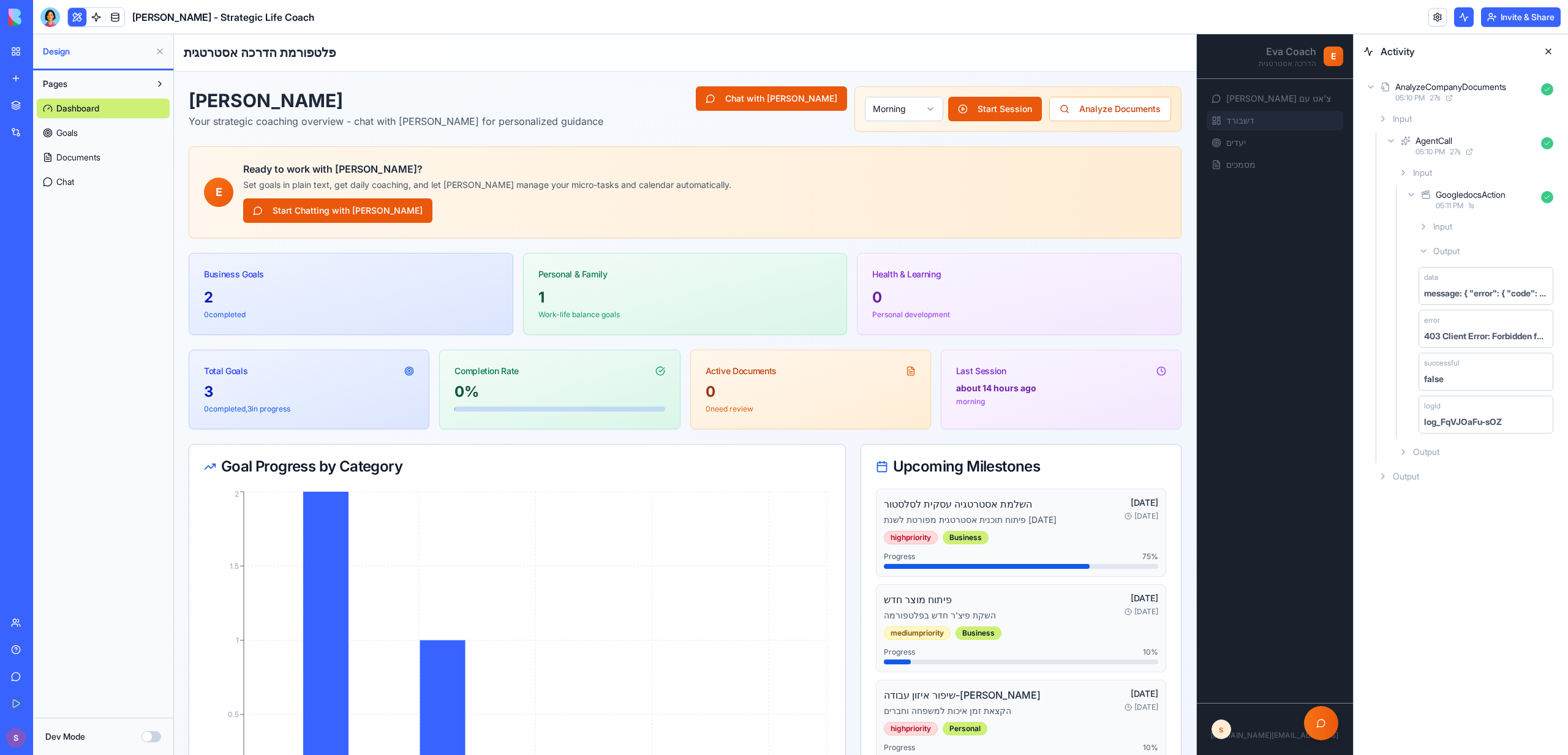
click at [79, 169] on div "Dashboard Goals Documents Chat" at bounding box center [103, 142] width 133 height 98
click at [82, 163] on link "Documents" at bounding box center [103, 157] width 133 height 19
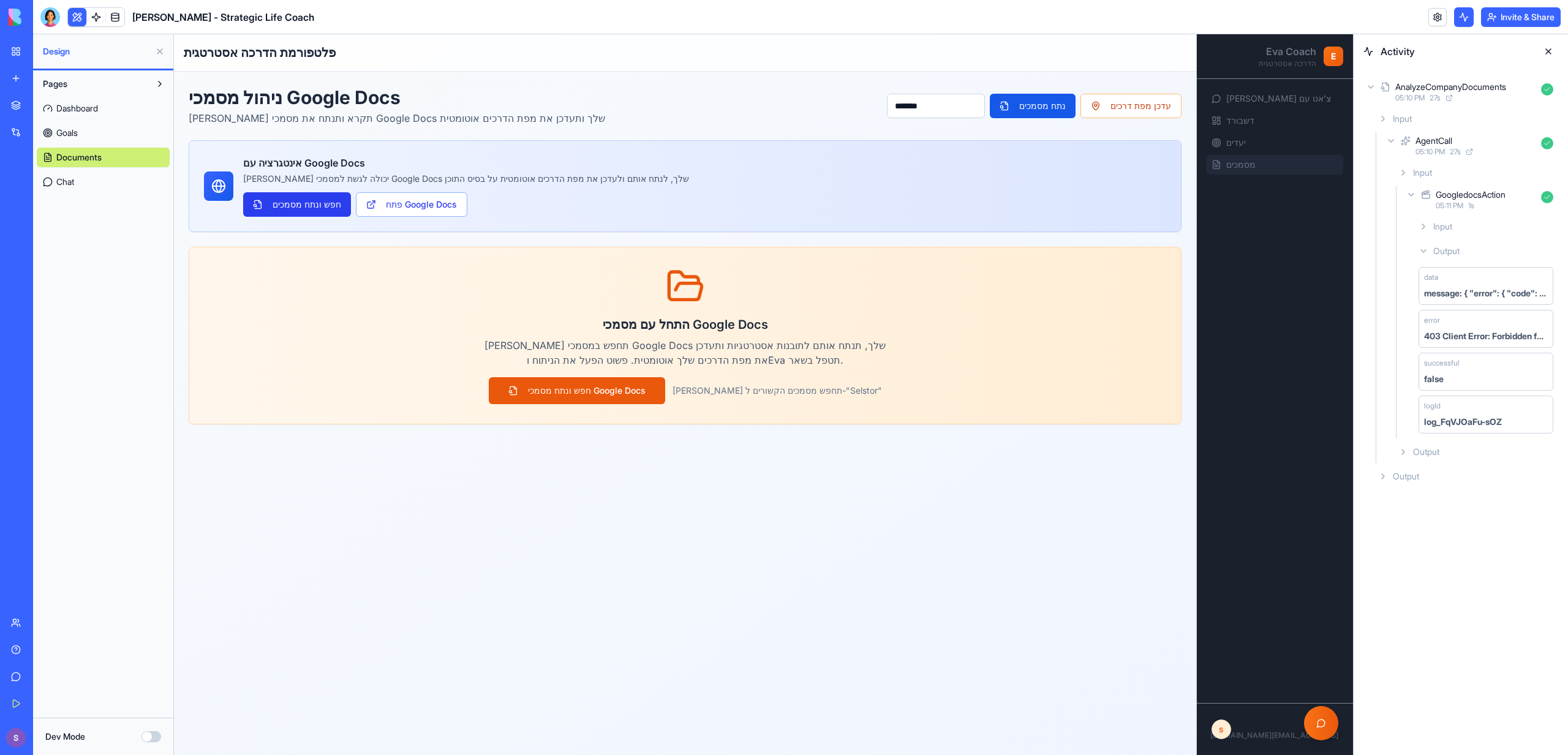
click at [307, 203] on button "חפש ונתח מסמכים" at bounding box center [297, 204] width 108 height 25
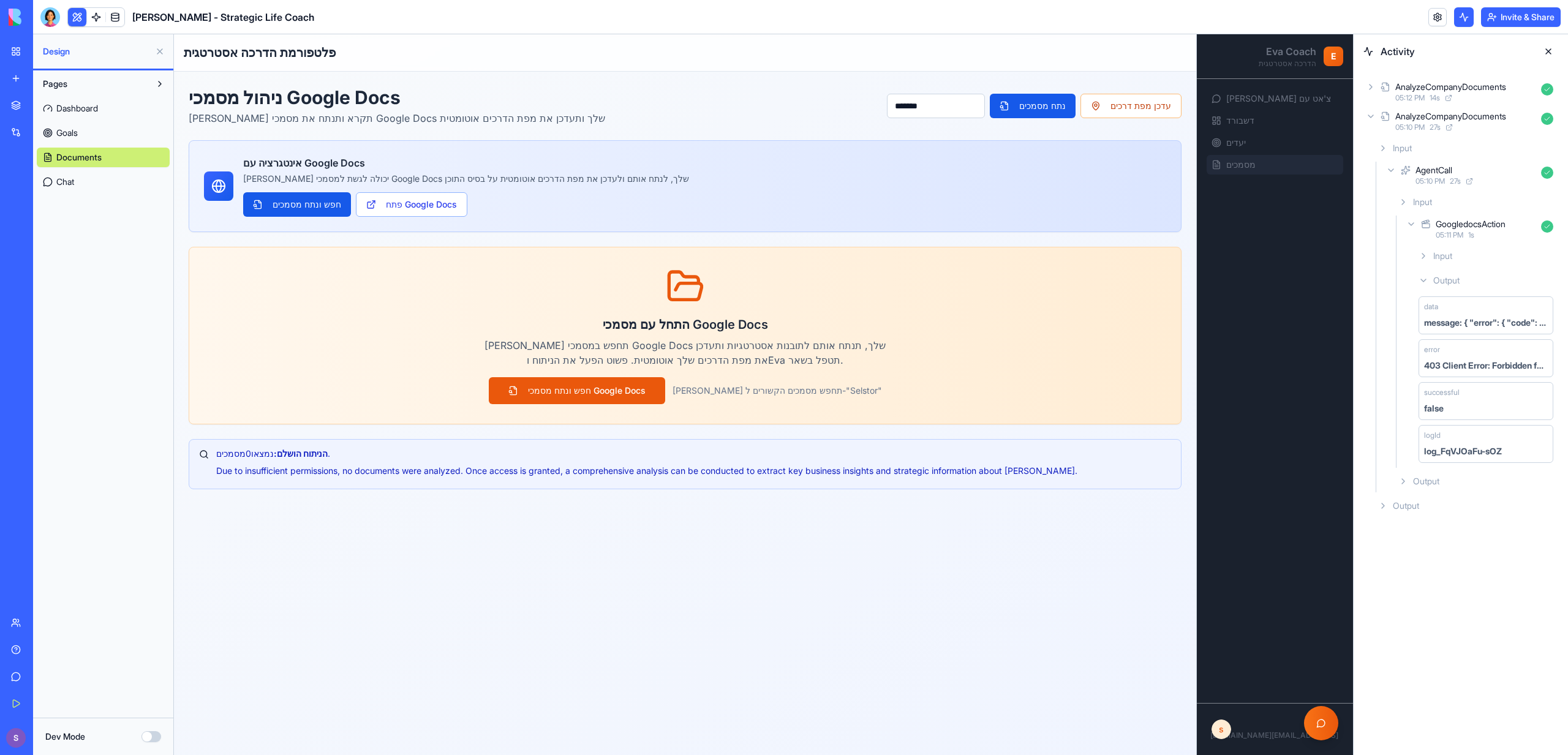
click at [1406, 83] on div "AnalyzeCompanyDocuments" at bounding box center [1451, 87] width 111 height 12
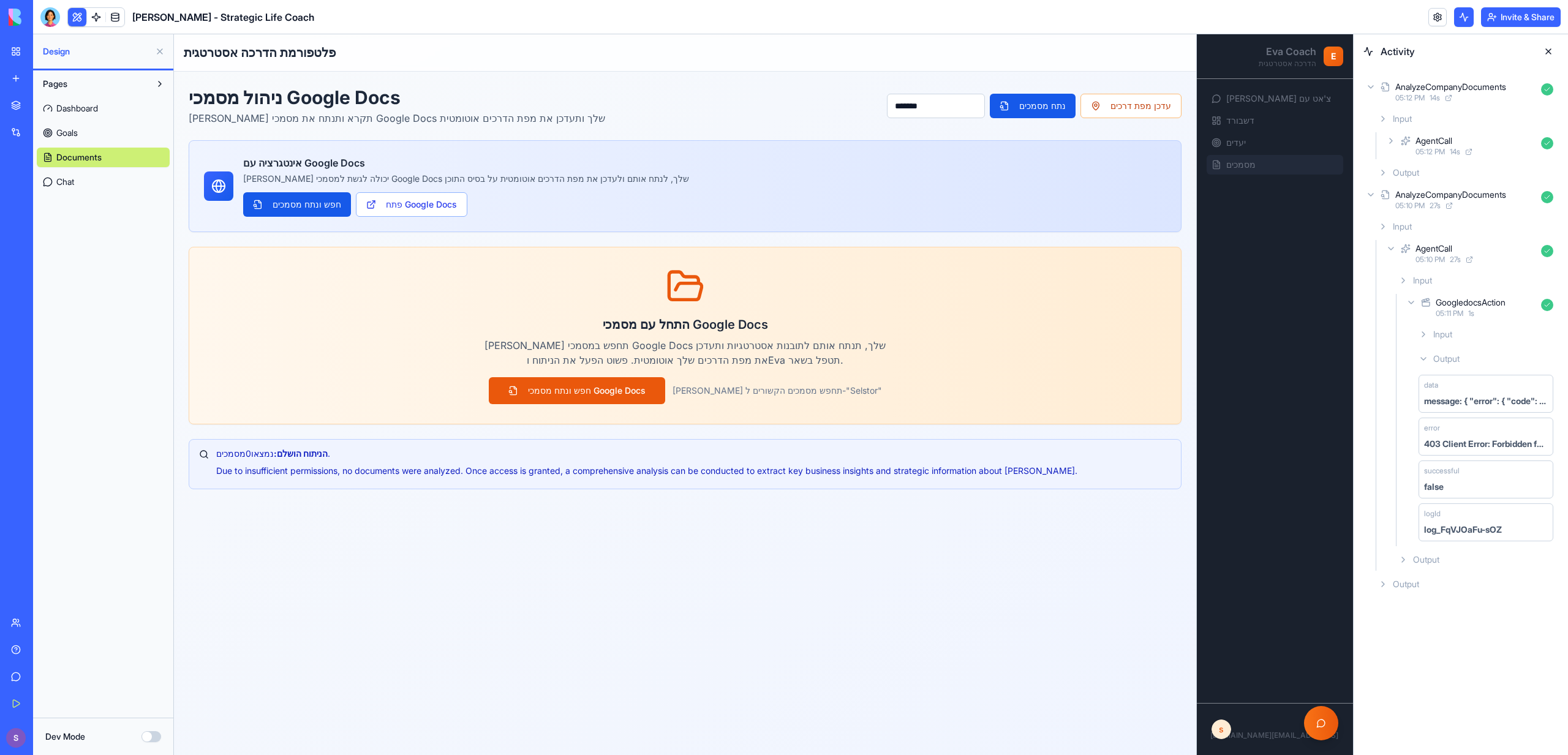
click at [1430, 150] on span "05:12 PM" at bounding box center [1430, 151] width 29 height 10
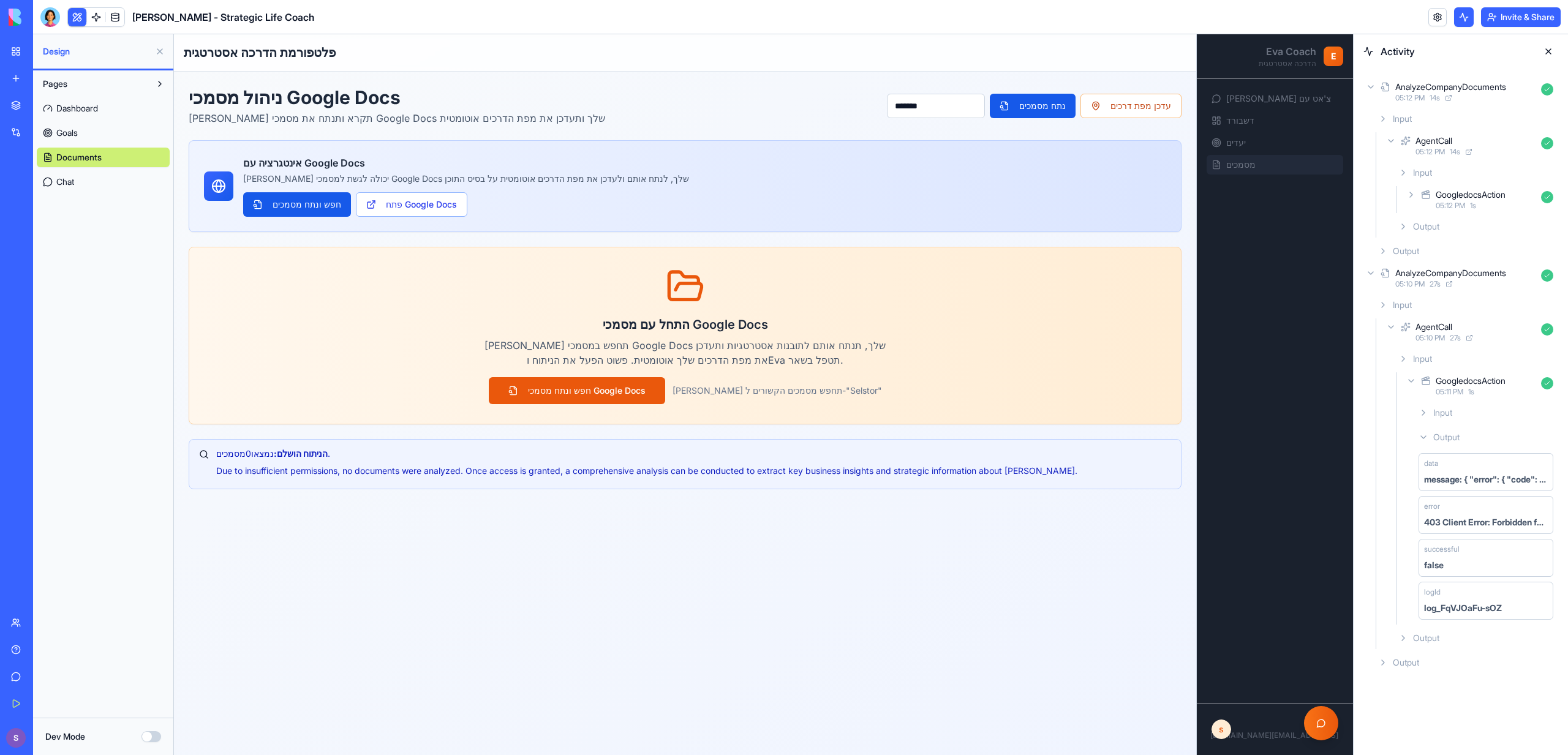
click at [1449, 207] on span "05:12 PM" at bounding box center [1450, 205] width 29 height 10
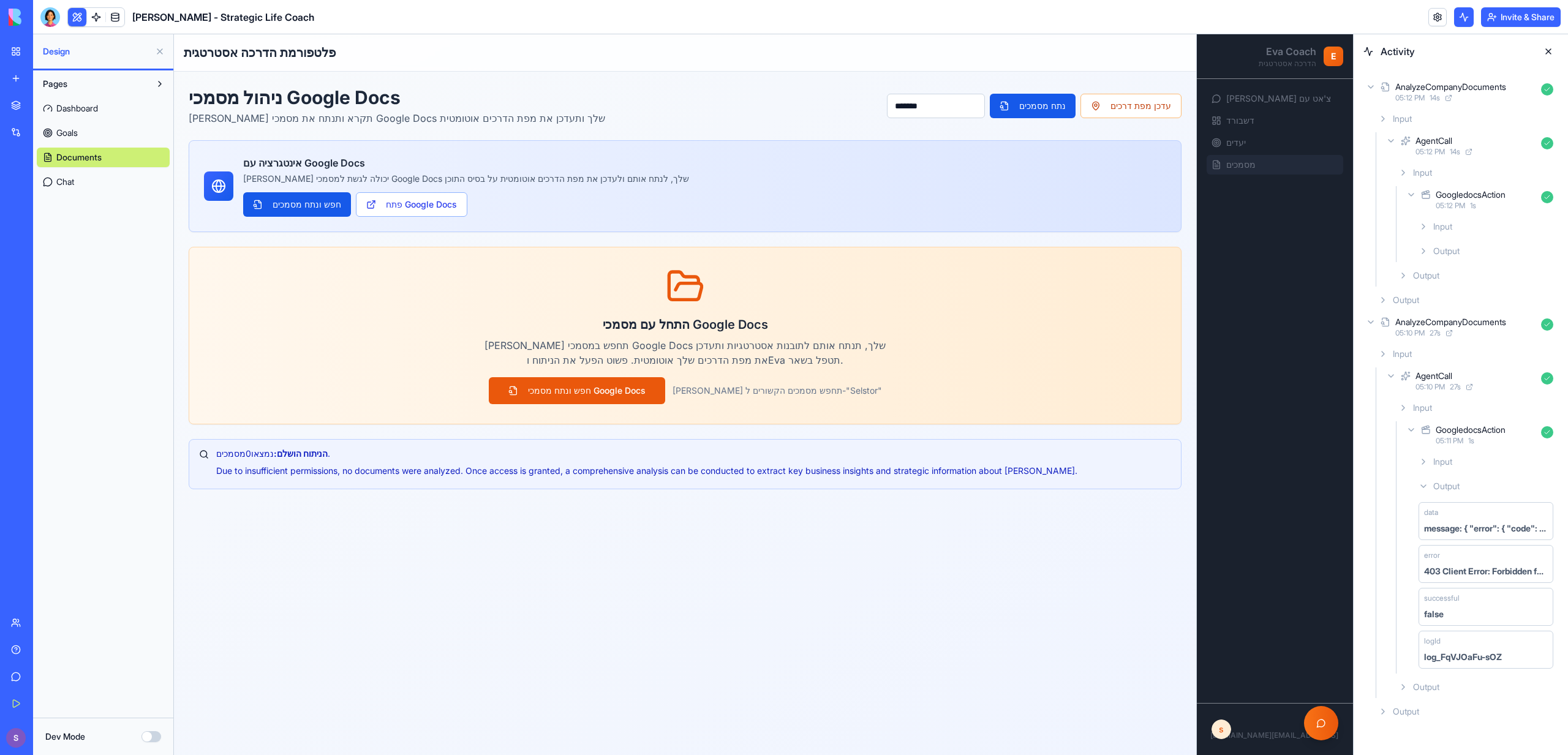
click at [1454, 258] on div "Output" at bounding box center [1486, 251] width 145 height 22
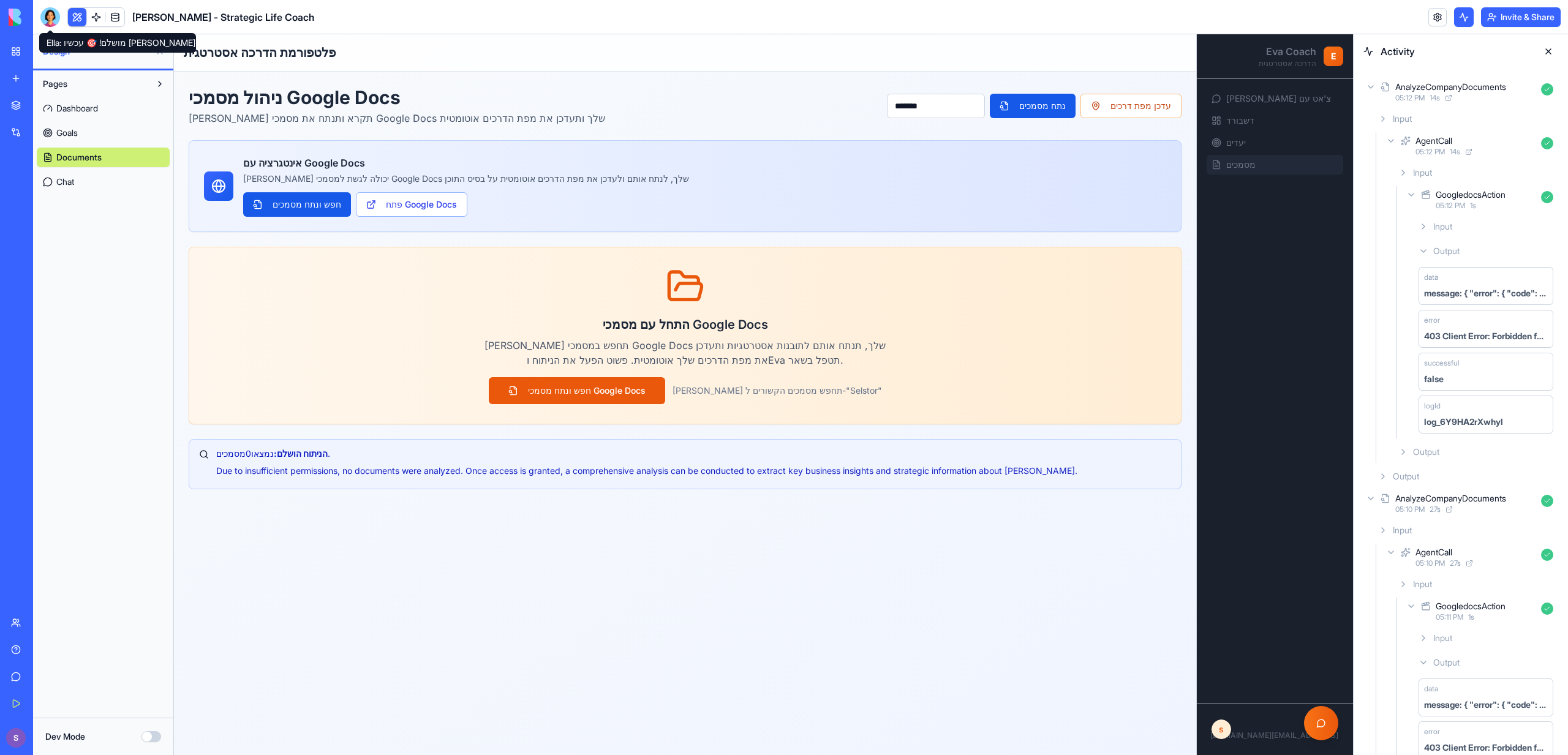
click at [45, 16] on div at bounding box center [50, 17] width 19 height 19
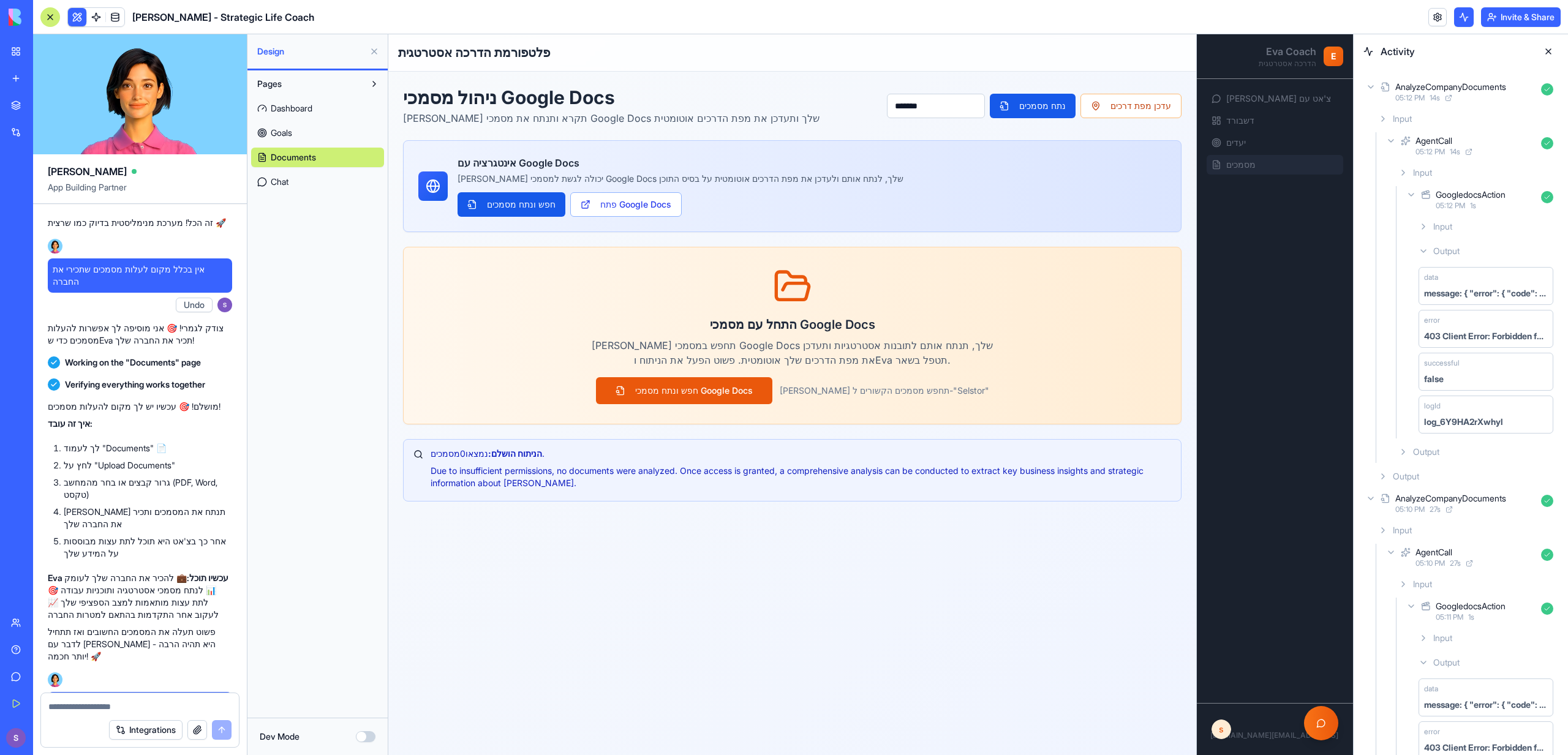
scroll to position [2025, 0]
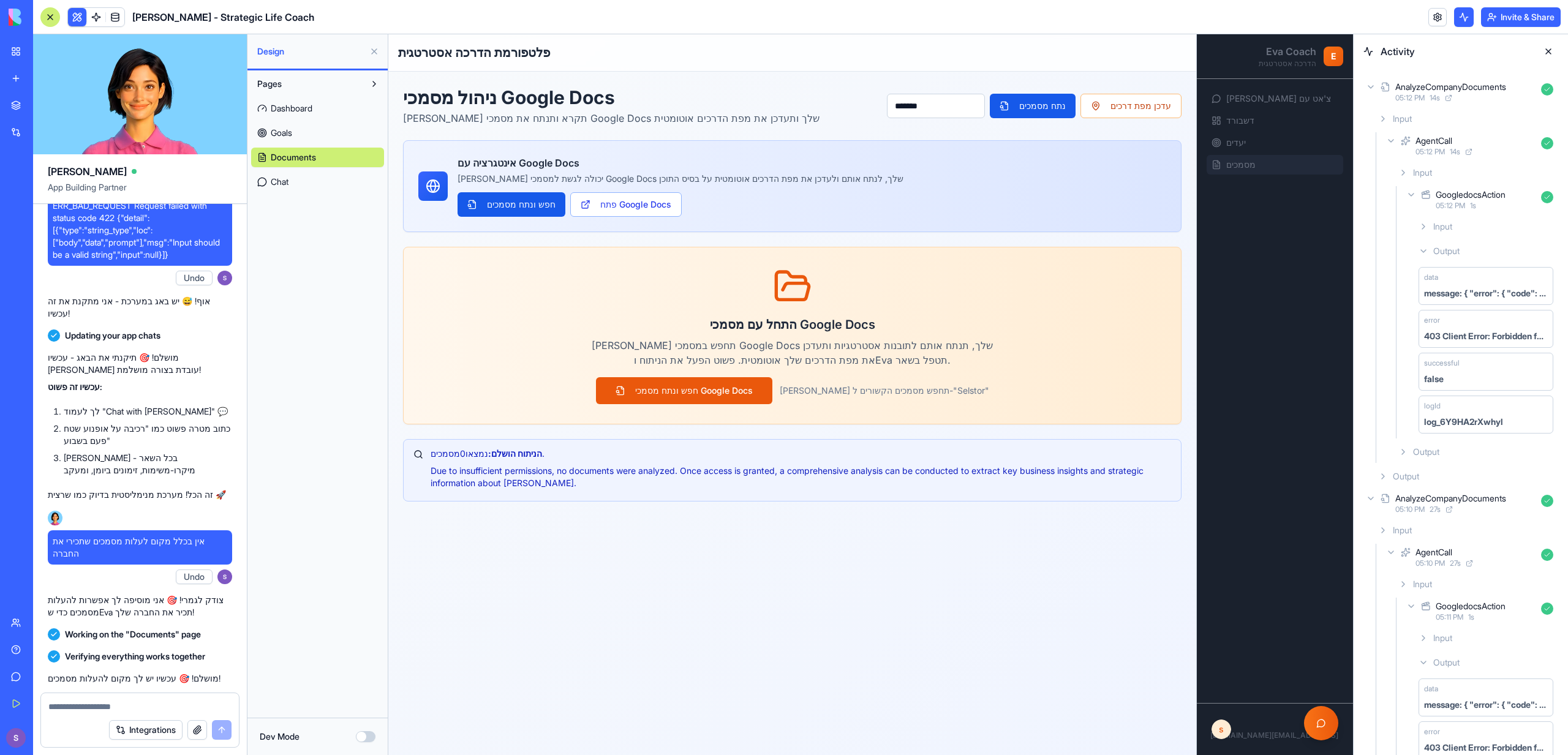
click at [311, 109] on span "Dashboard" at bounding box center [291, 109] width 42 height 12
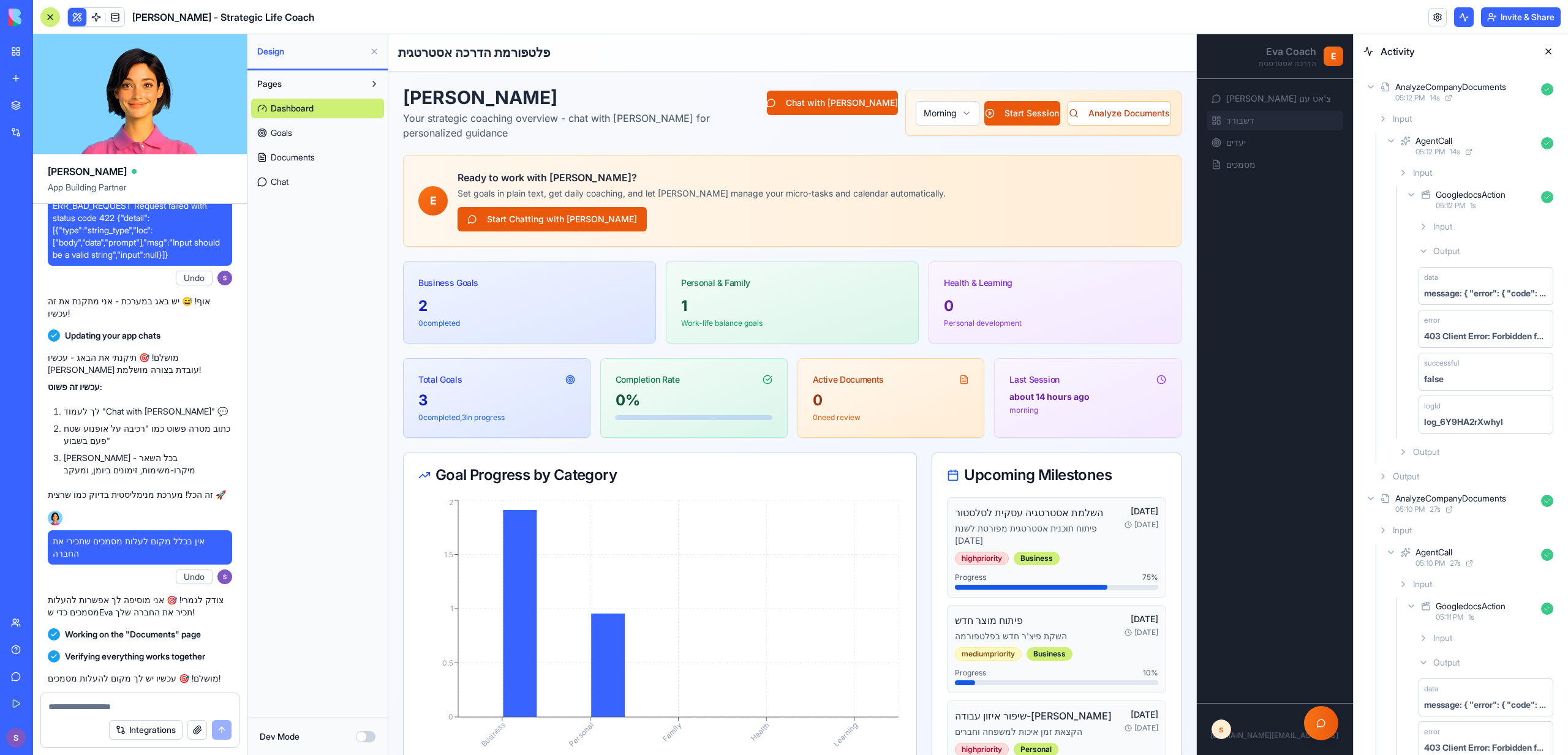
click at [304, 125] on link "Goals" at bounding box center [317, 133] width 133 height 19
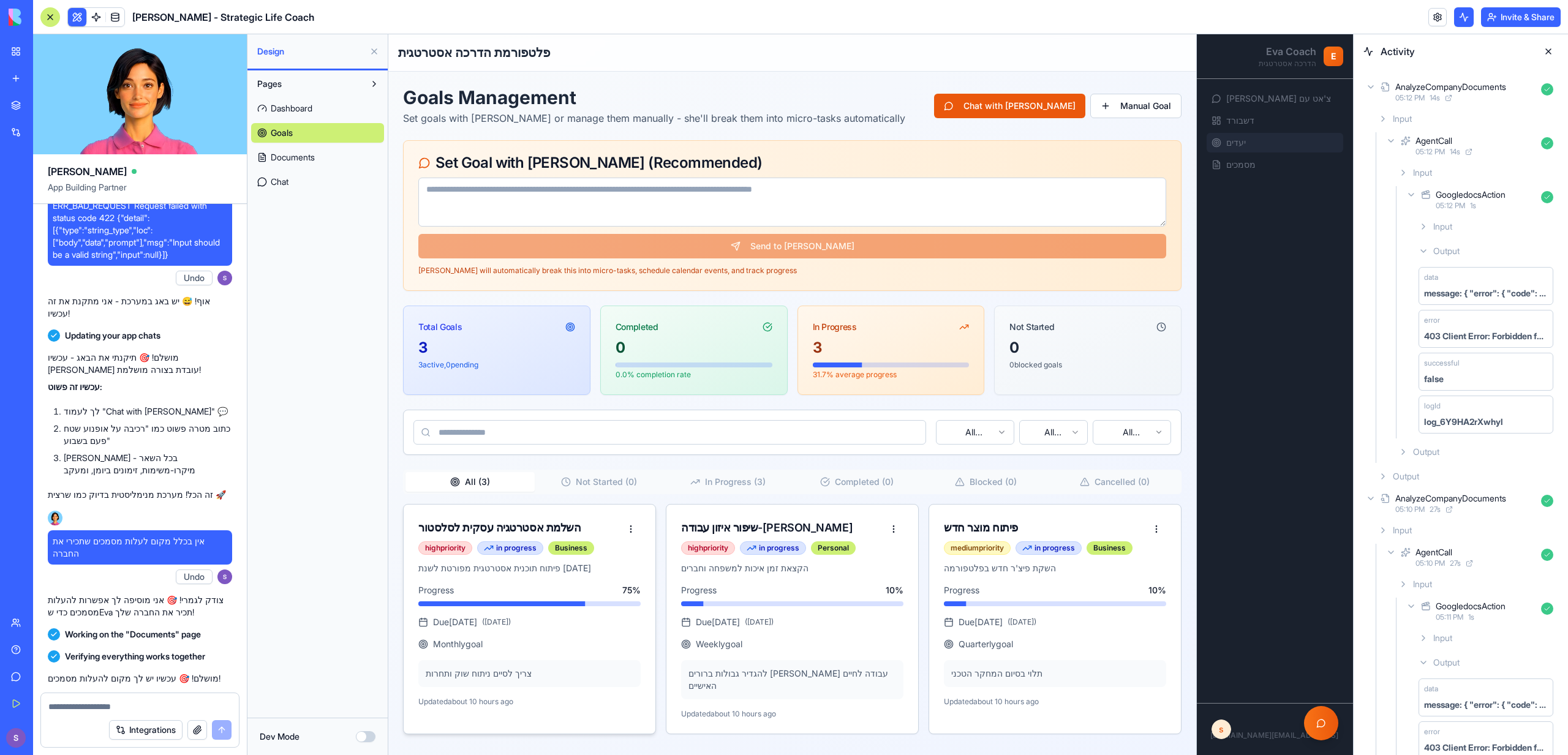
click at [559, 526] on div "השלמת אסטרטגיה עסקית לסלסטור" at bounding box center [519, 527] width 203 height 17
click at [545, 669] on p "צריך לסיים ניתוח שוק ותחרות" at bounding box center [529, 673] width 208 height 12
click at [627, 517] on html "E Eva Coach הדרכה אסטרטגית צ'אט עם Eva דשבורד יעדים מסמכים s sales salestor2024…" at bounding box center [871, 395] width 965 height 721
click at [627, 523] on html "E Eva Coach הדרכה אסטרטגית צ'אט עם Eva דשבורד יעדים מסמכים s sales salestor2024…" at bounding box center [871, 395] width 965 height 721
click at [627, 524] on html "E Eva Coach הדרכה אסטרטגית צ'אט עם Eva דשבורד יעדים מסמכים s sales salestor2024…" at bounding box center [871, 395] width 965 height 721
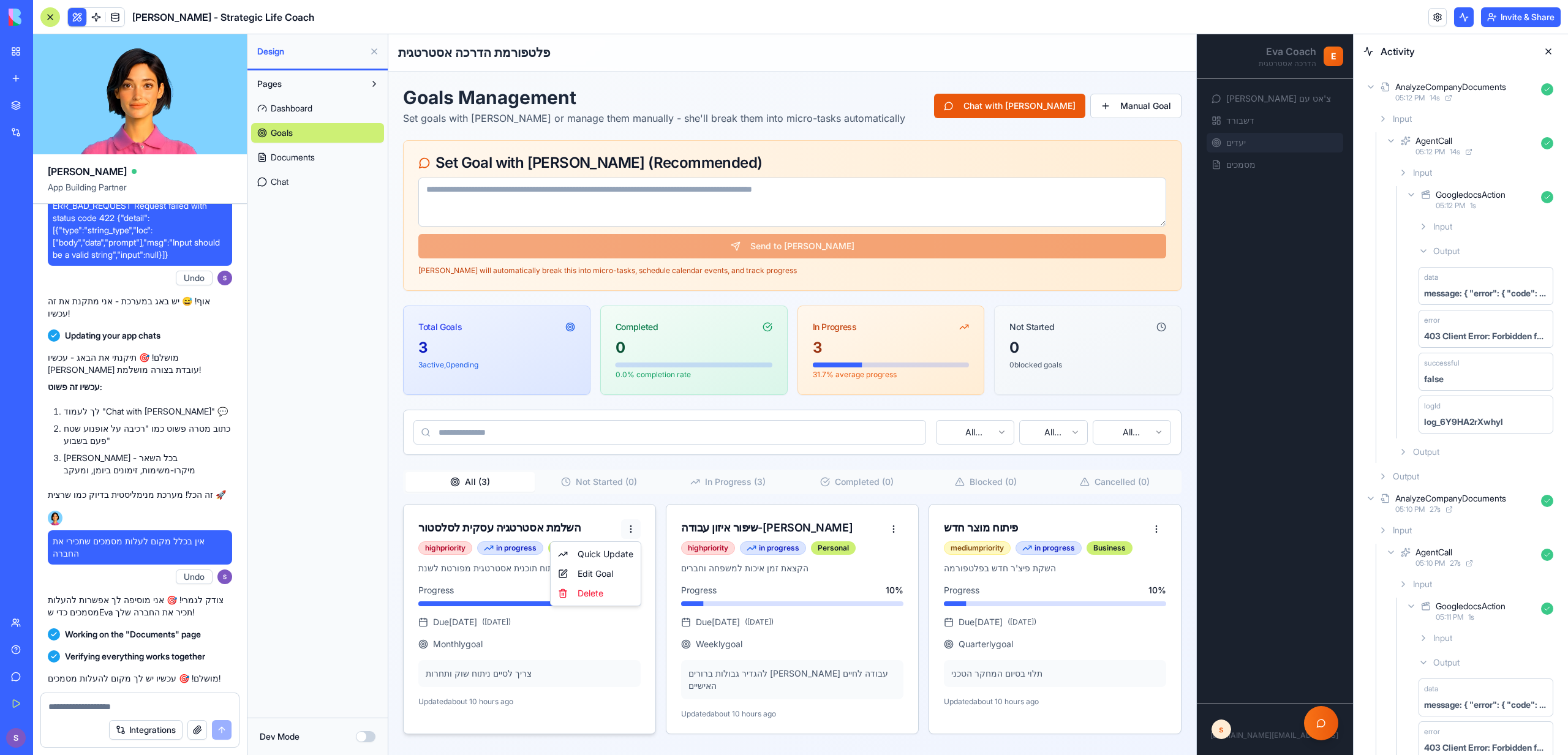
click at [627, 524] on html "E Eva Coach הדרכה אסטרטגית צ'אט עם Eva דשבורד יעדים מסמכים s sales salestor2024…" at bounding box center [871, 395] width 965 height 721
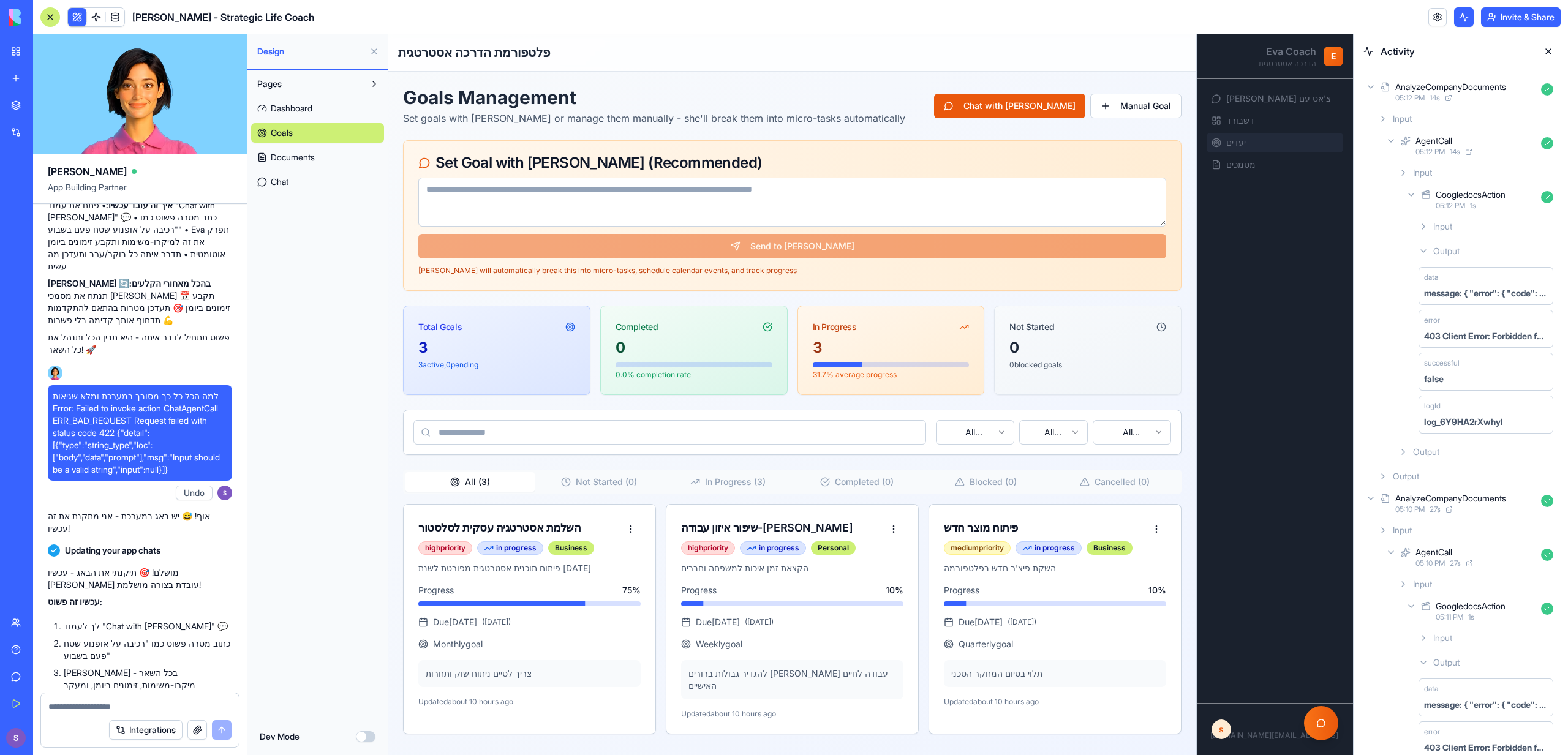
scroll to position [1744, 0]
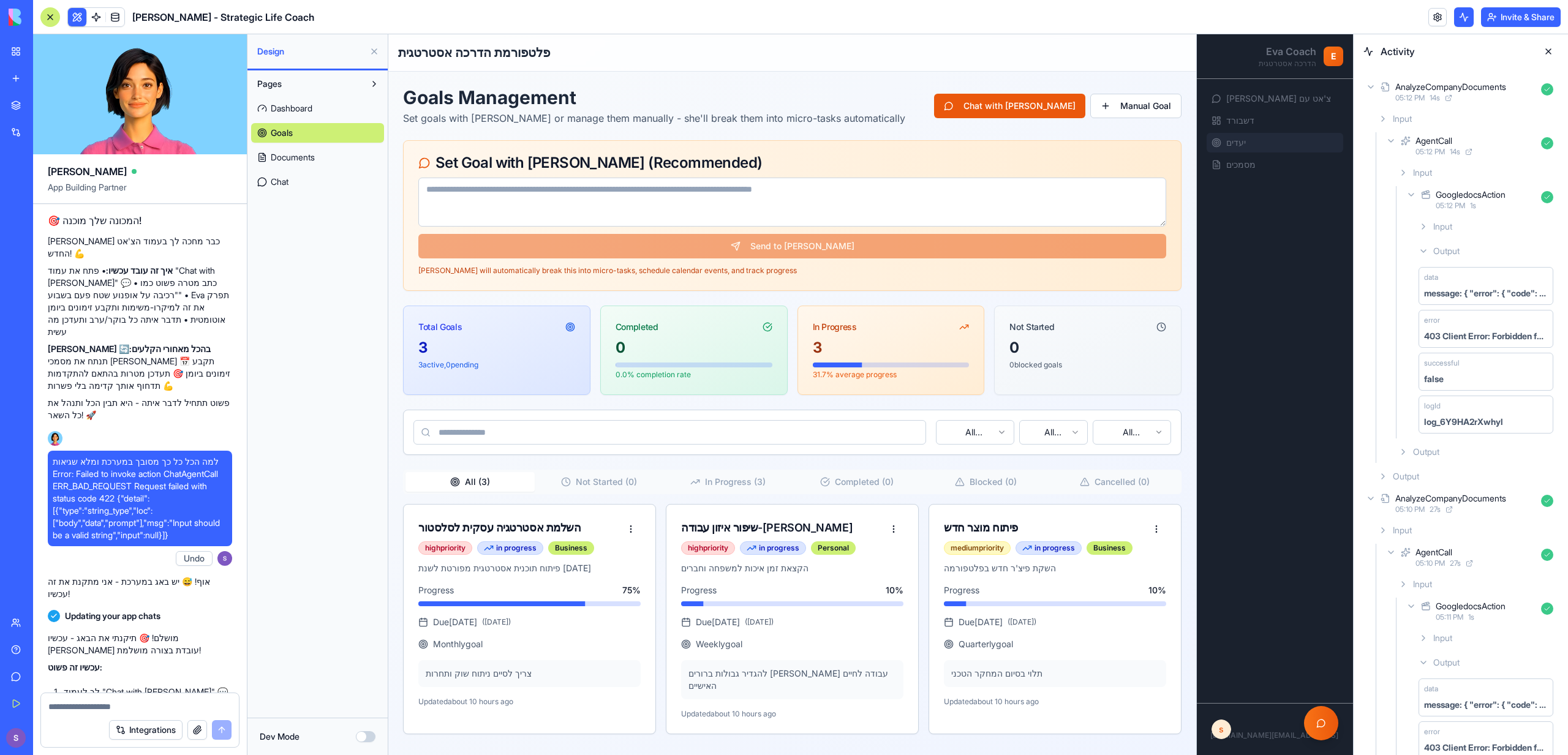
click at [280, 184] on span "Chat" at bounding box center [279, 182] width 18 height 12
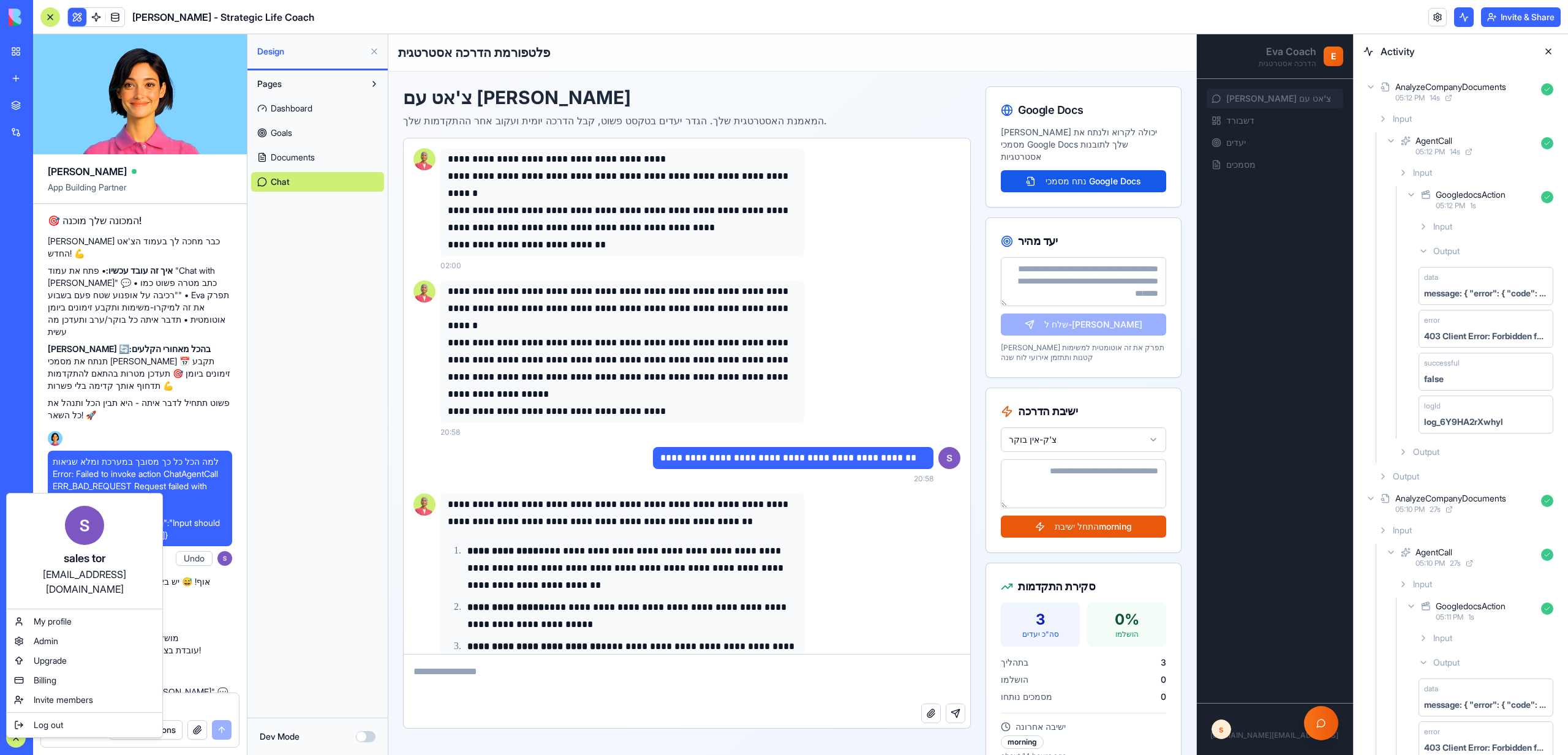
click at [21, 737] on html "BETA My Workspace New app Marketplace Integrations Recent TeamFlow - Task & Fea…" at bounding box center [784, 378] width 1568 height 755
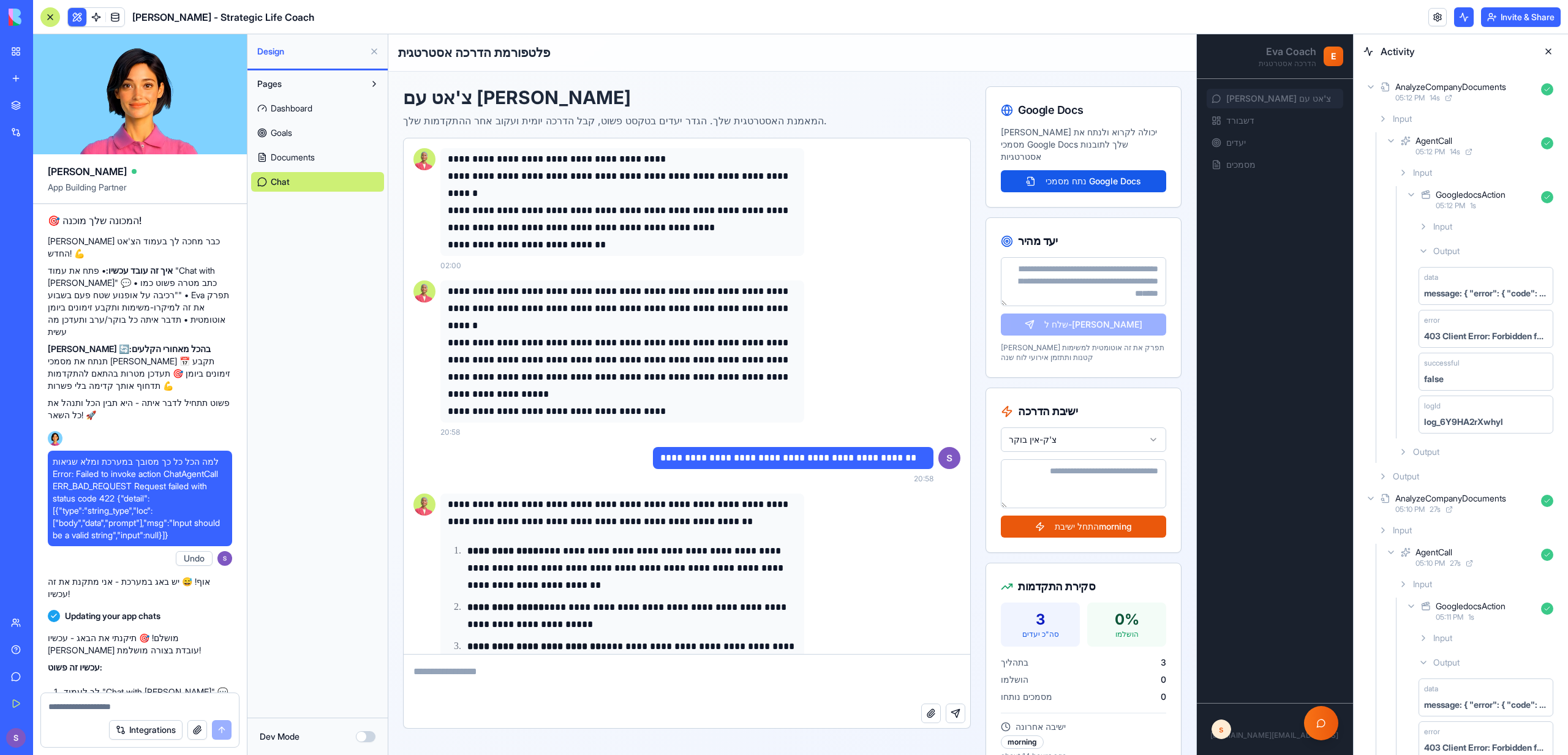
click at [32, 673] on div "Give feedback" at bounding box center [37, 676] width 16 height 12
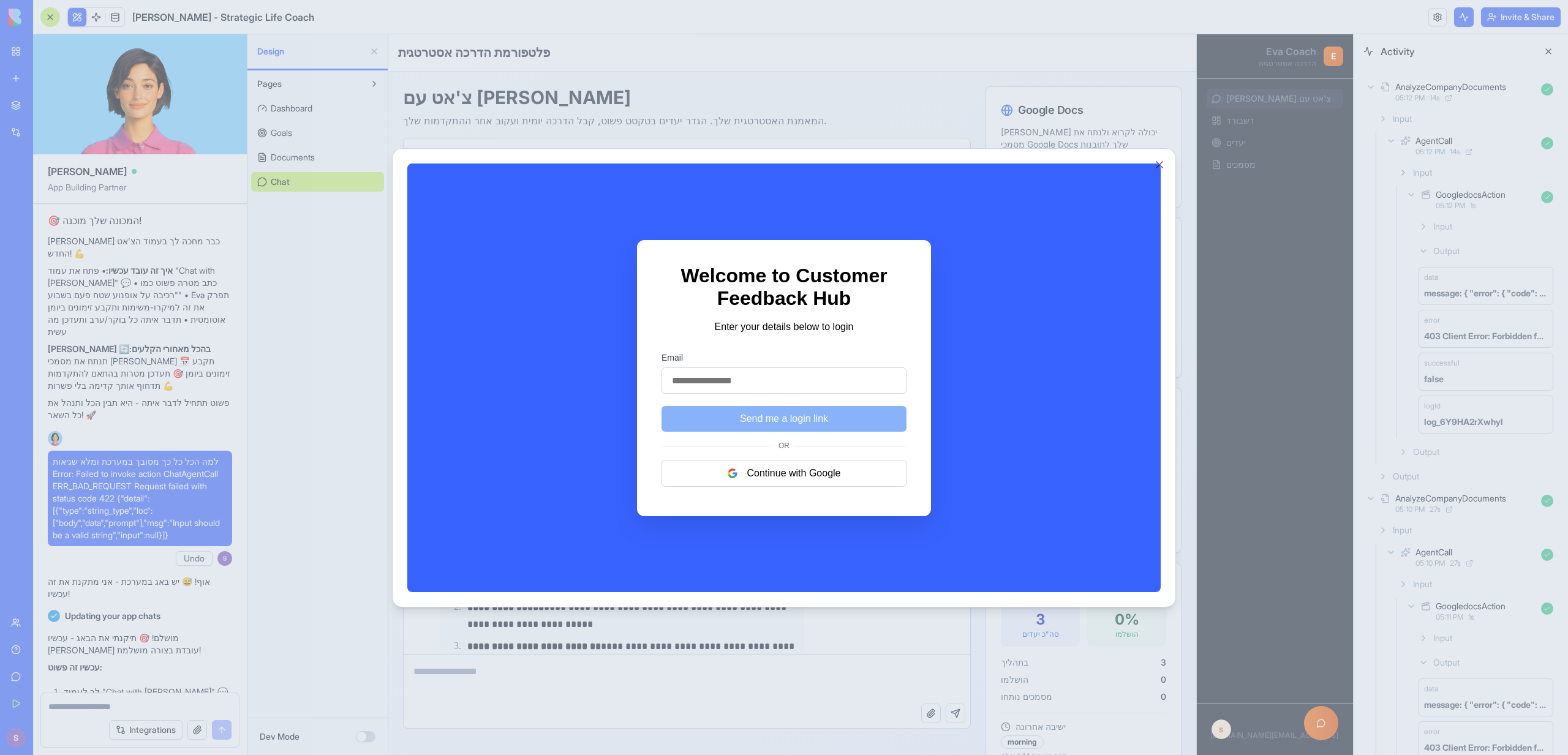
click at [1030, 76] on div at bounding box center [784, 378] width 1568 height 755
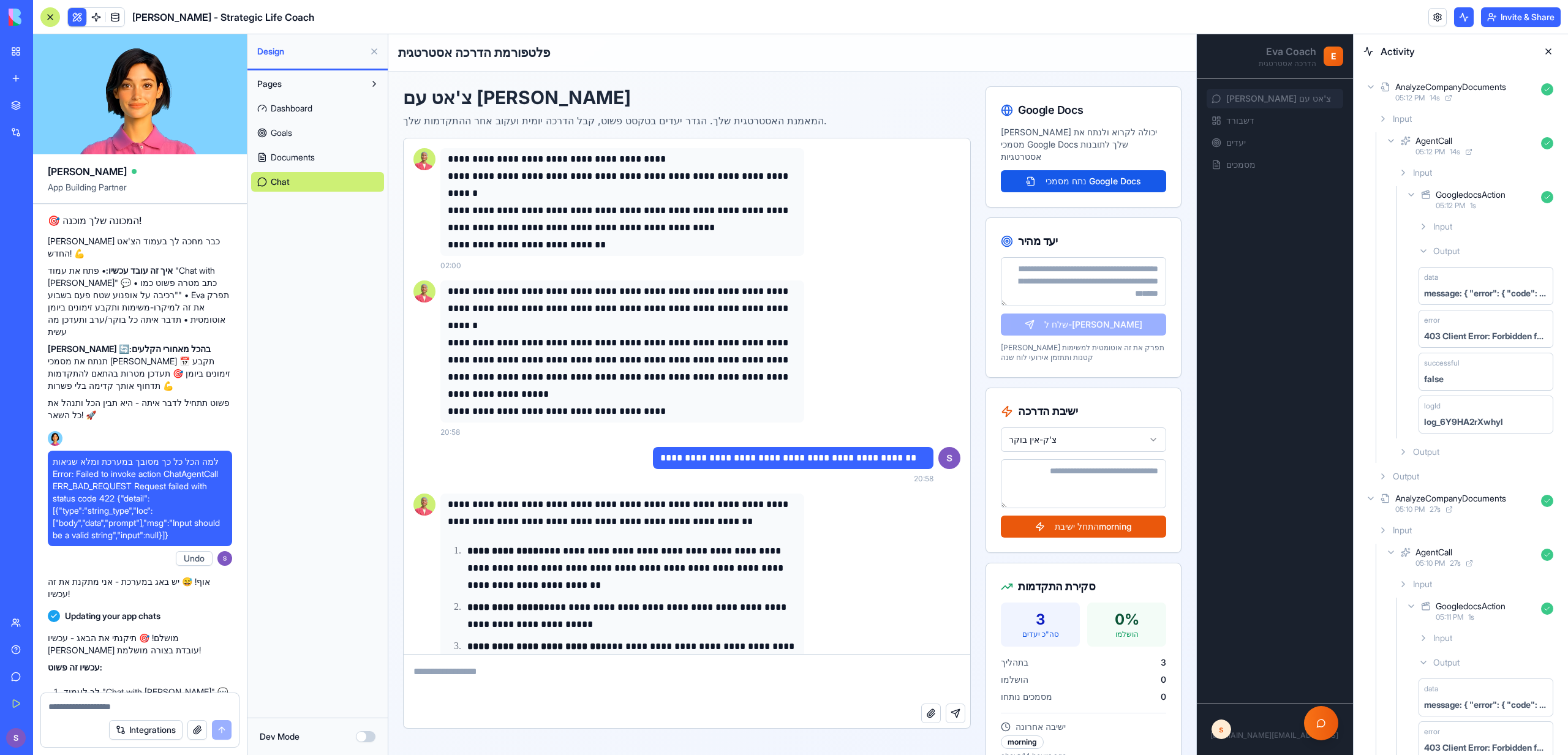
click at [41, 673] on div "Give feedback" at bounding box center [37, 676] width 16 height 12
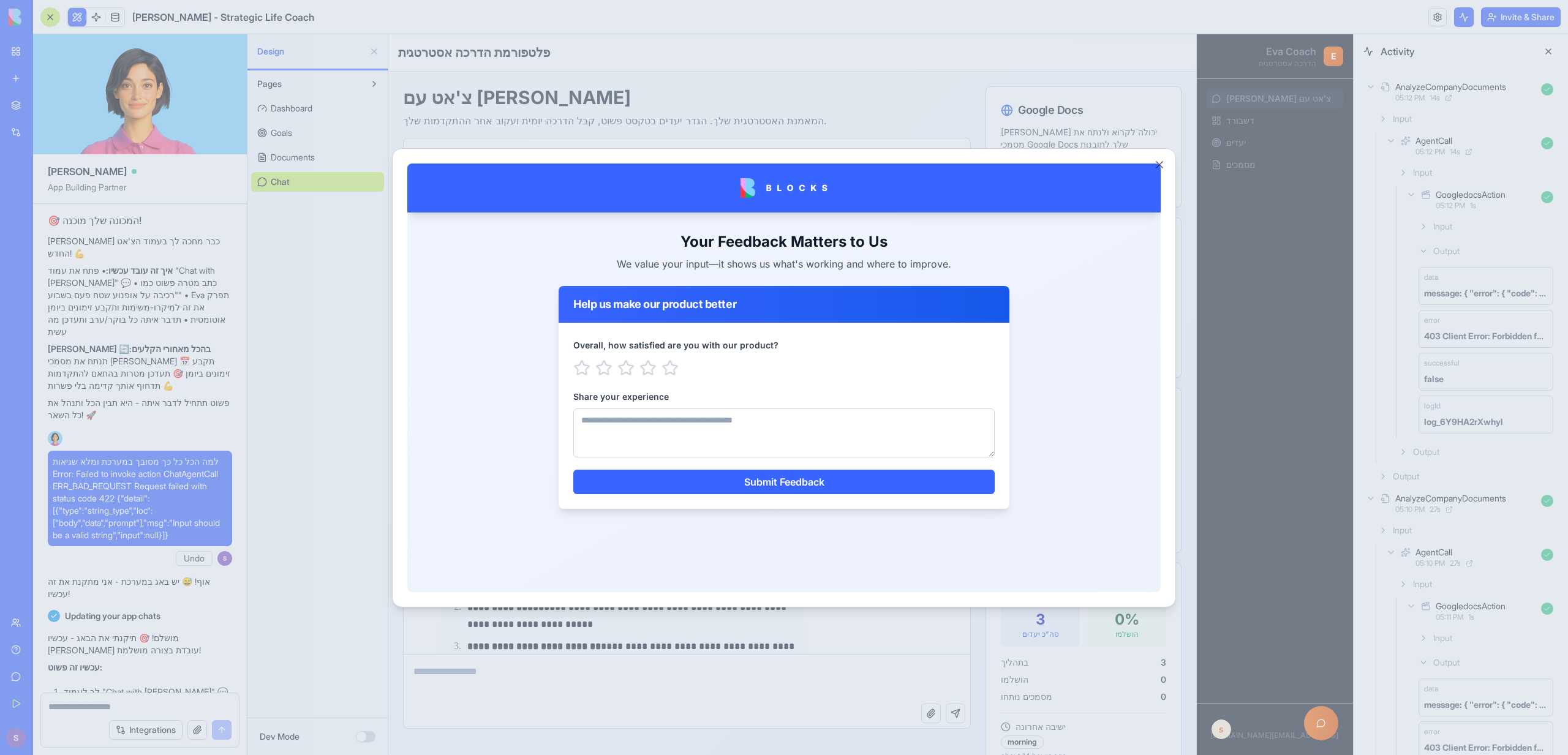
click at [348, 423] on div at bounding box center [784, 378] width 1568 height 755
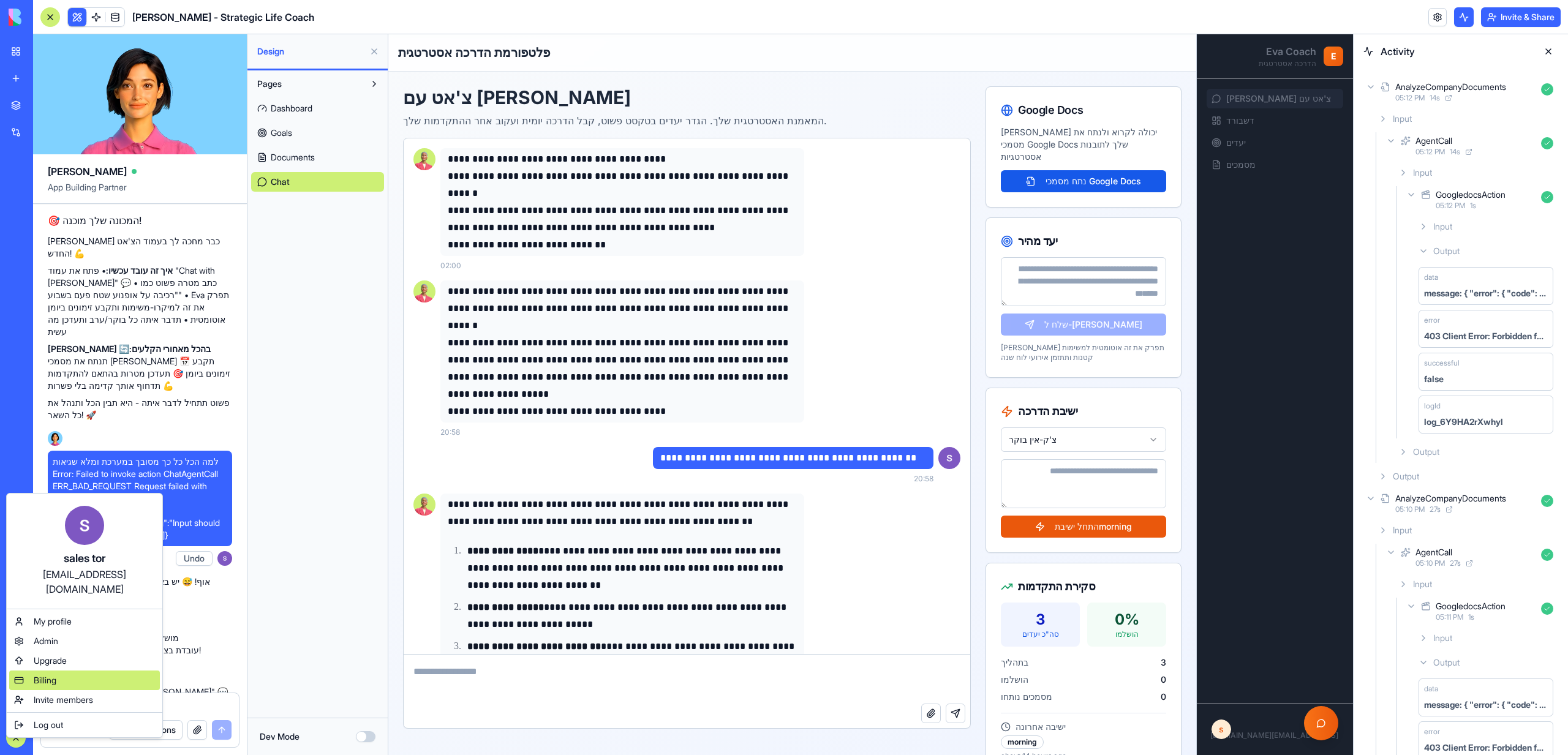
click at [46, 674] on span "Billing" at bounding box center [45, 680] width 22 height 12
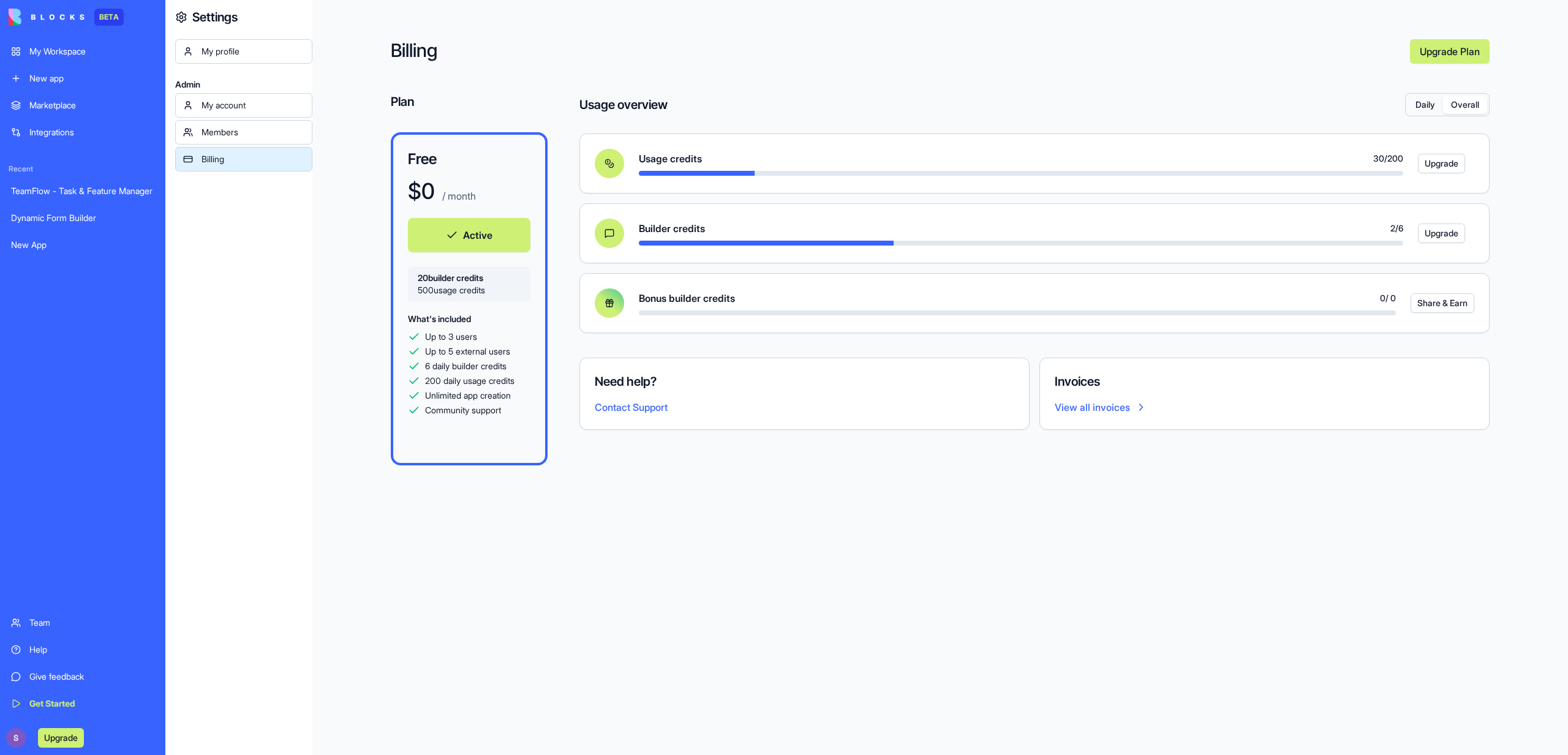
click at [1459, 100] on button "Overall" at bounding box center [1465, 105] width 45 height 18
click at [1435, 100] on button "Daily" at bounding box center [1425, 105] width 35 height 18
